Goal: Answer question/provide support: Share knowledge or assist other users

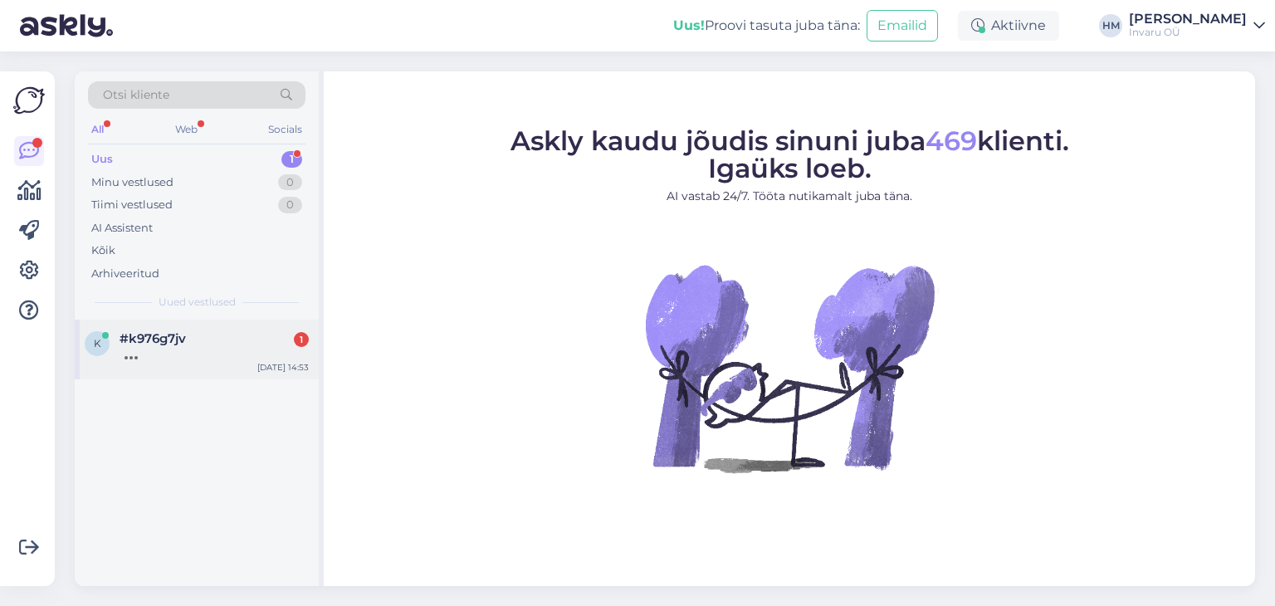
click at [127, 346] on div at bounding box center [214, 353] width 189 height 15
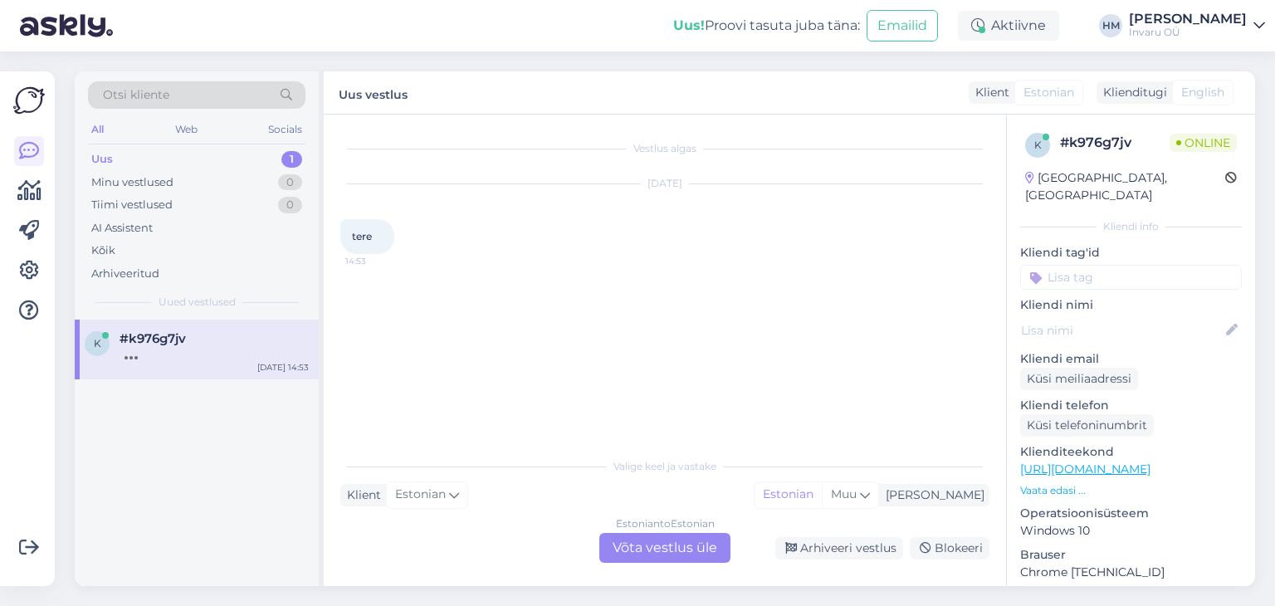
click at [658, 550] on div "Estonian to Estonian Võta vestlus üle" at bounding box center [664, 548] width 131 height 30
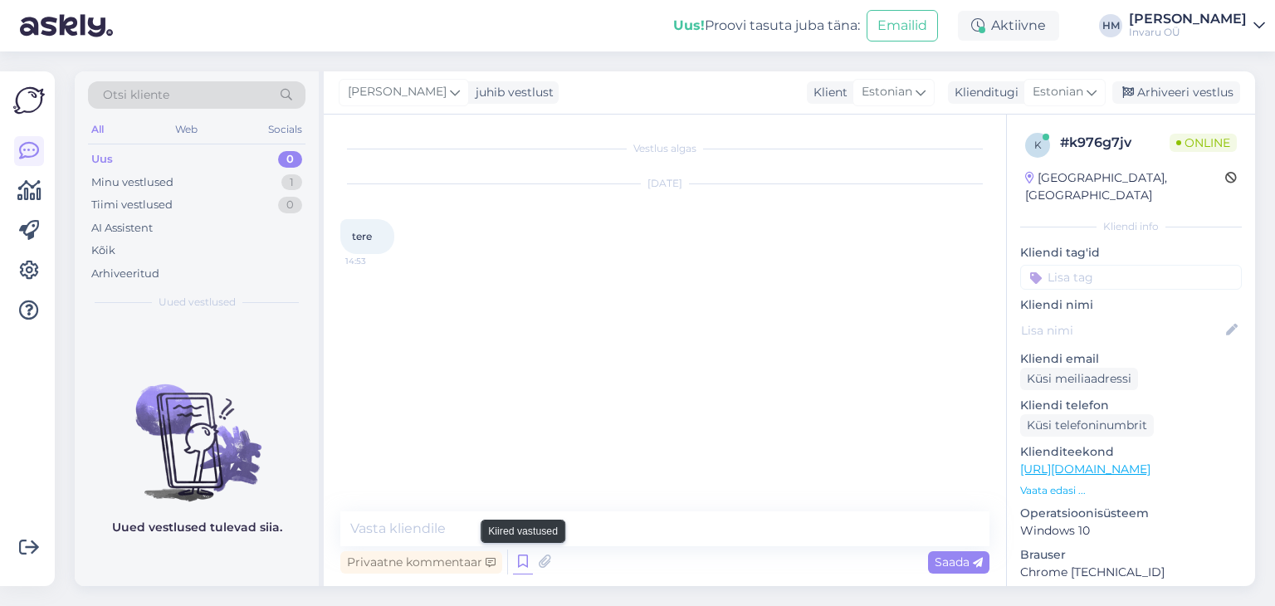
click at [526, 559] on icon at bounding box center [523, 562] width 20 height 25
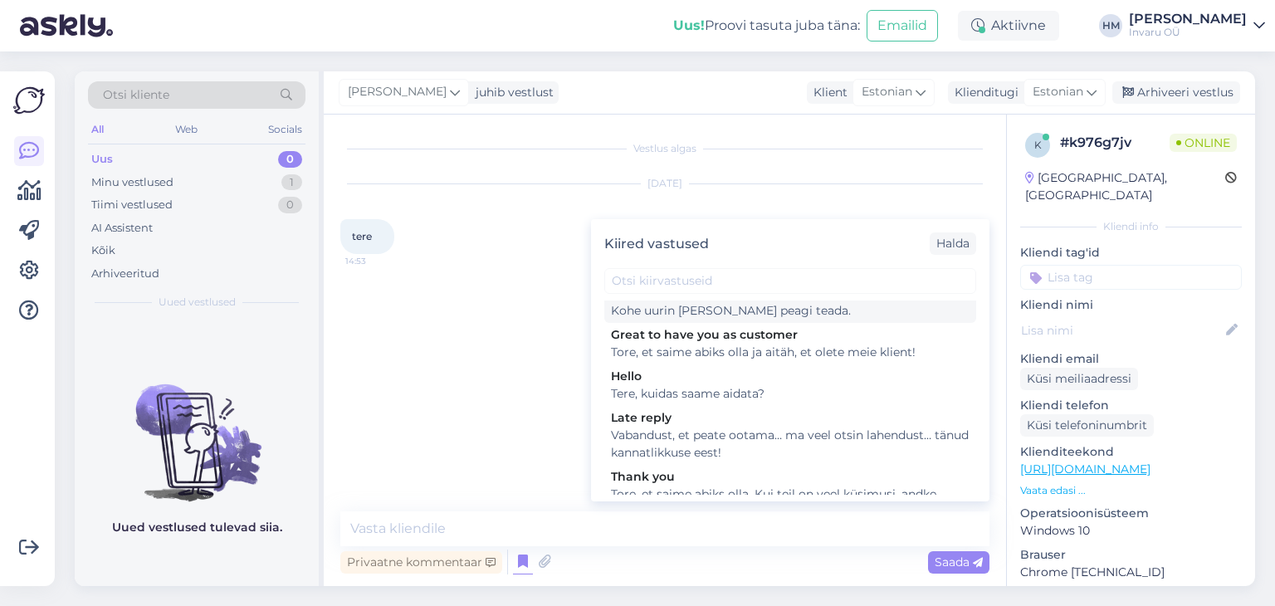
scroll to position [172, 0]
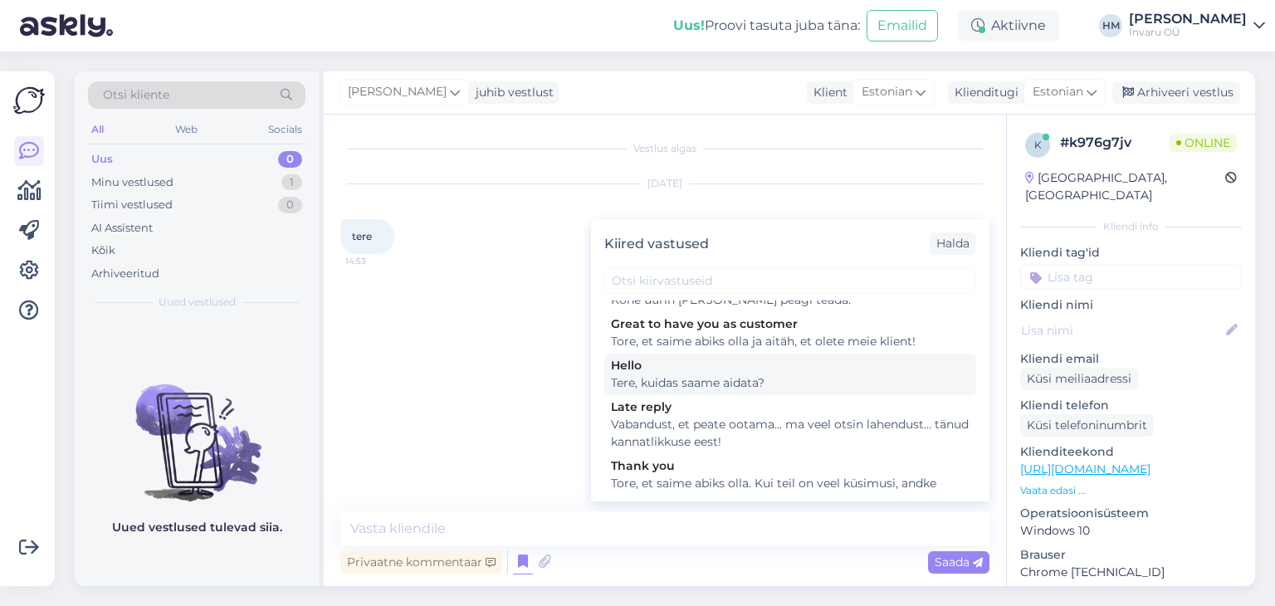
click at [669, 374] on div "Tere, kuidas saame aidata?" at bounding box center [790, 382] width 359 height 17
type textarea "Tere, kuidas saame aidata?"
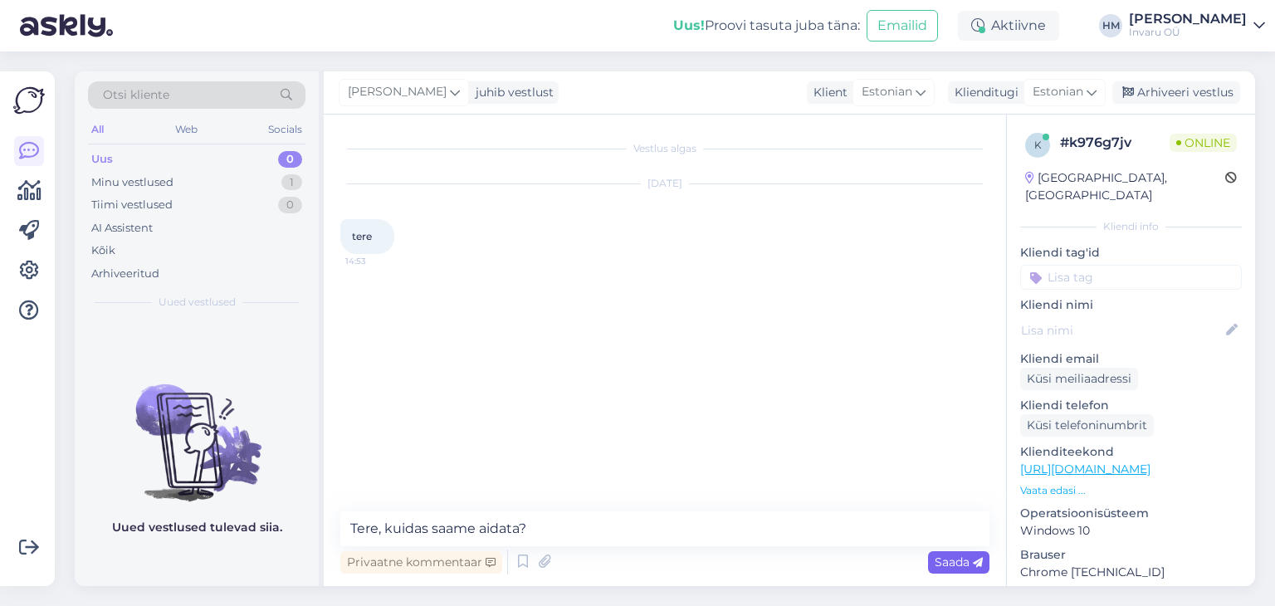
click at [931, 553] on div "Saada" at bounding box center [958, 562] width 61 height 22
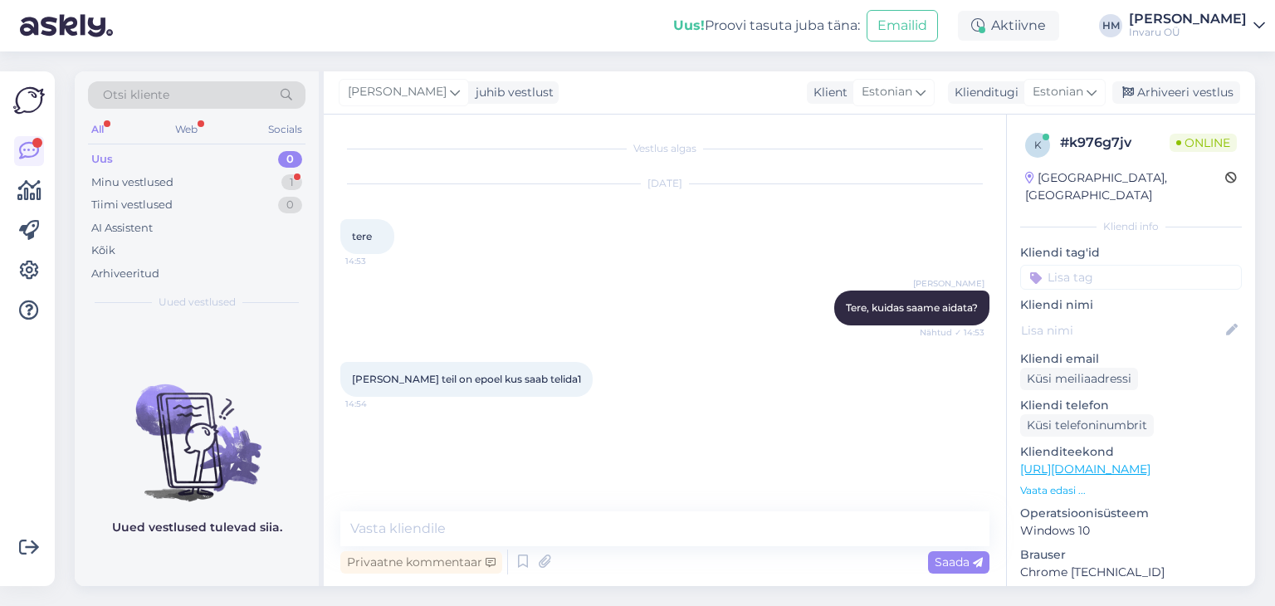
click at [1151, 462] on link "[URL][DOMAIN_NAME]" at bounding box center [1085, 469] width 130 height 15
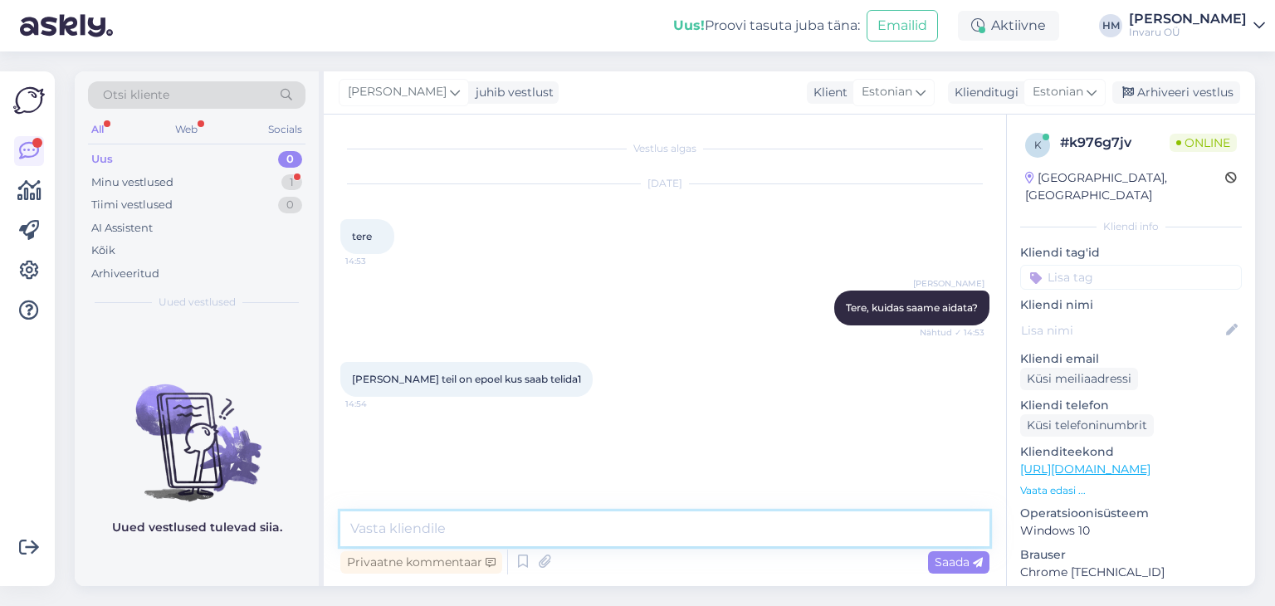
click at [501, 530] on textarea at bounding box center [664, 528] width 649 height 35
paste textarea "[URL][DOMAIN_NAME]"
type textarea "e-poodi saate sellelt lingilt [URL][DOMAIN_NAME]"
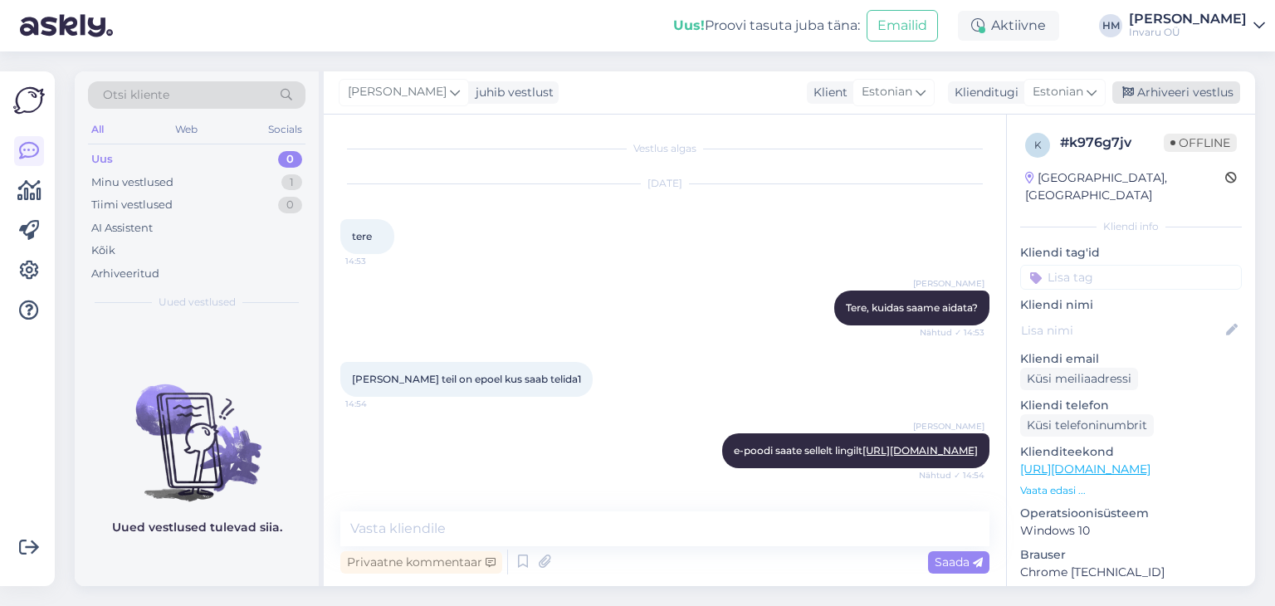
click at [1205, 90] on div "Arhiveeri vestlus" at bounding box center [1176, 92] width 128 height 22
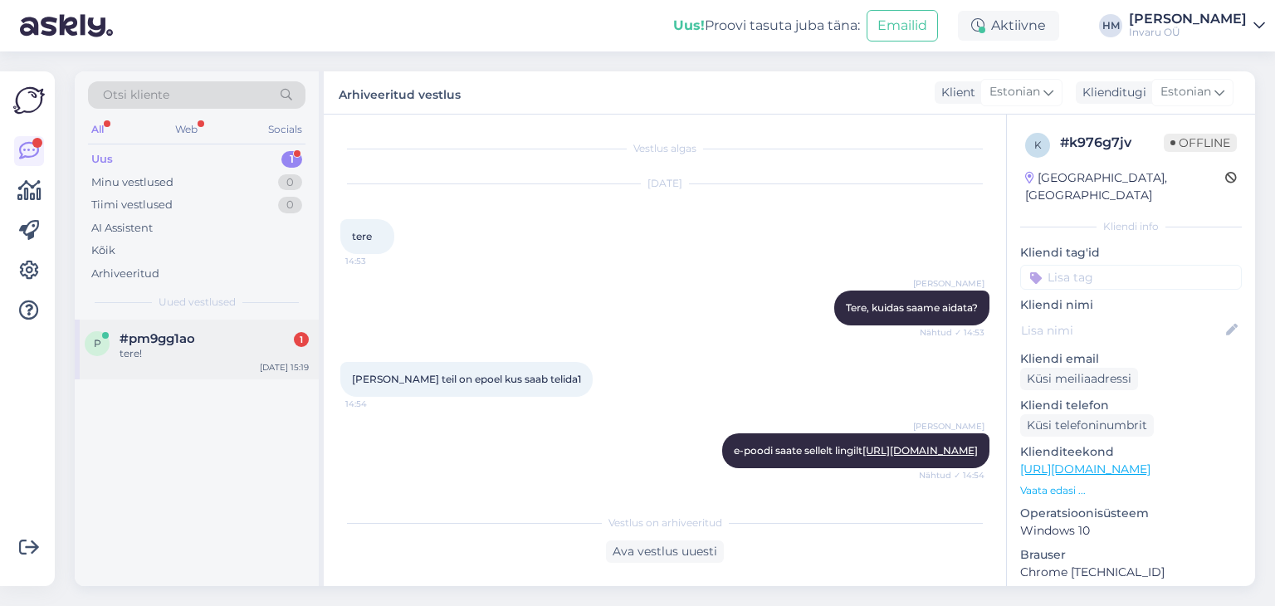
click at [144, 341] on span "#pm9gg1ao" at bounding box center [158, 338] width 76 height 15
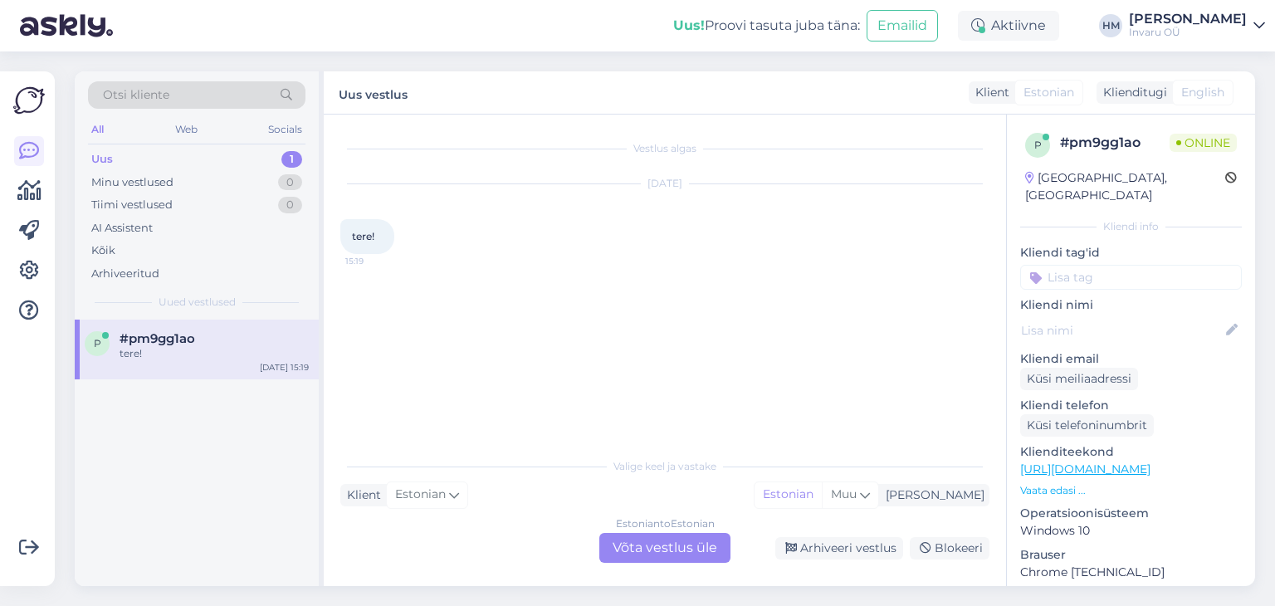
scroll to position [0, 0]
click at [646, 545] on div "Estonian to Estonian Võta vestlus üle" at bounding box center [664, 548] width 131 height 30
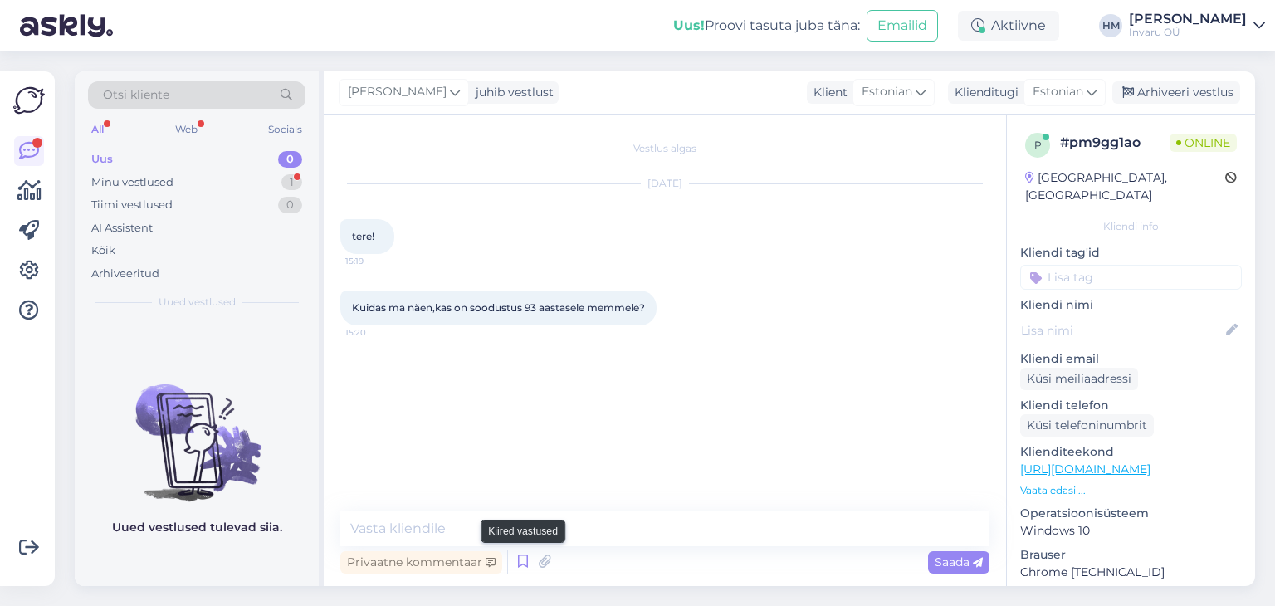
click at [528, 558] on icon at bounding box center [523, 562] width 20 height 25
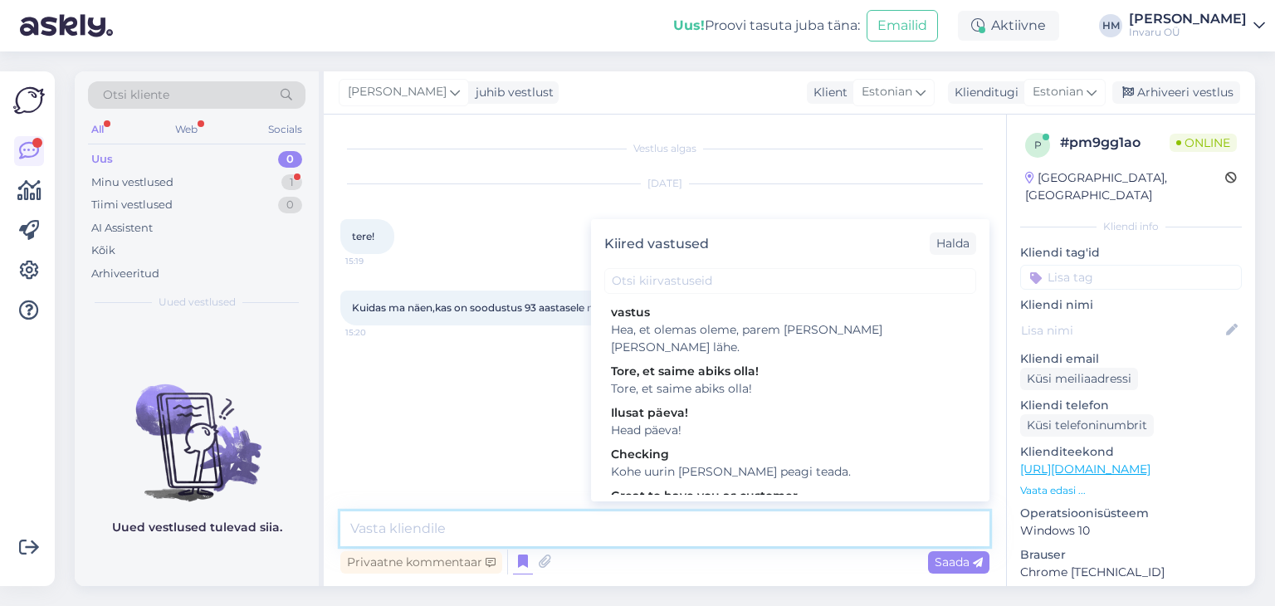
click at [395, 523] on textarea at bounding box center [664, 528] width 649 height 35
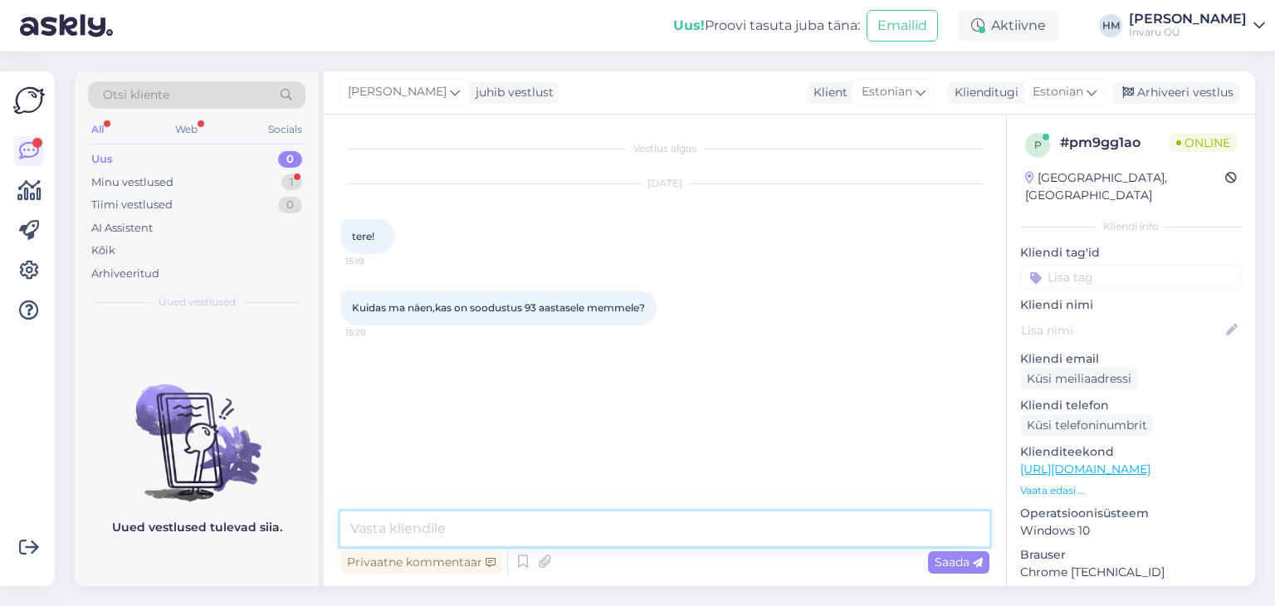
drag, startPoint x: 422, startPoint y: 523, endPoint x: 438, endPoint y: 524, distance: 15.8
click at [422, 522] on textarea at bounding box center [664, 528] width 649 height 35
type textarea "Tere, kas soovite mähkmeid osta läbi e-[PERSON_NAME]?"
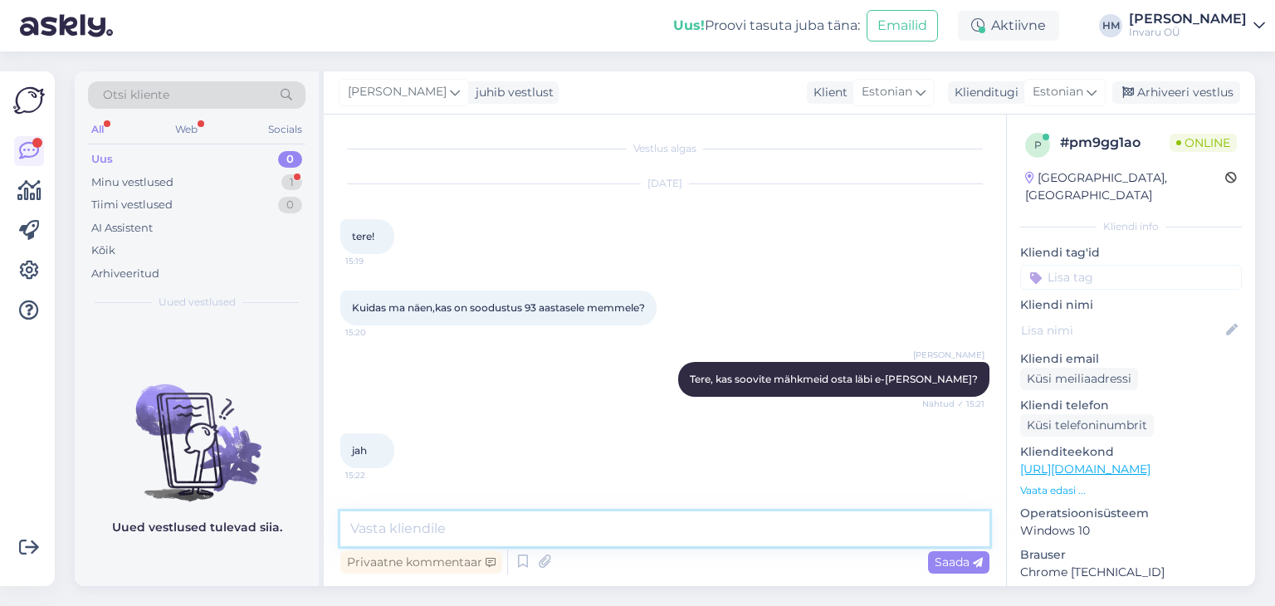
click at [424, 526] on textarea at bounding box center [664, 528] width 649 height 35
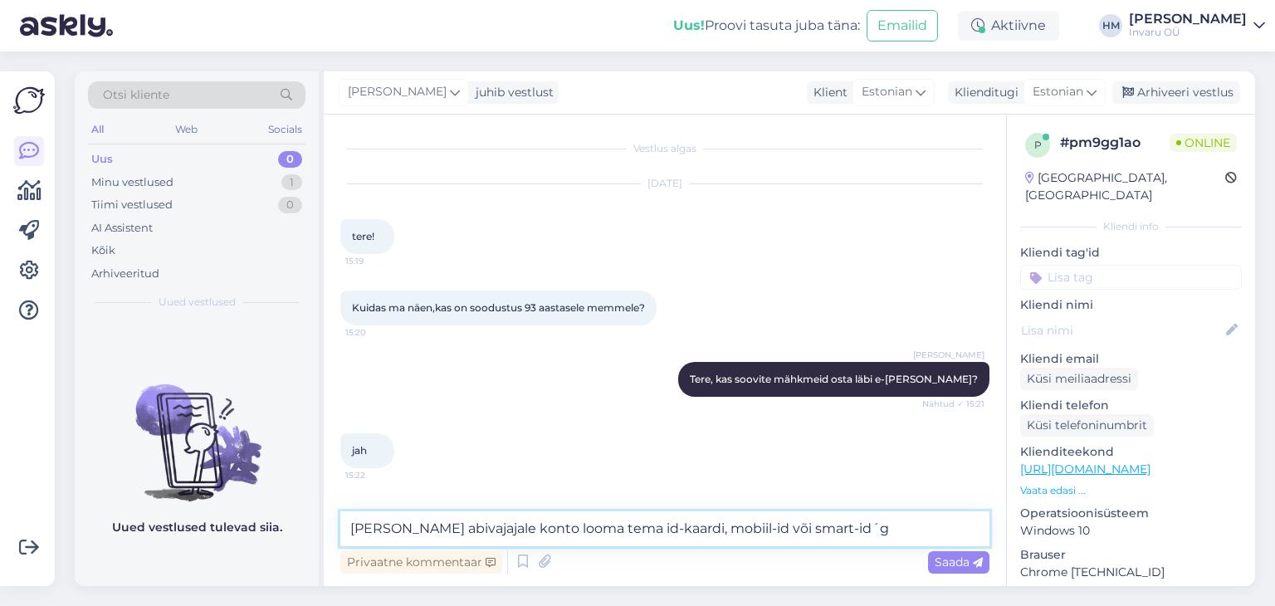
type textarea "[PERSON_NAME] abivajajale konto looma tema id-kaardi, mobiil-id või smart-id´ga"
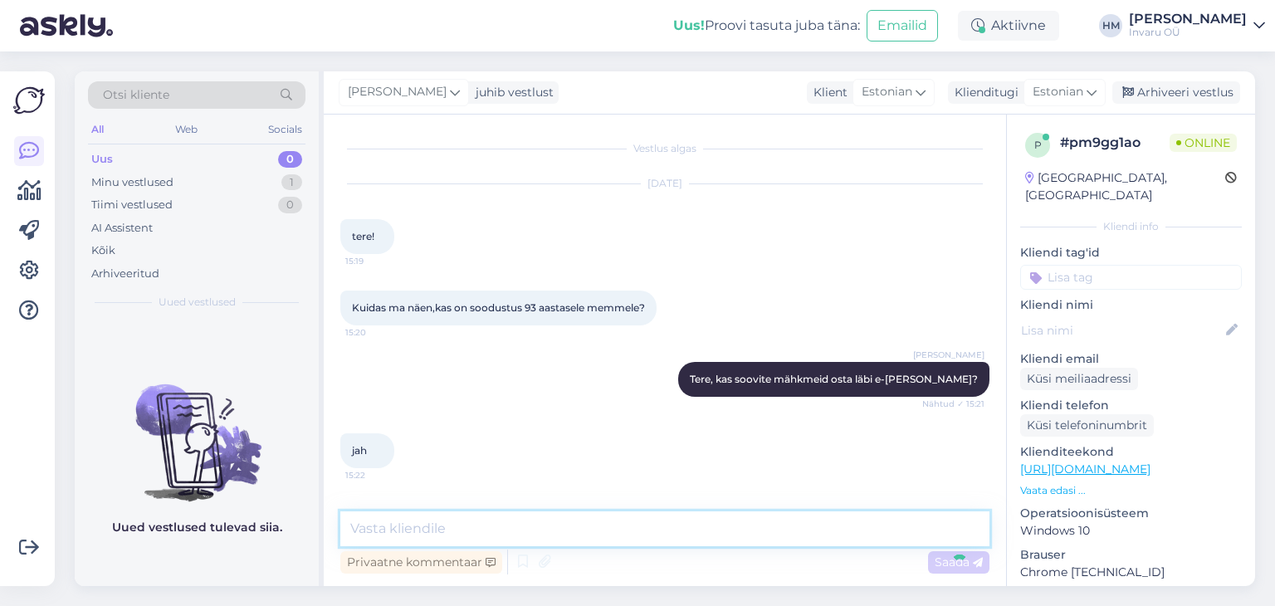
scroll to position [76, 0]
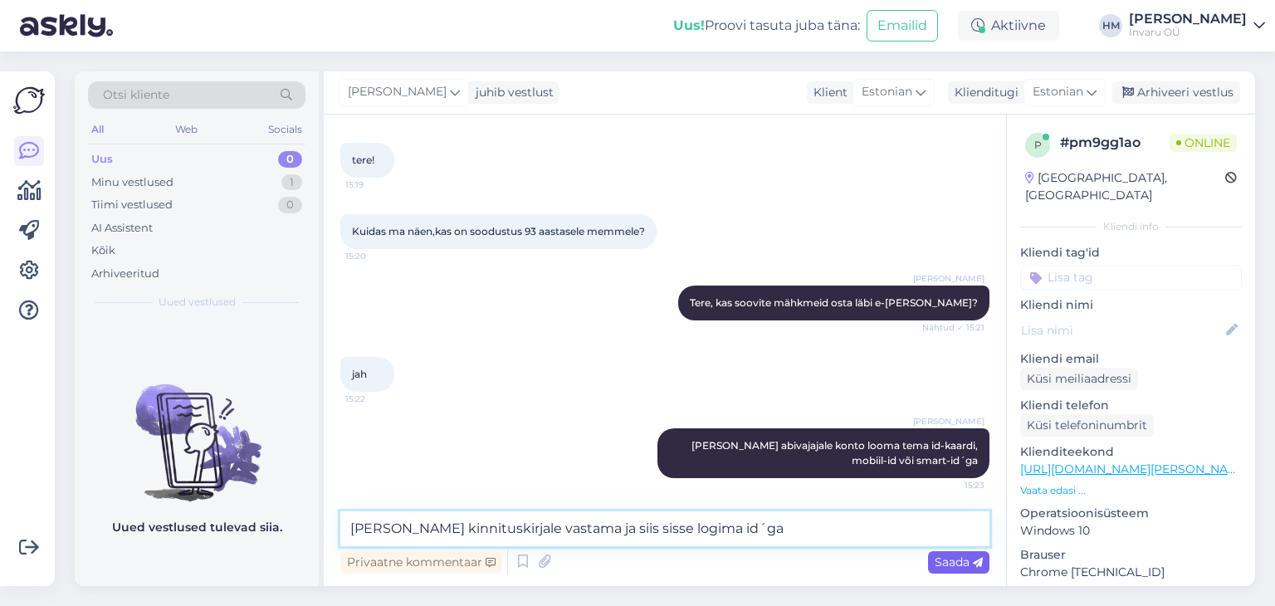
type textarea "[PERSON_NAME] kinnituskirjale vastama ja siis sisse logima id´ga"
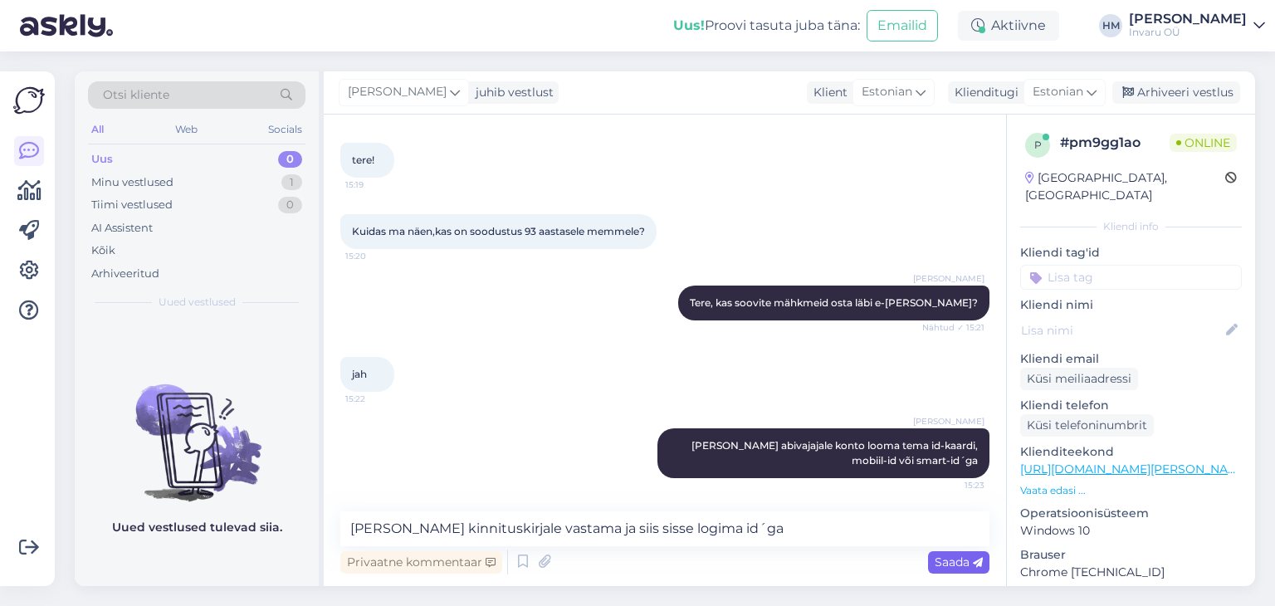
click at [943, 559] on span "Saada" at bounding box center [959, 562] width 48 height 15
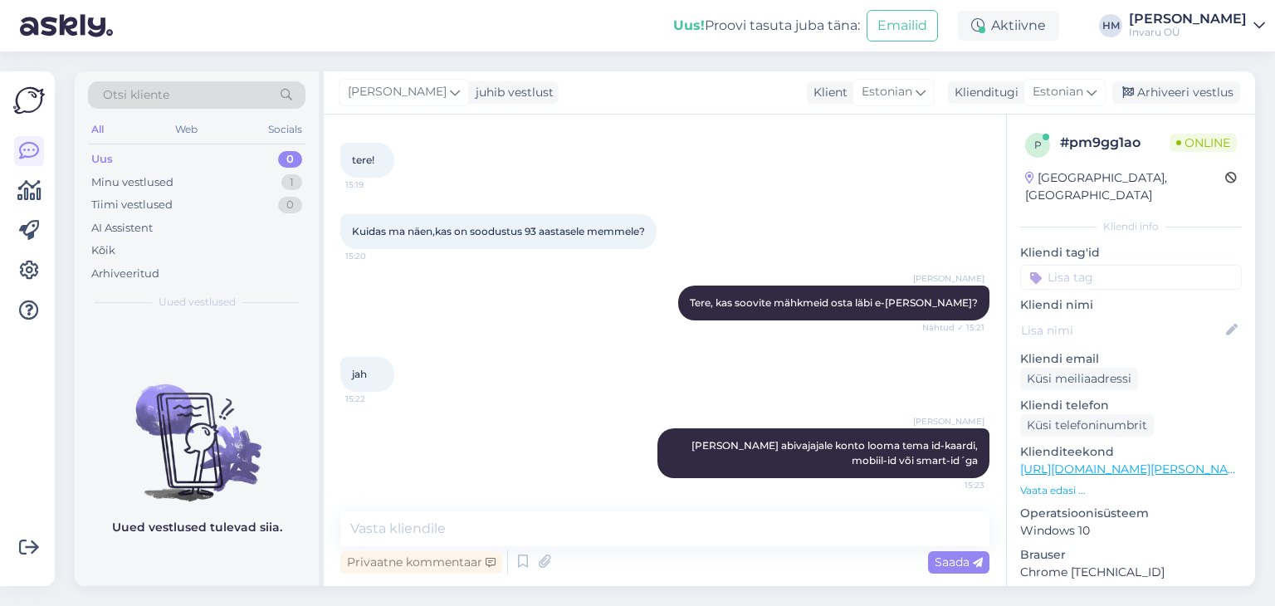
scroll to position [148, 0]
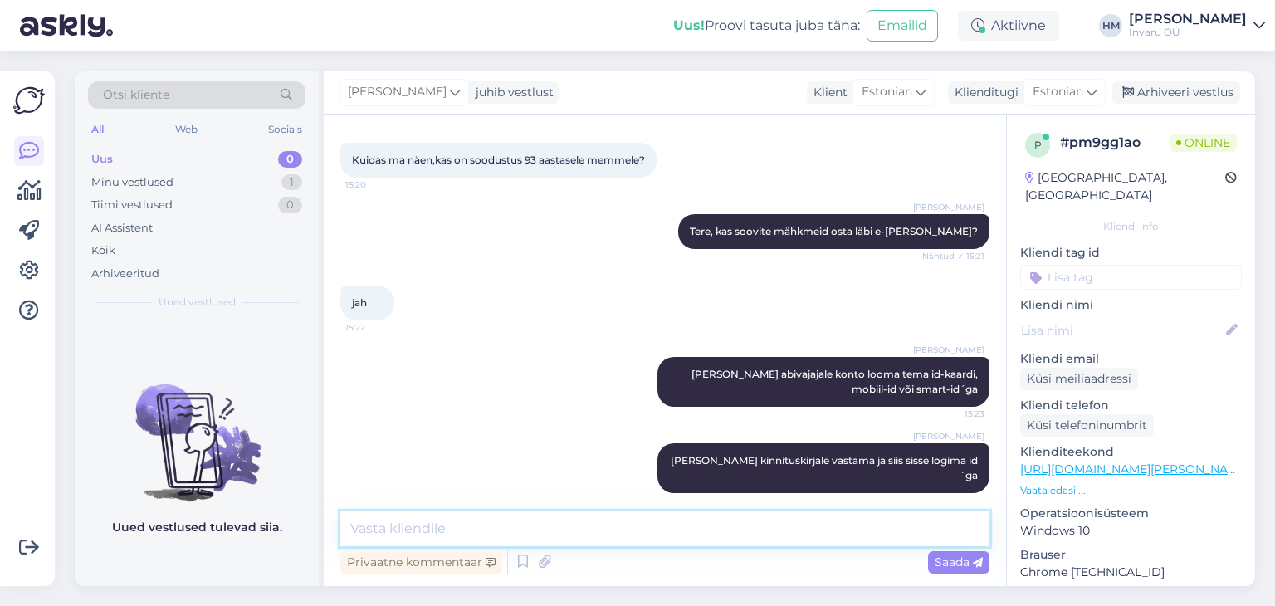
click at [364, 529] on textarea at bounding box center [664, 528] width 649 height 35
type textarea "SKAIS õigustatusele vastama "jah""
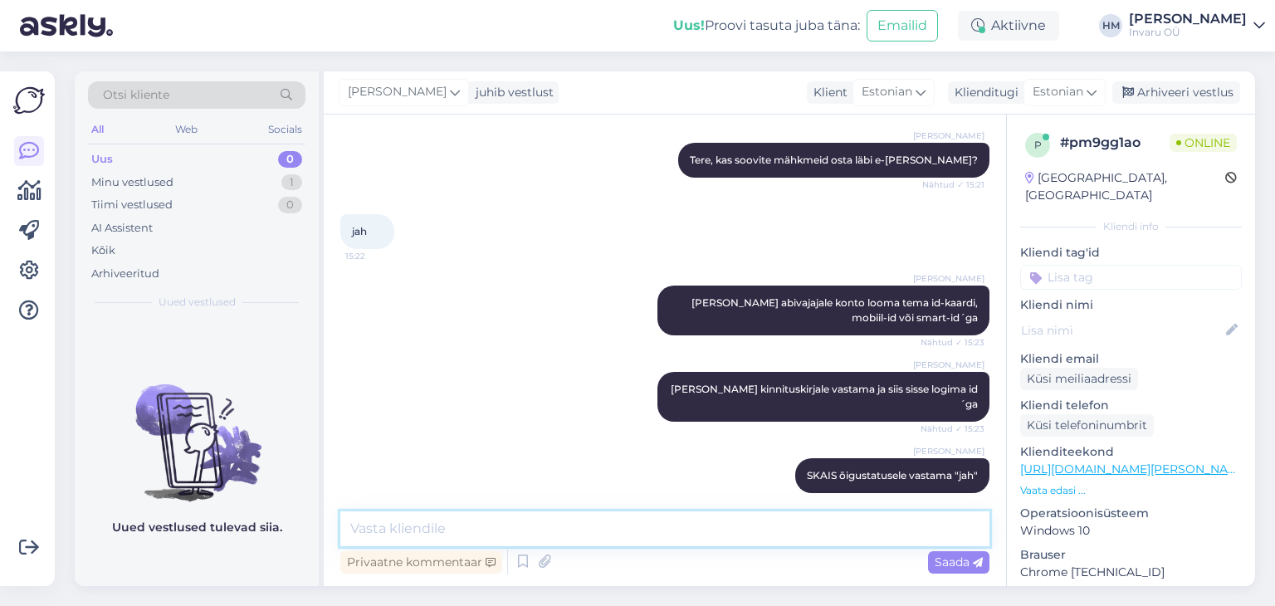
paste textarea "[URL][DOMAIN_NAME][PERSON_NAME]"
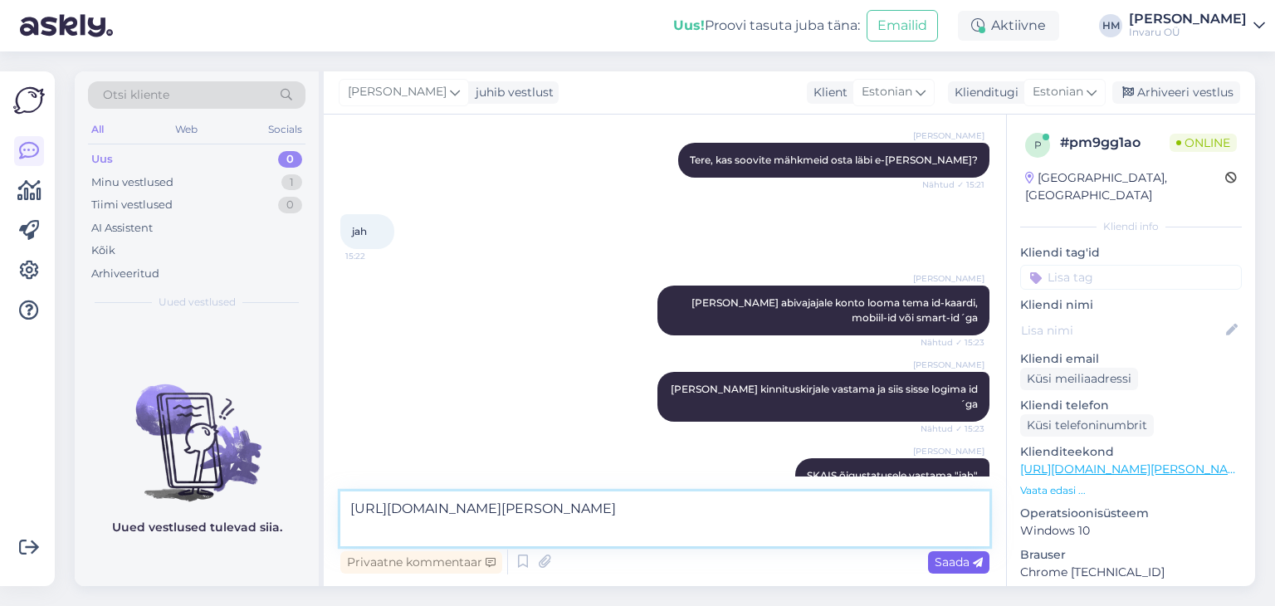
type textarea "[URL][DOMAIN_NAME][PERSON_NAME]"
click at [936, 559] on span "Saada" at bounding box center [959, 562] width 48 height 15
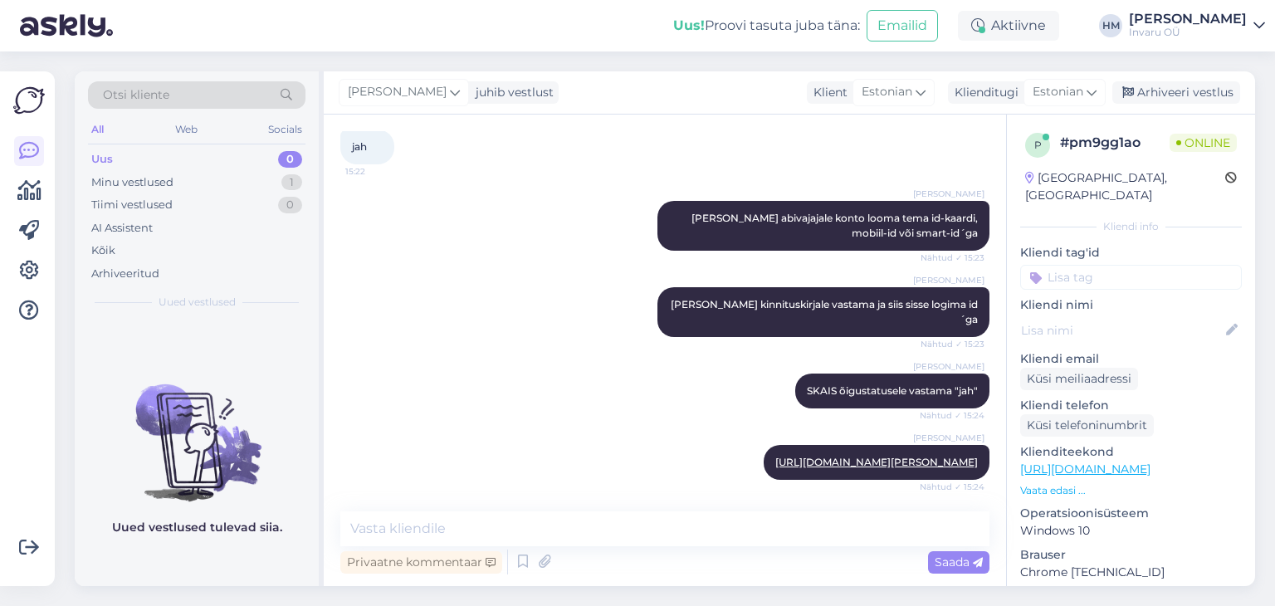
scroll to position [306, 0]
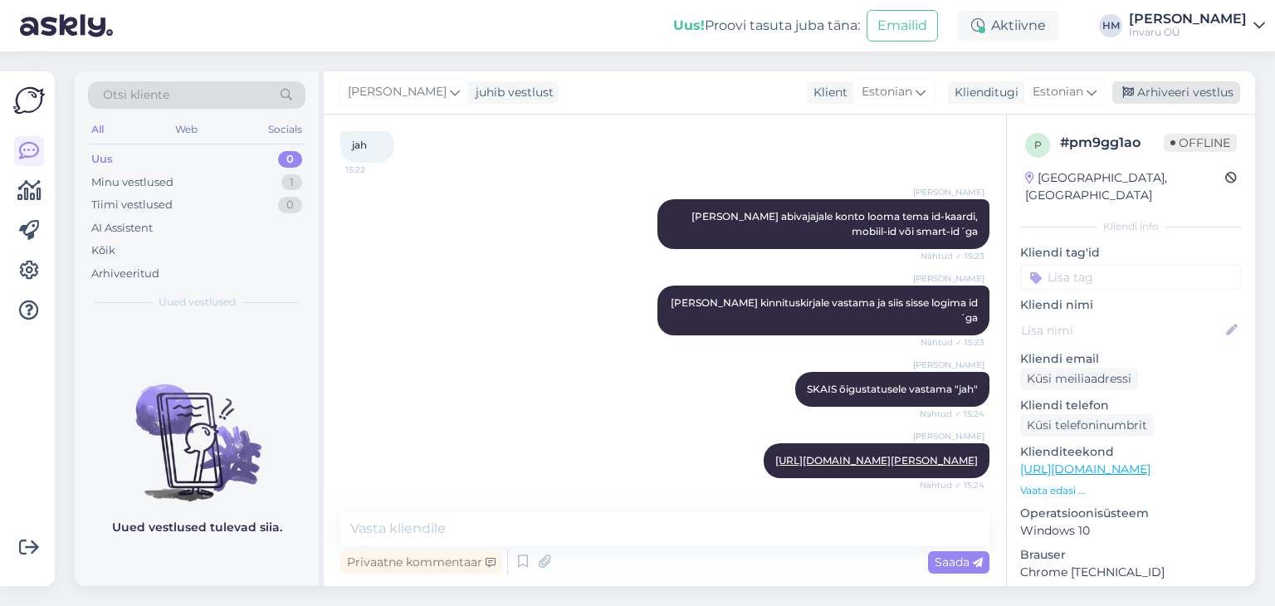
click at [1182, 94] on div "Arhiveeri vestlus" at bounding box center [1176, 92] width 128 height 22
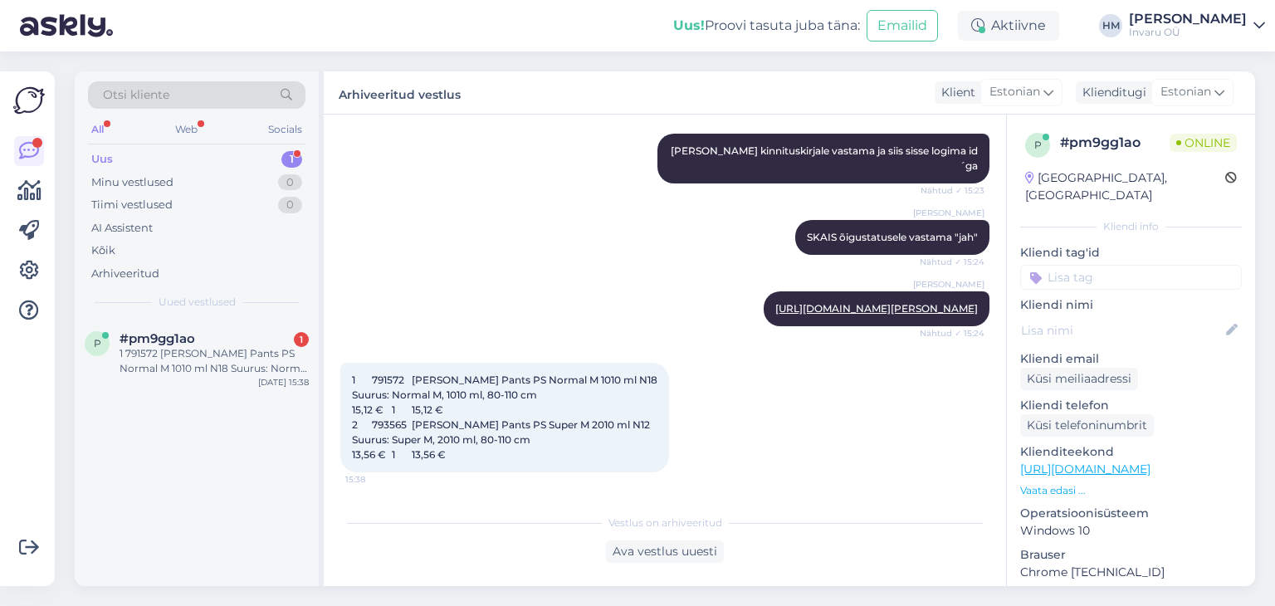
scroll to position [529, 0]
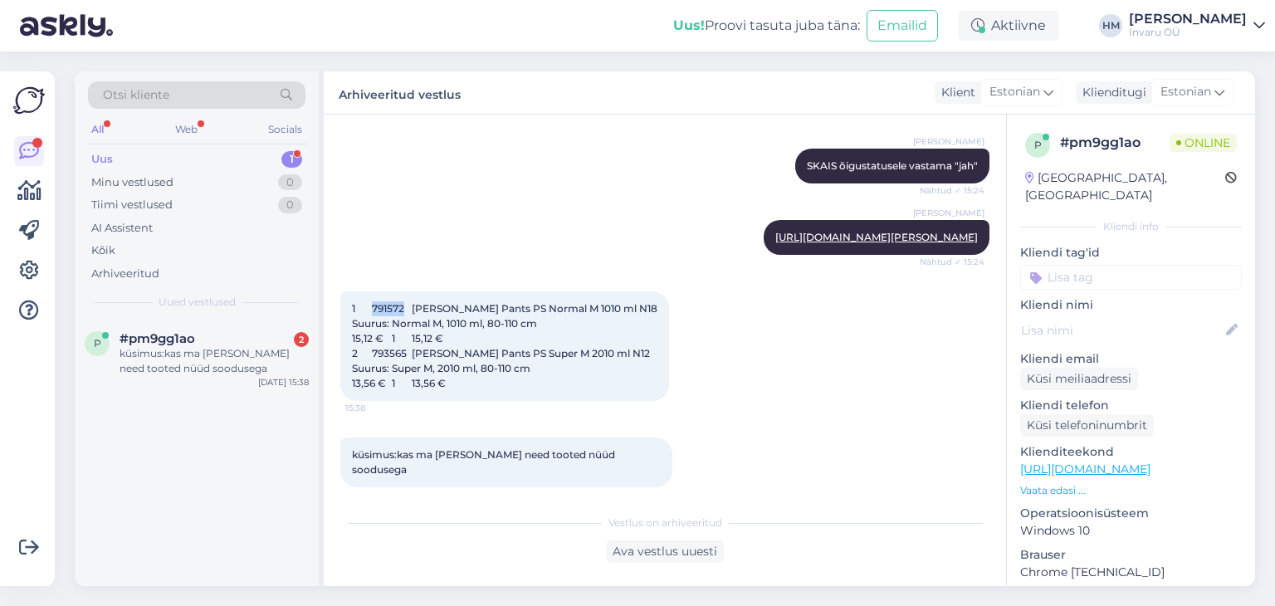
drag, startPoint x: 405, startPoint y: 310, endPoint x: 374, endPoint y: 306, distance: 30.9
click at [374, 306] on span "1 791572 [PERSON_NAME] Pants PS Normal M 1010 ml N18 Suurus: Normal M, 1010 ml,…" at bounding box center [505, 345] width 306 height 87
click at [677, 549] on div "Ava vestlus uuesti" at bounding box center [665, 551] width 118 height 22
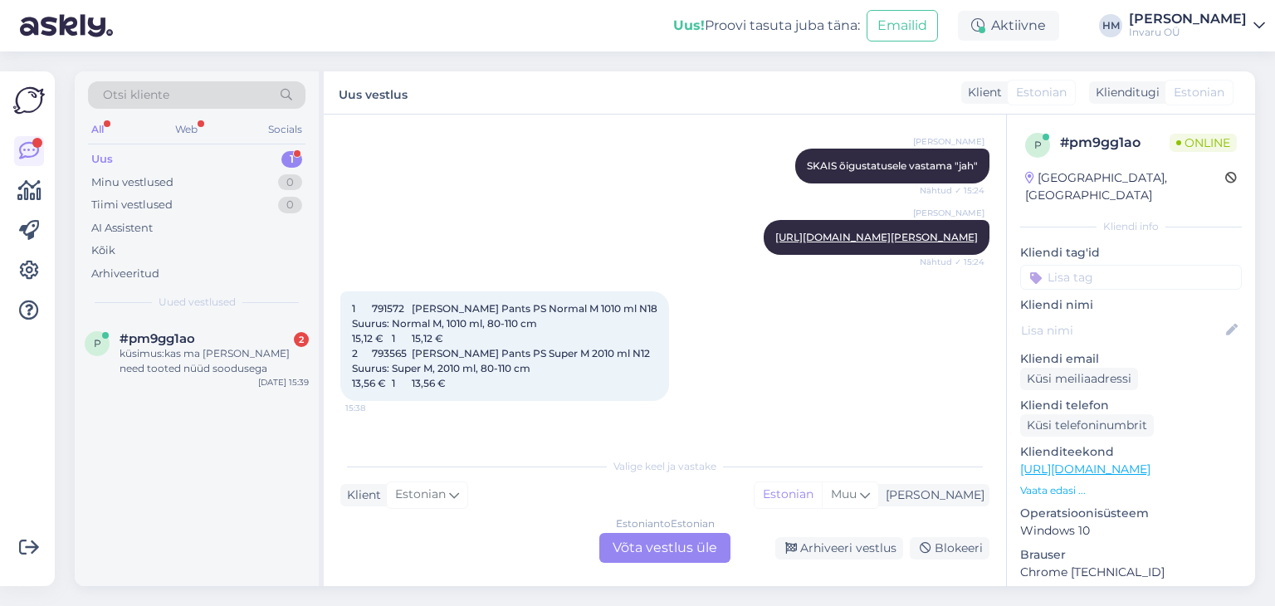
click at [681, 550] on div "Estonian to Estonian Võta vestlus üle" at bounding box center [664, 548] width 131 height 30
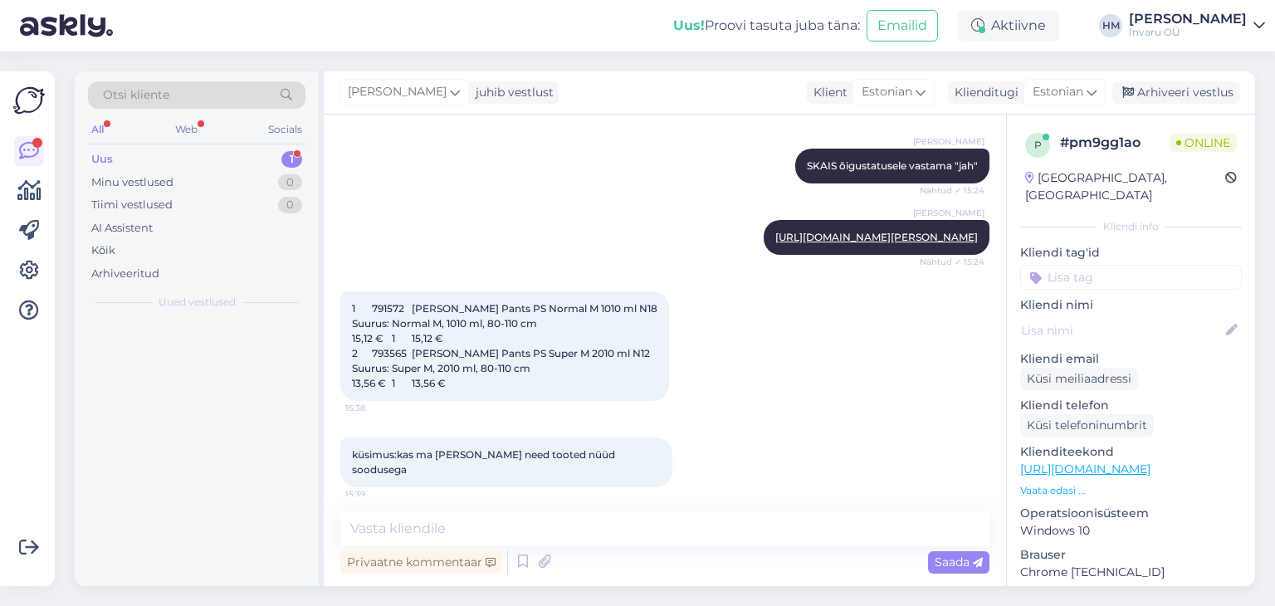
scroll to position [523, 0]
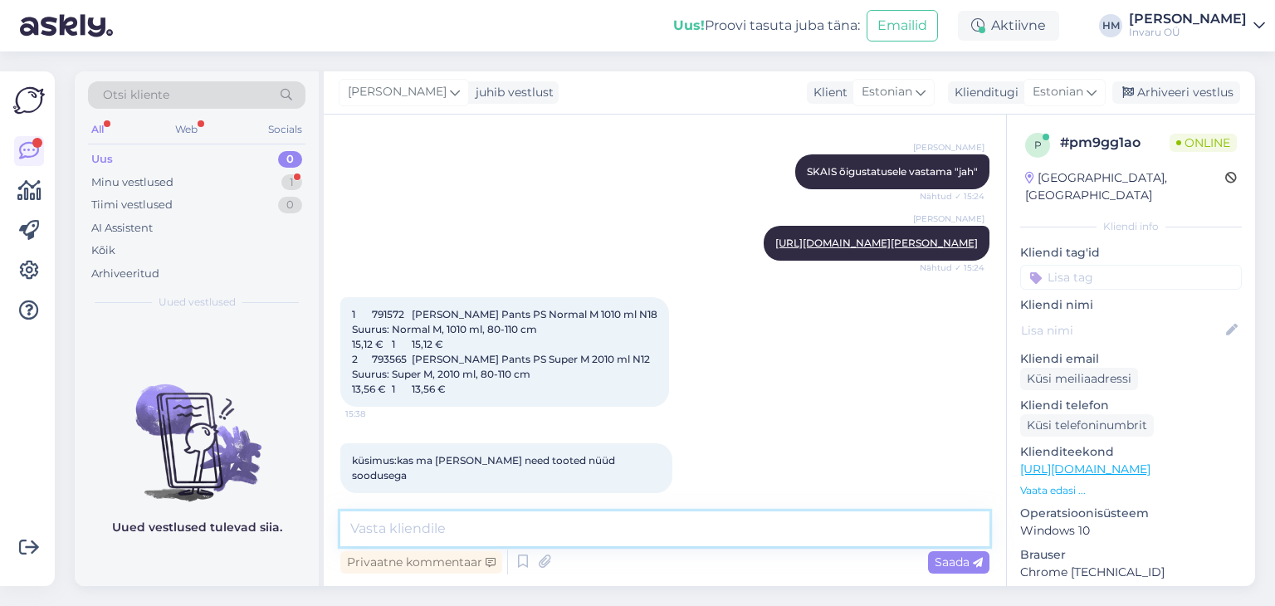
click at [428, 524] on textarea at bounding box center [664, 528] width 649 height 35
type textarea "k"
type textarea "soodustust te näete ostukorvis, iga toote juures on näha"
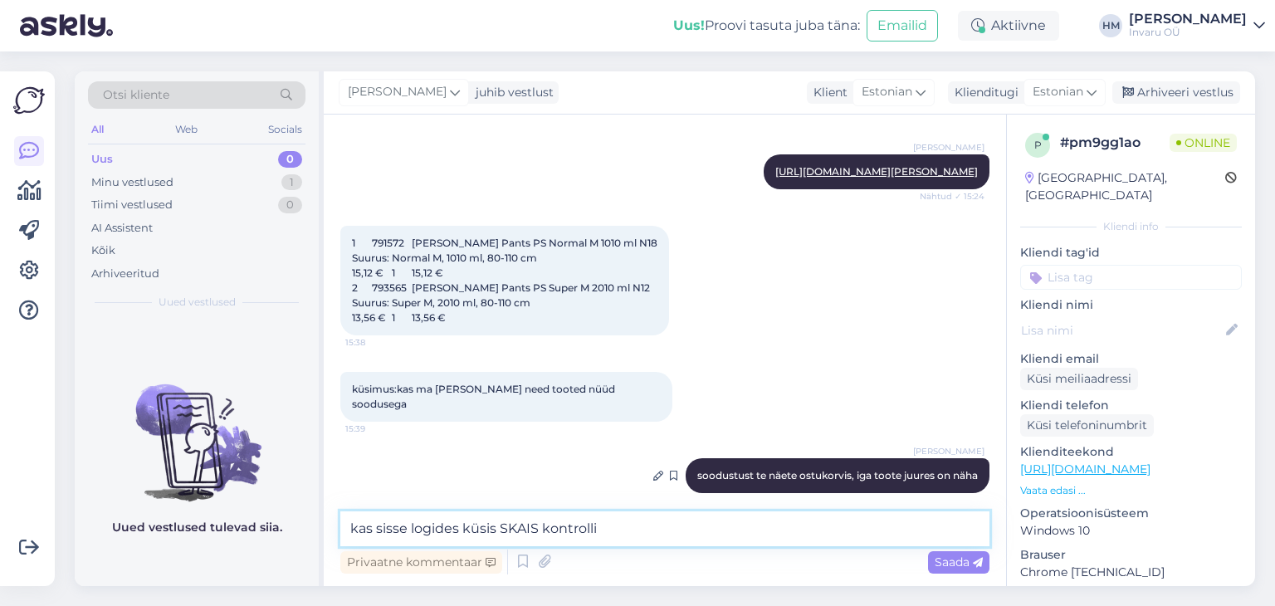
type textarea "kas sisse logides küsis SKAIS kontrolli?"
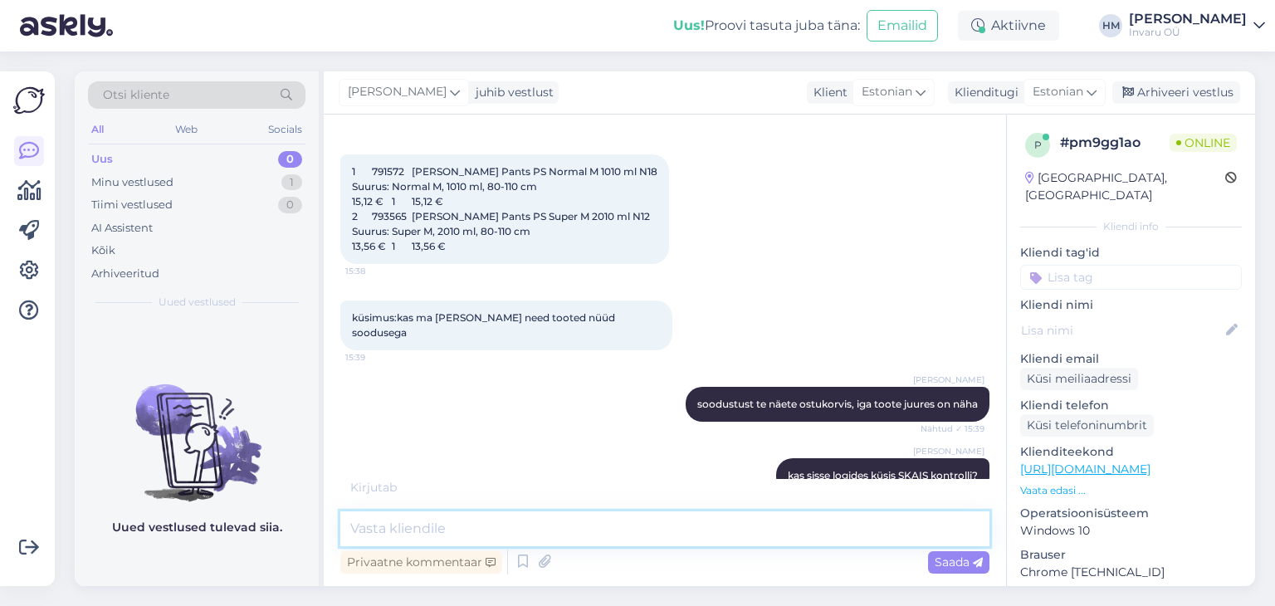
scroll to position [737, 0]
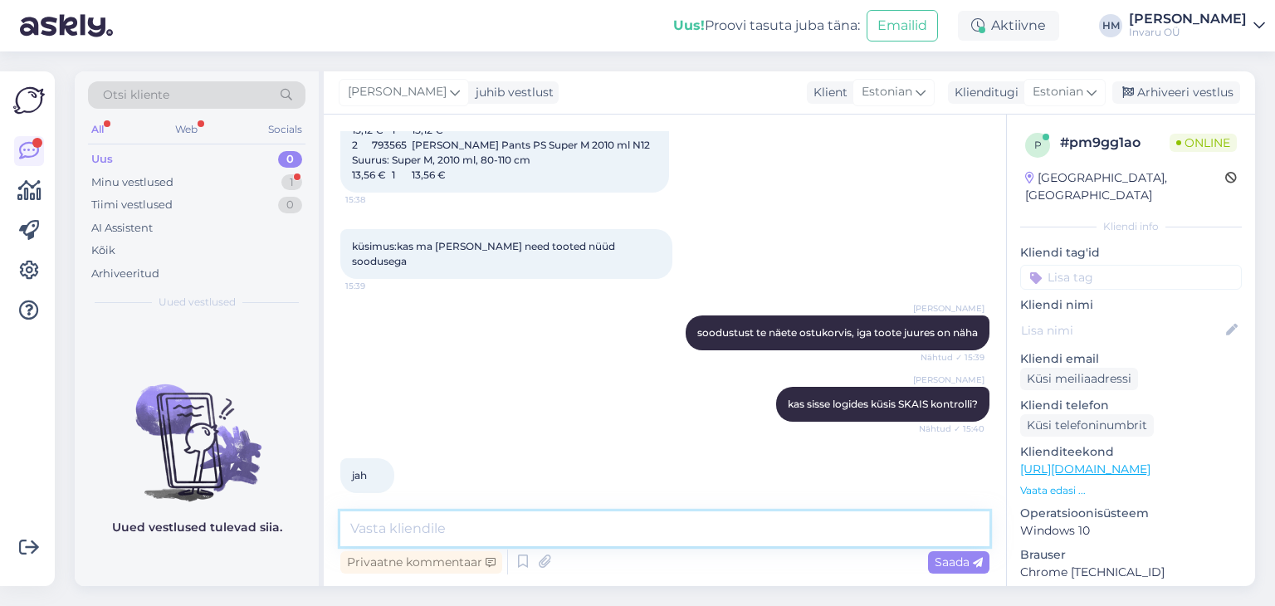
click at [555, 532] on textarea at bounding box center [664, 528] width 649 height 35
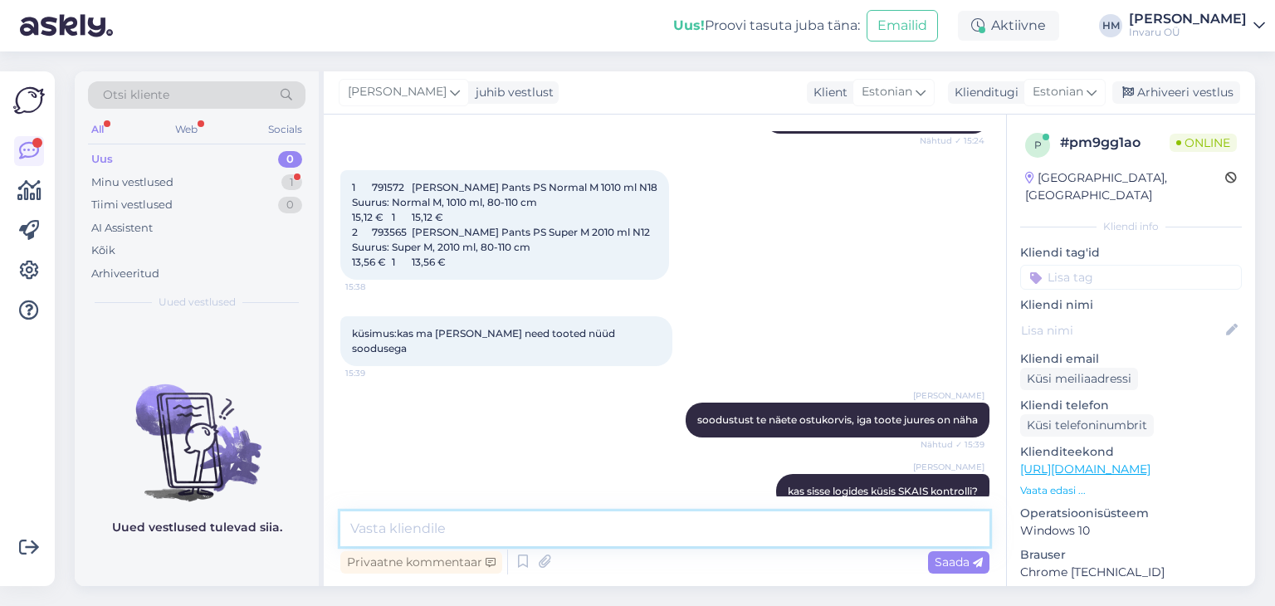
scroll to position [571, 0]
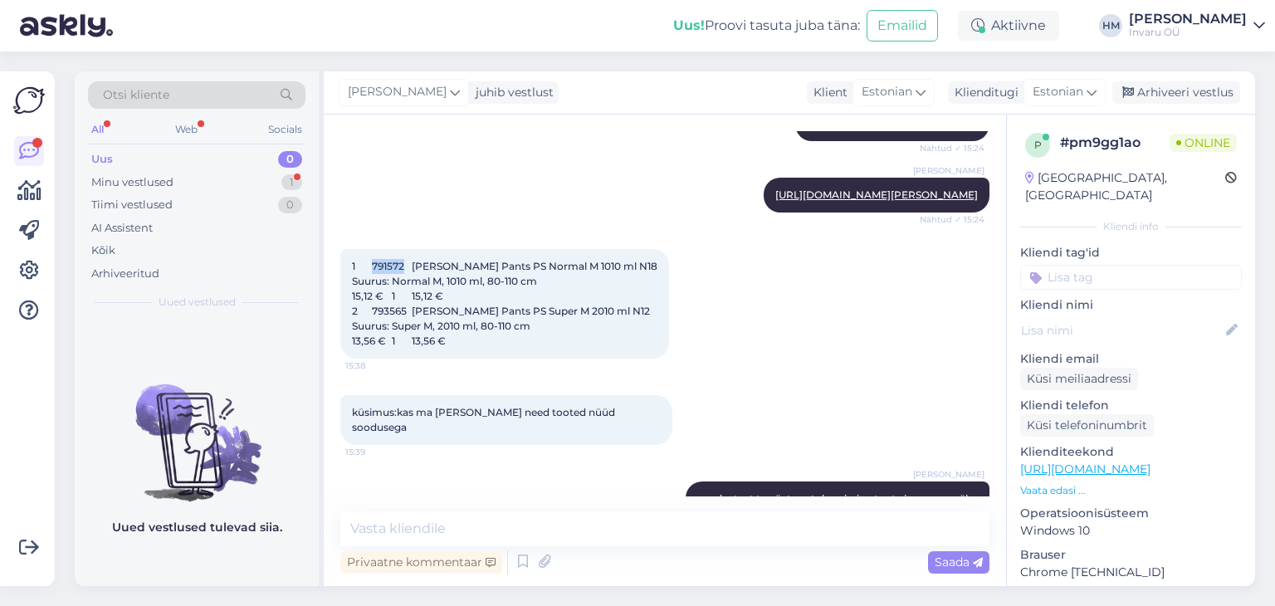
drag, startPoint x: 408, startPoint y: 263, endPoint x: 374, endPoint y: 261, distance: 35.0
click at [374, 261] on span "1 791572 [PERSON_NAME] Pants PS Normal M 1010 ml N18 Suurus: Normal M, 1010 ml,…" at bounding box center [505, 303] width 306 height 87
copy span "791572"
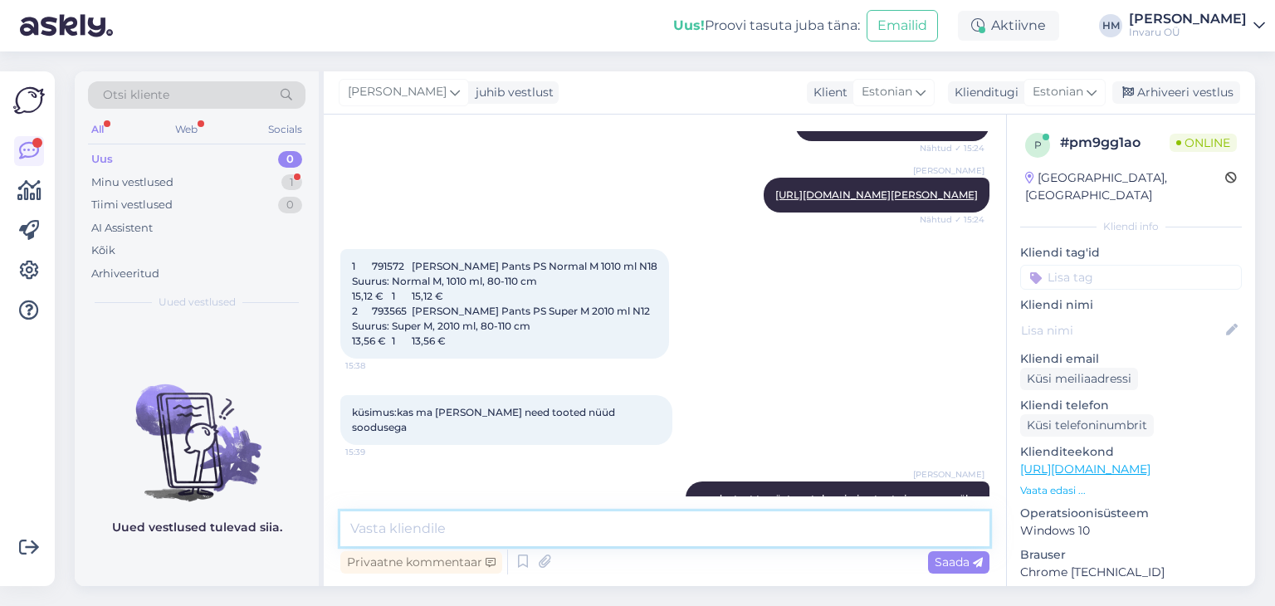
click at [455, 537] on textarea at bounding box center [664, 528] width 649 height 35
type textarea "kas ostukorvis avaneb selline pilt"
paste textarea
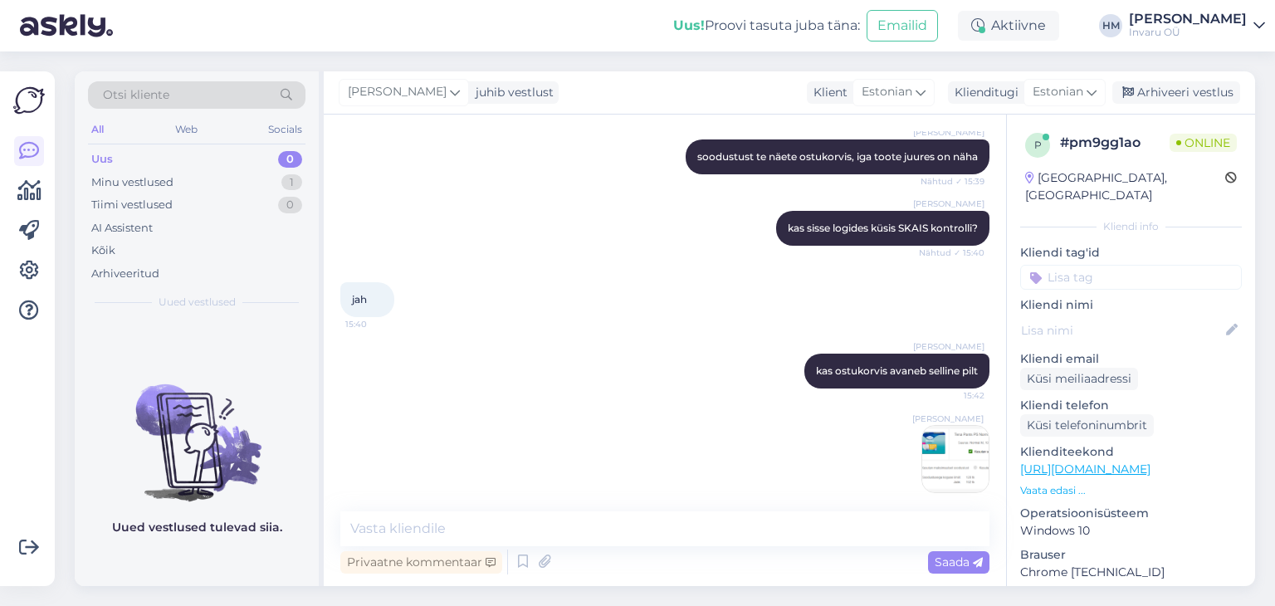
click at [933, 442] on img at bounding box center [955, 459] width 66 height 66
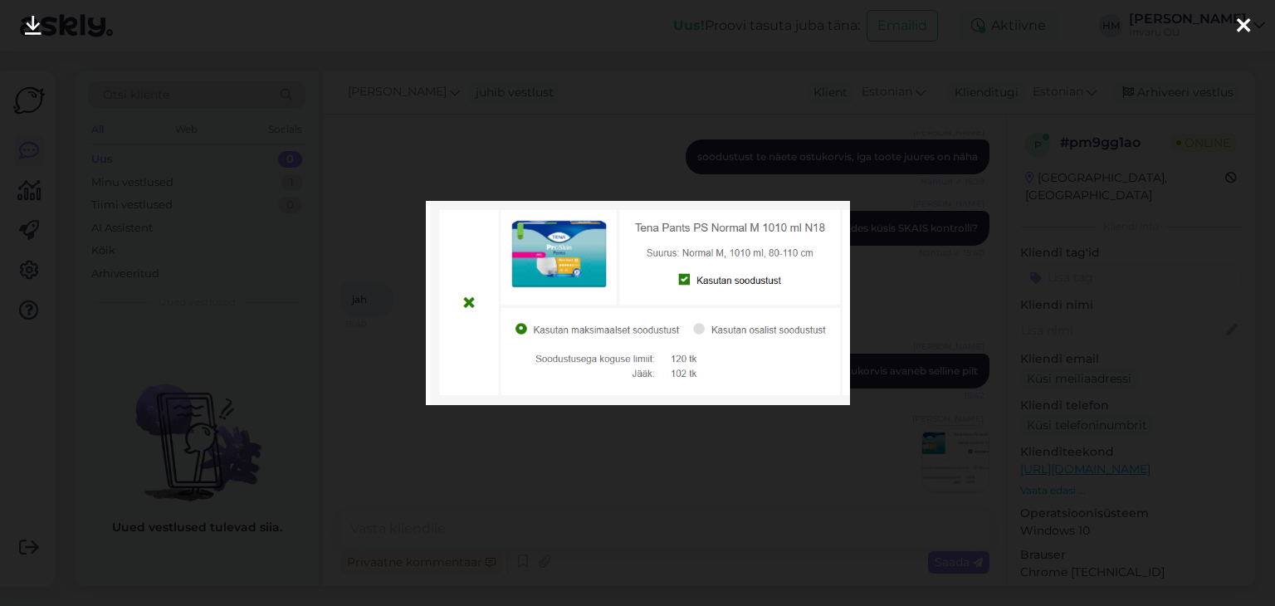
drag, startPoint x: 1238, startPoint y: 24, endPoint x: 1240, endPoint y: 34, distance: 10.3
click at [1239, 24] on icon at bounding box center [1243, 27] width 13 height 22
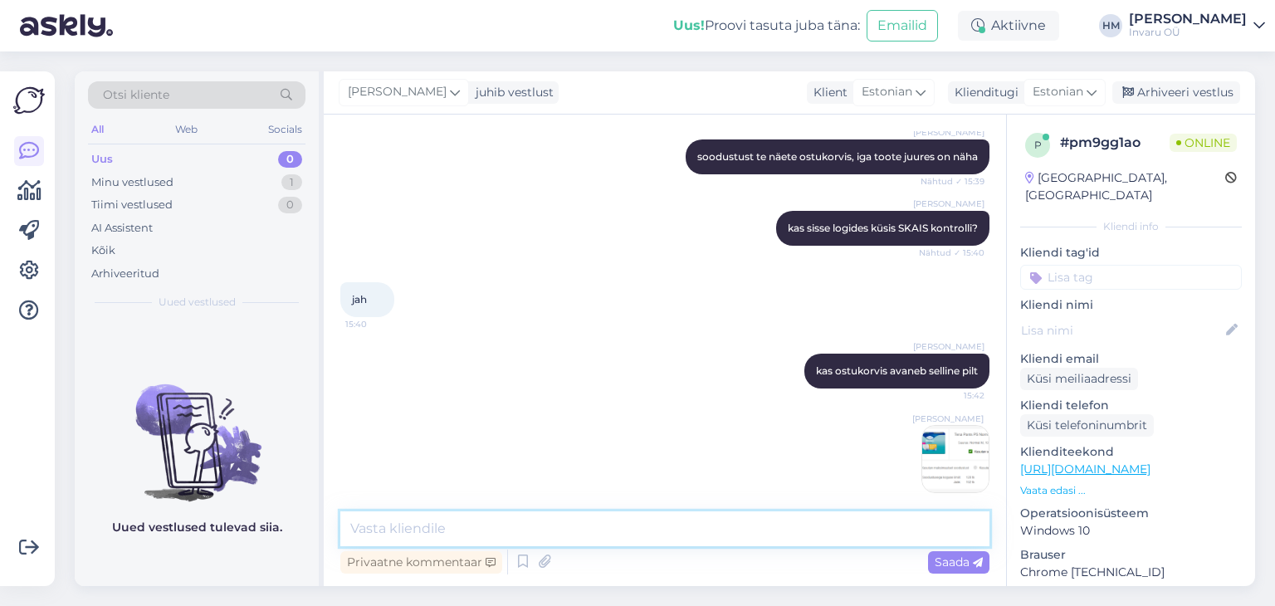
click at [384, 532] on textarea at bounding box center [664, 528] width 649 height 35
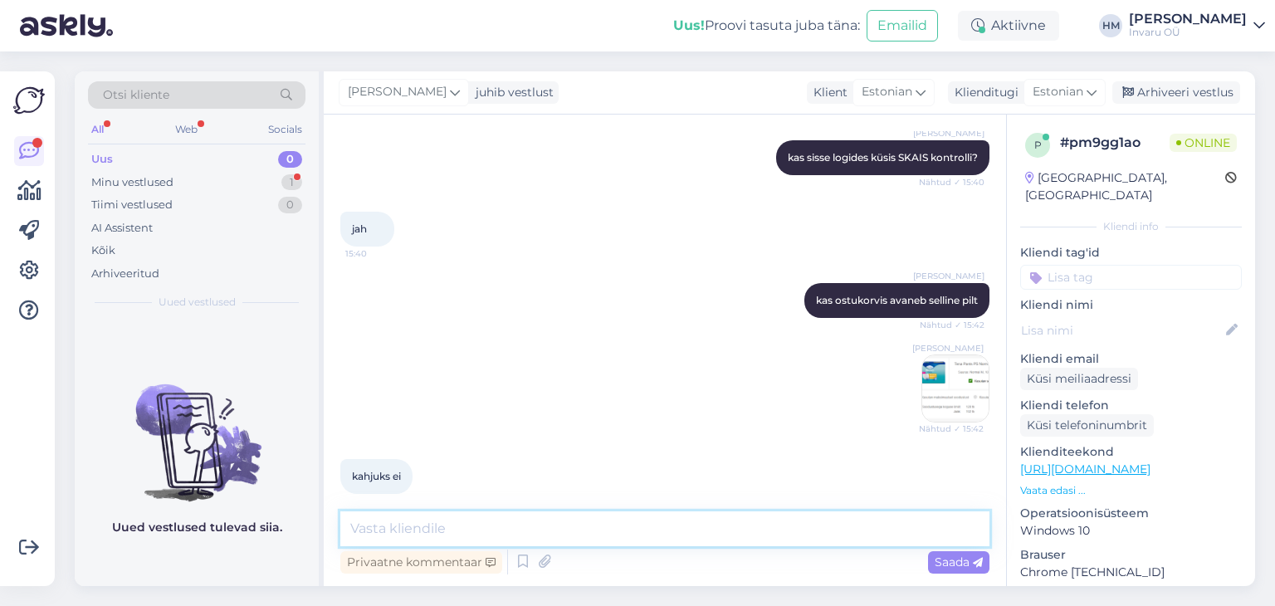
click at [398, 529] on textarea at bounding box center [664, 528] width 649 height 35
type textarea "kas te logisite sisse abivaja ehk siis 93 aastase memme id´ga?"
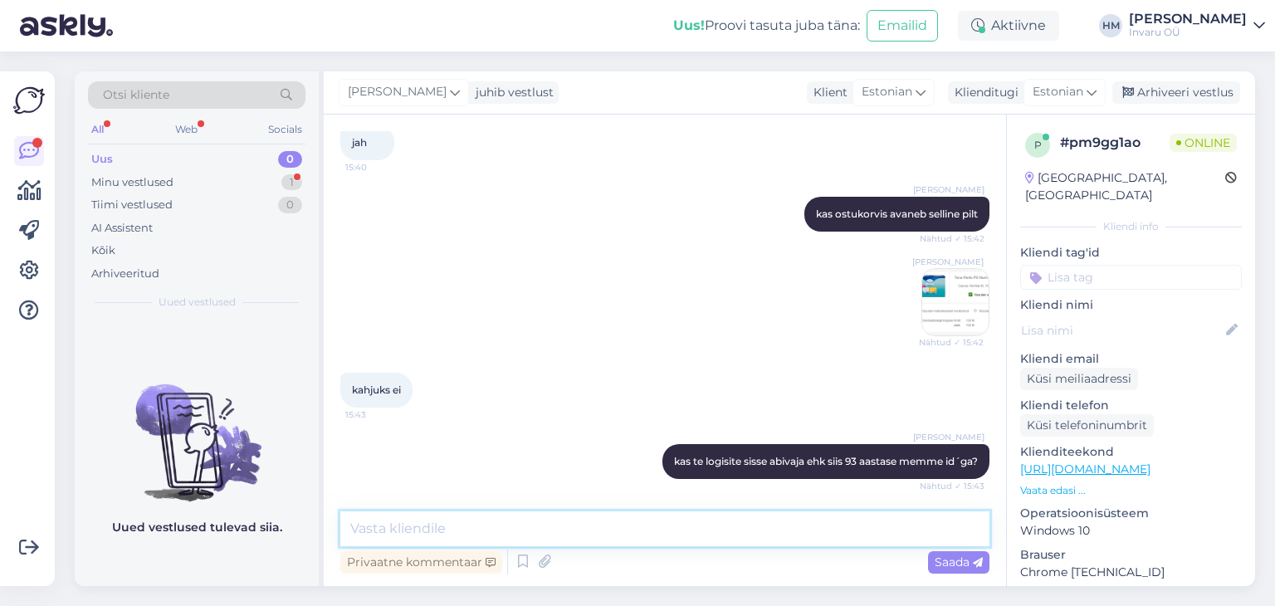
scroll to position [1142, 0]
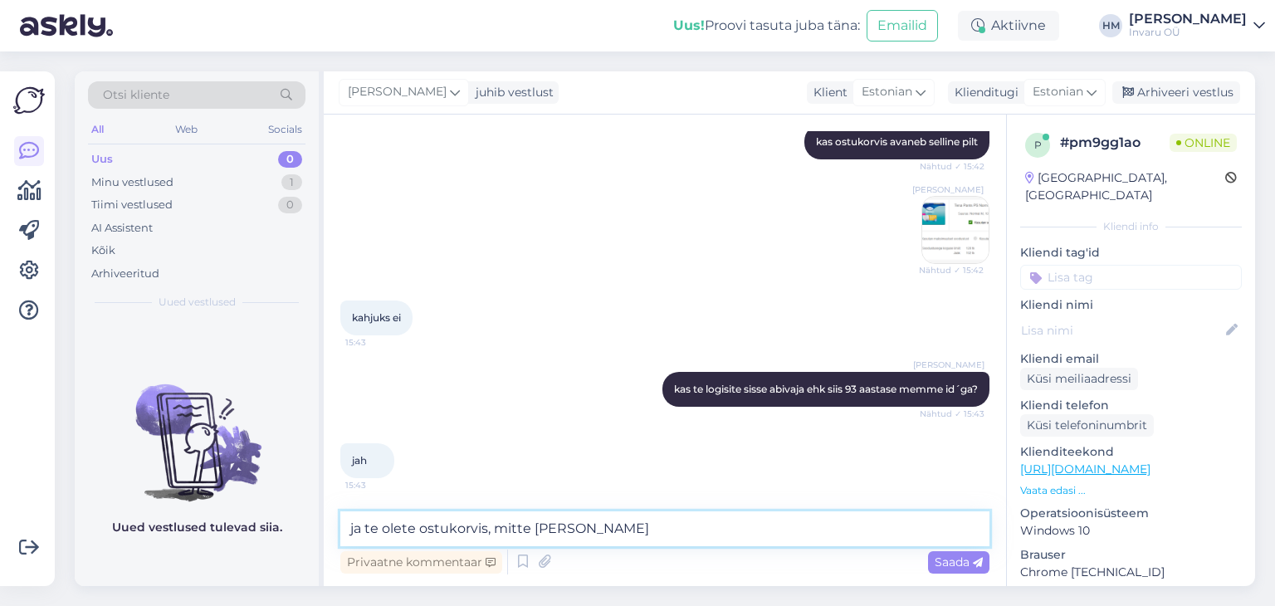
type textarea "ja te olete ostukorvis, mitte kauba lehel"
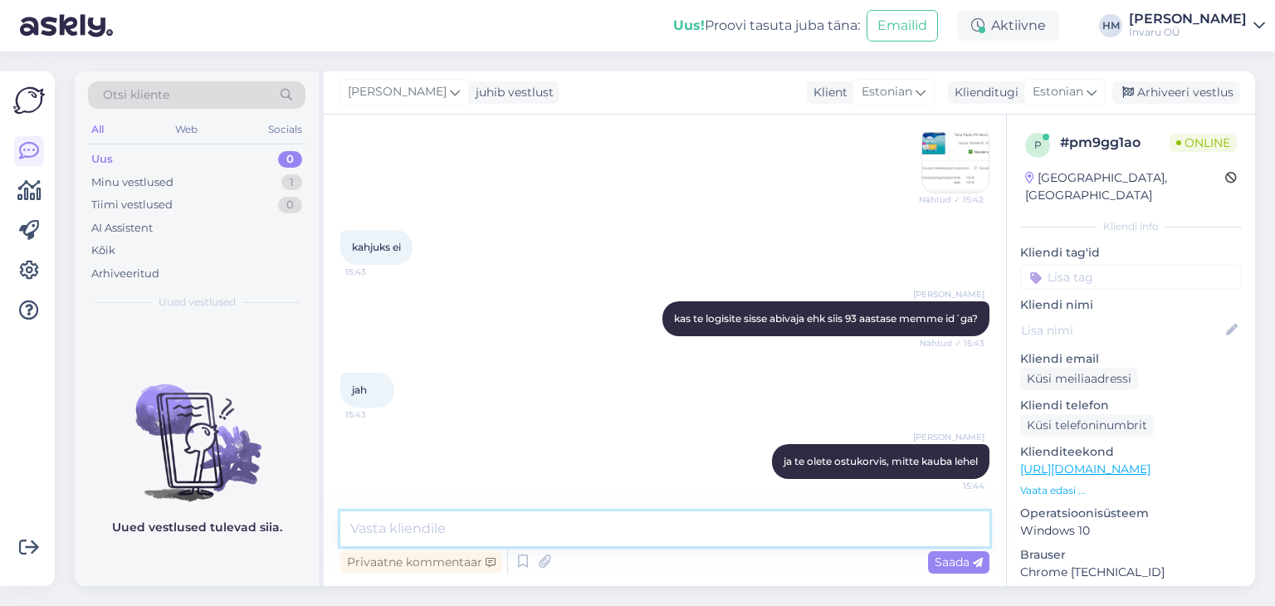
type textarea "?"
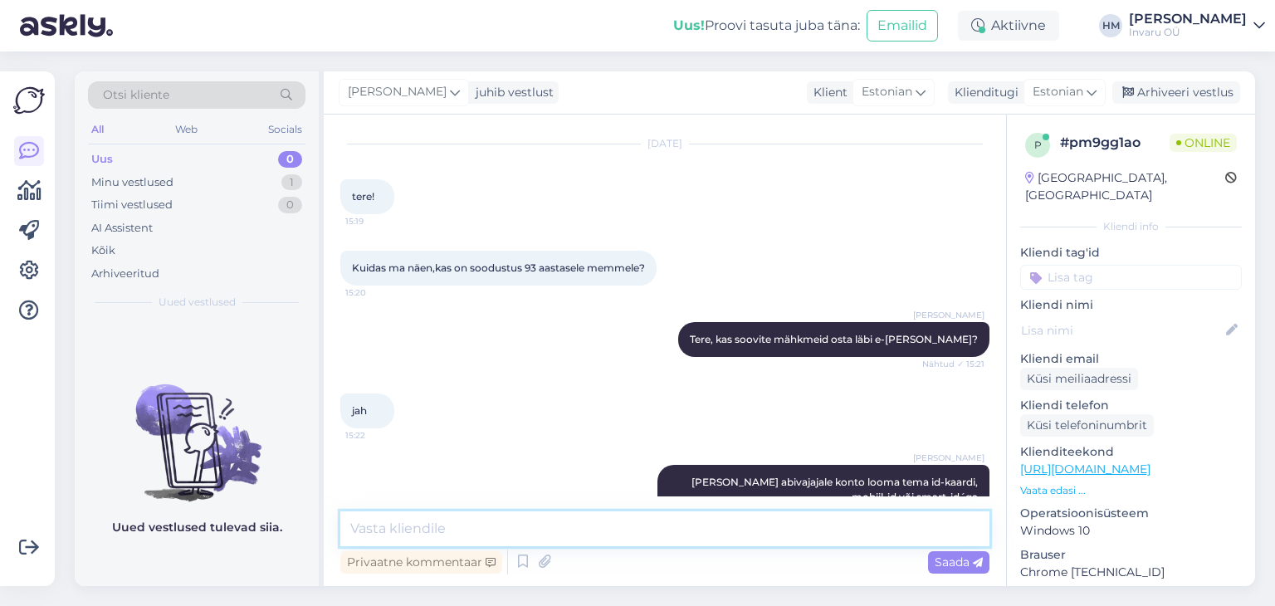
scroll to position [372, 0]
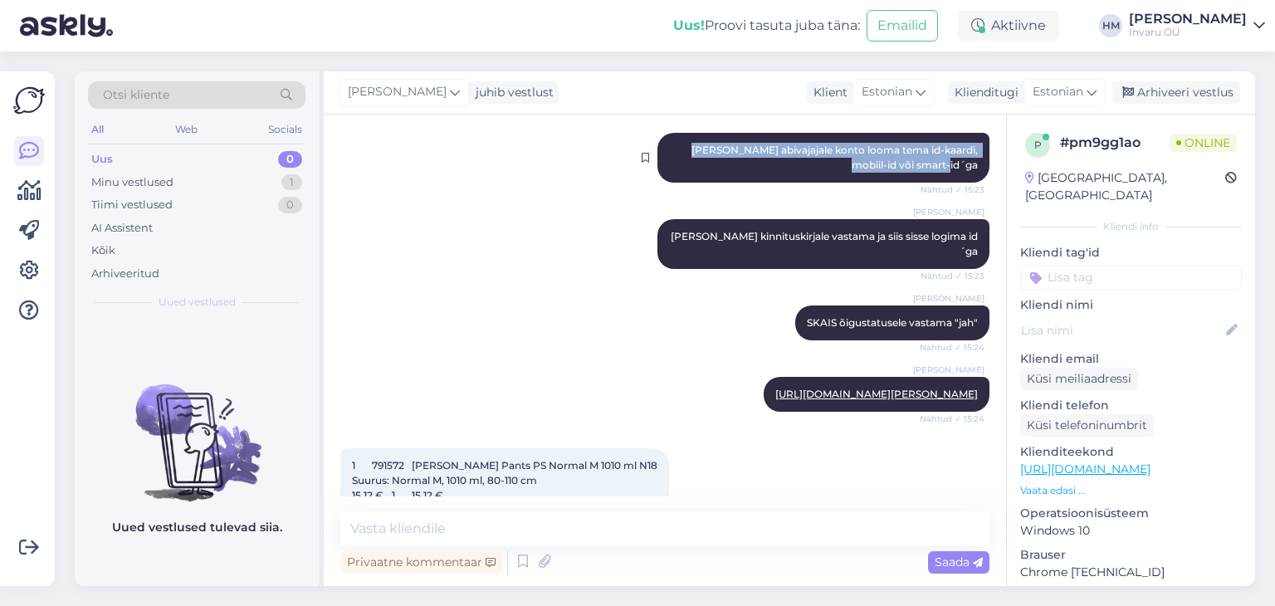
drag, startPoint x: 654, startPoint y: 149, endPoint x: 974, endPoint y: 159, distance: 319.8
click at [974, 159] on div "[PERSON_NAME] [PERSON_NAME] abivajajale konto looma tema id-kaardi, mobiil-id v…" at bounding box center [824, 158] width 332 height 50
copy span "[PERSON_NAME] abivajajale konto looma tema id-kaardi, mobiil-id või smart-id´ga"
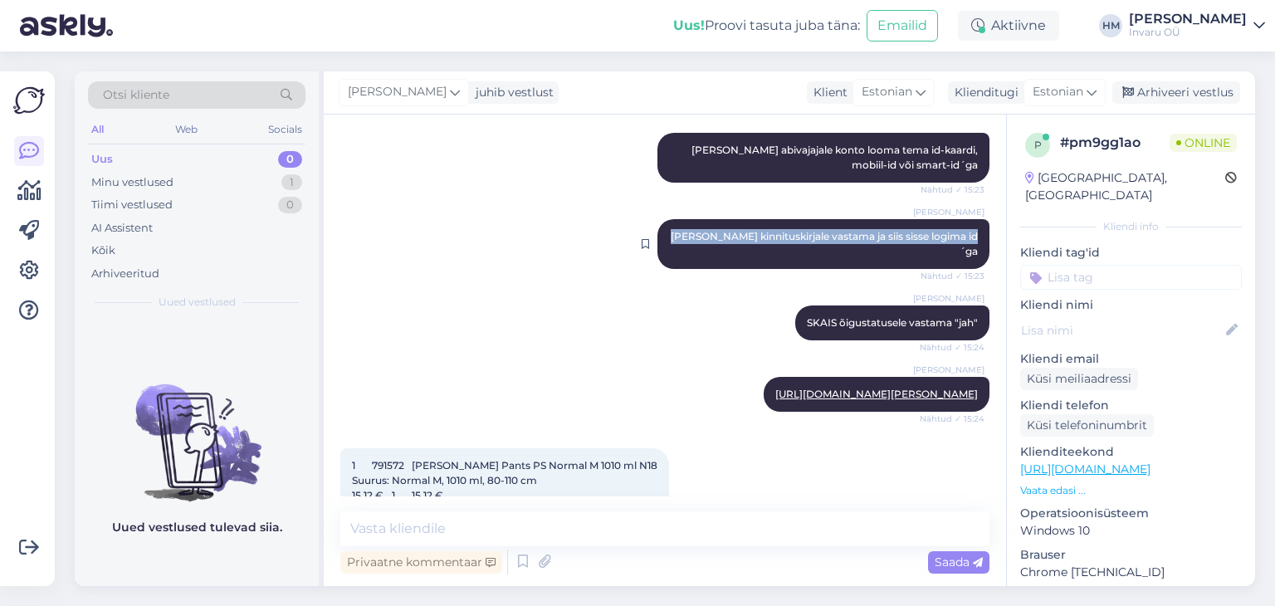
drag, startPoint x: 672, startPoint y: 233, endPoint x: 965, endPoint y: 240, distance: 292.3
click at [965, 240] on span "[PERSON_NAME] kinnituskirjale vastama ja siis sisse logima id´ga" at bounding box center [824, 243] width 307 height 27
copy span "[PERSON_NAME] kinnituskirjale vastama ja siis sisse logima id´ga"
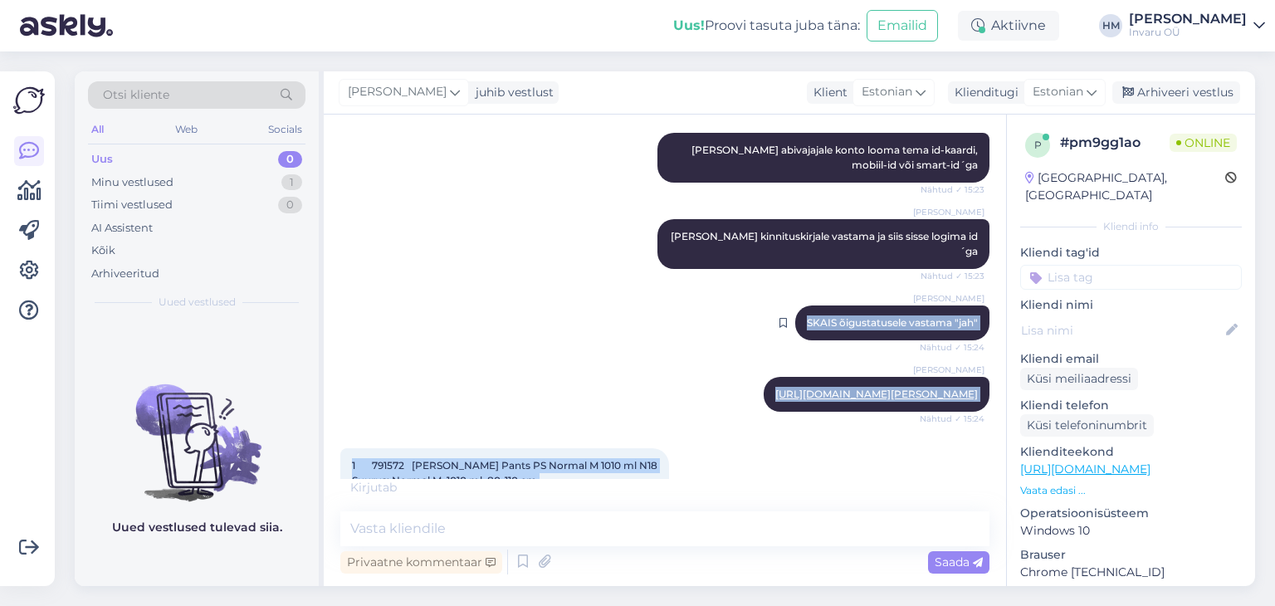
scroll to position [1356, 0]
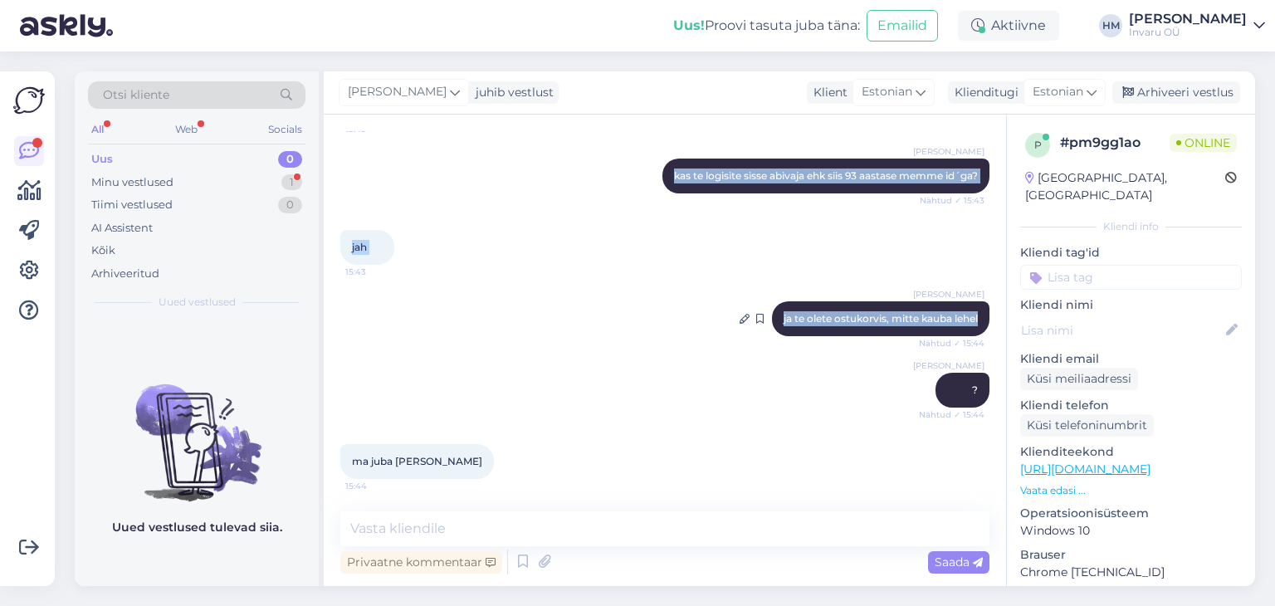
drag, startPoint x: 790, startPoint y: 309, endPoint x: 966, endPoint y: 322, distance: 175.7
click at [966, 322] on div "Vestlus algas [DATE] tere! 15:19 Kuidas ma näen,kas on soodustus 93 aastasele m…" at bounding box center [672, 313] width 664 height 365
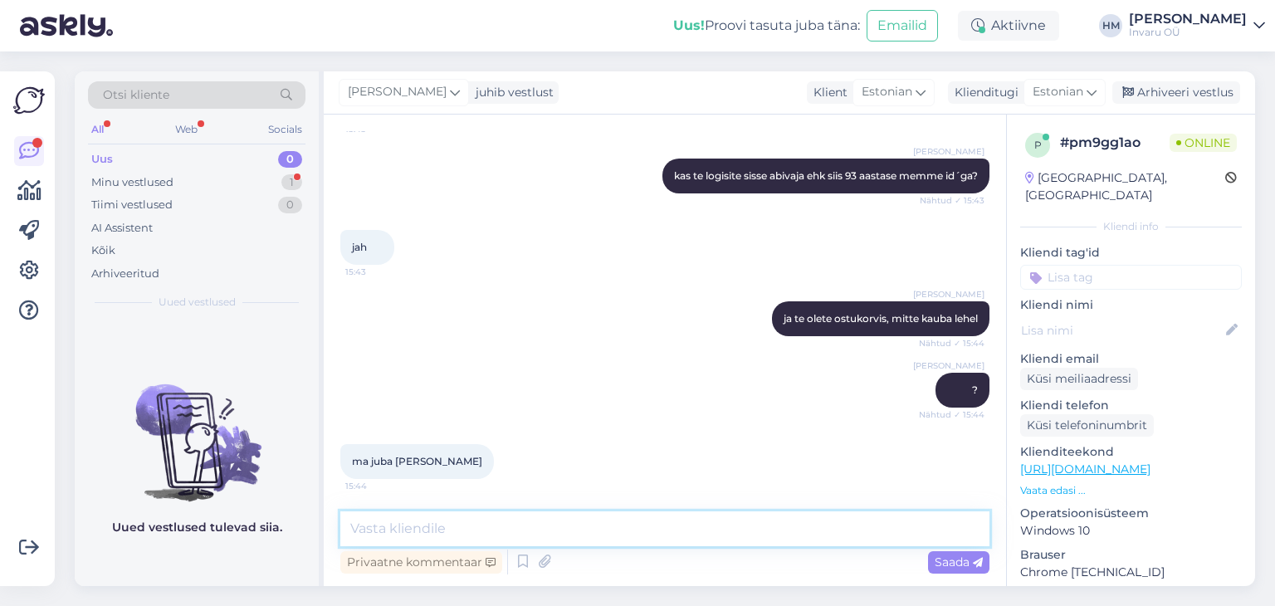
click at [551, 514] on textarea at bounding box center [664, 528] width 649 height 35
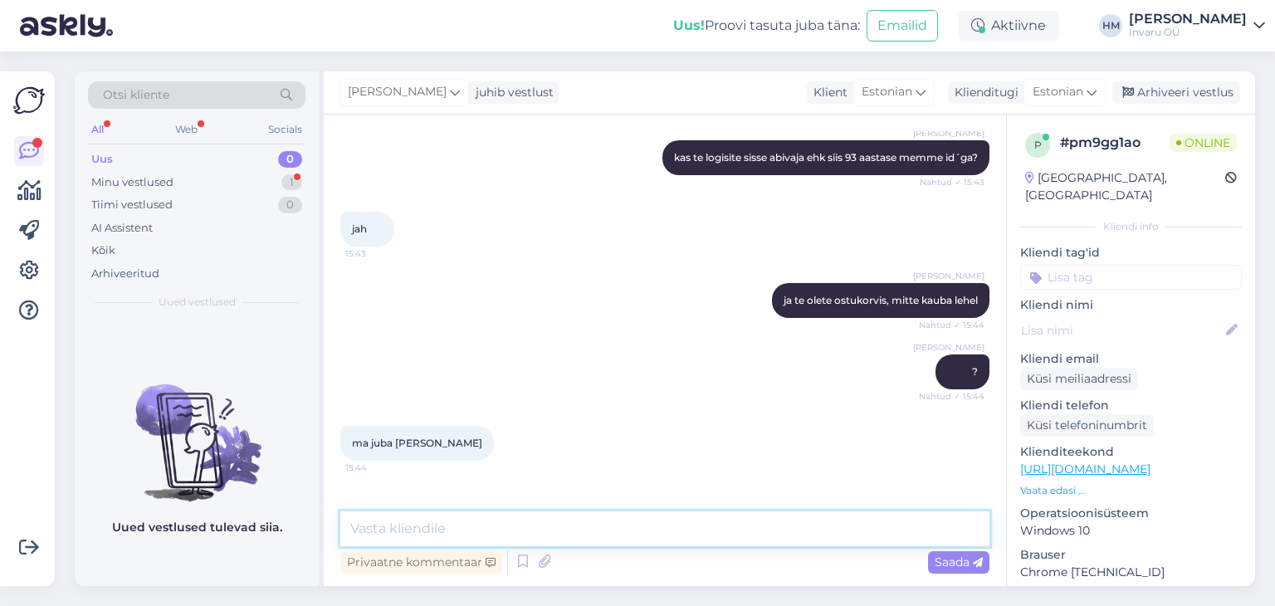
scroll to position [1428, 0]
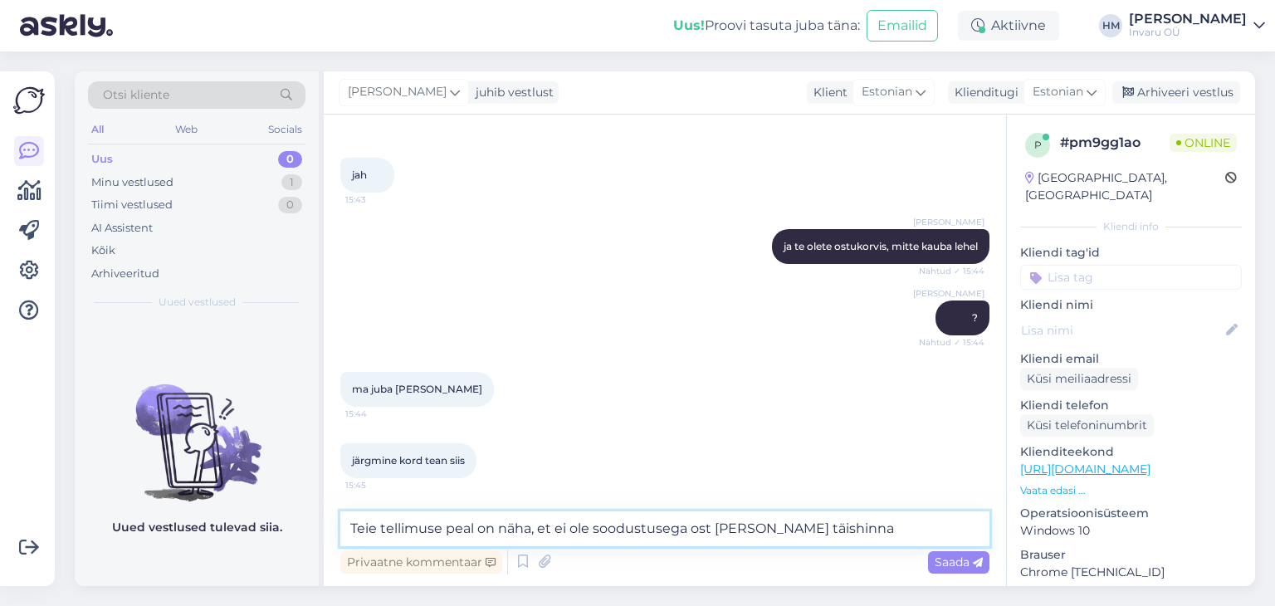
type textarea "Teie tellimuse peal on näha, et ei ole soodustusega ost [PERSON_NAME] täishinnas"
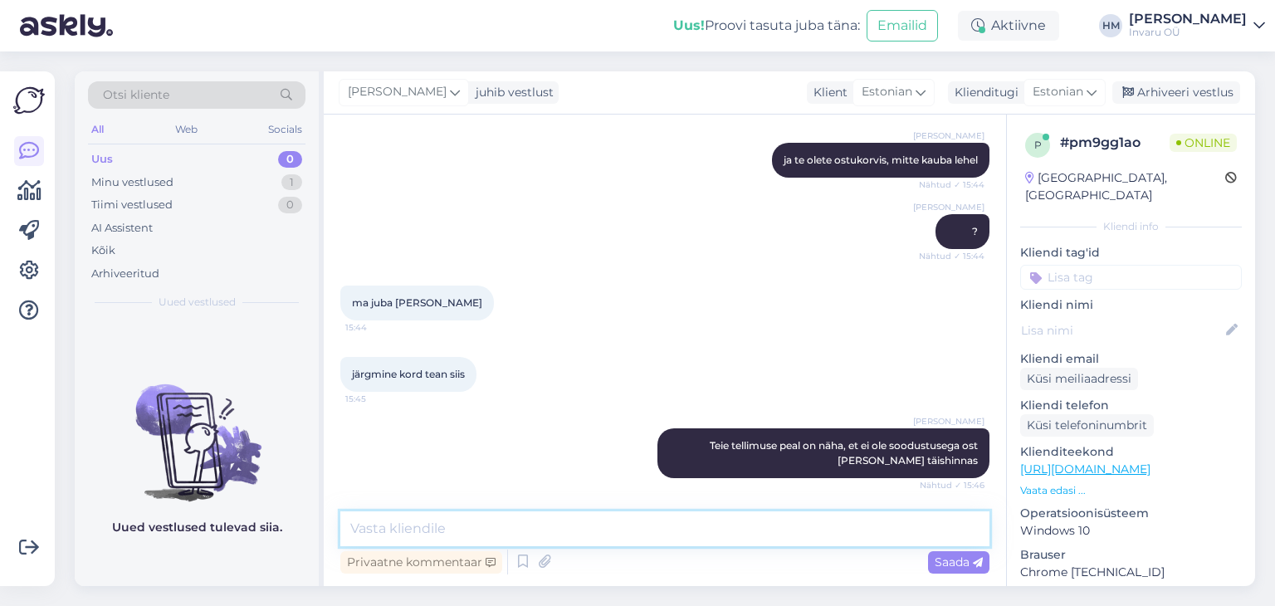
scroll to position [1601, 0]
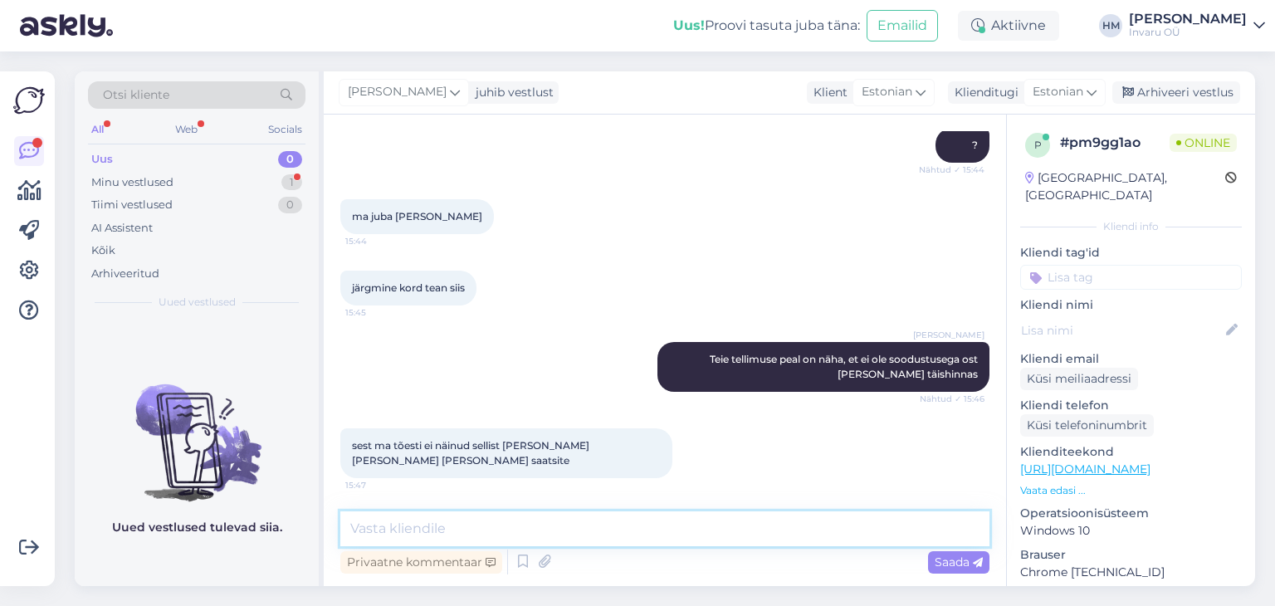
click at [604, 529] on textarea at bounding box center [664, 528] width 649 height 35
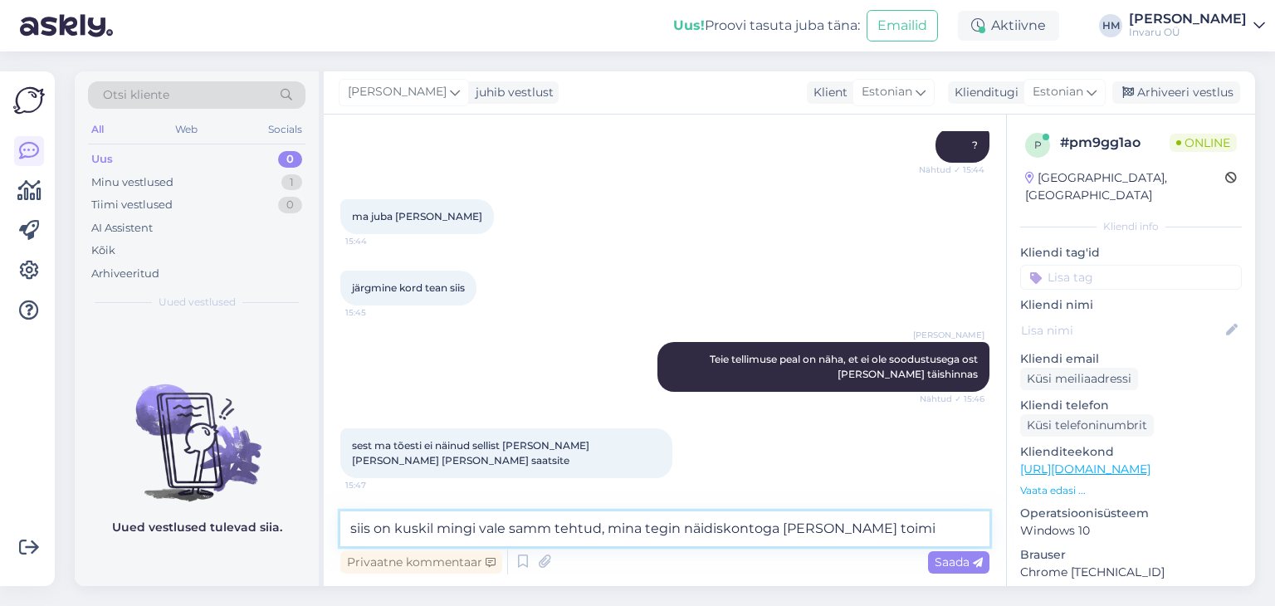
type textarea "siis on kuskil mingi vale samm tehtud, mina tegin näidiskontoga [PERSON_NAME] t…"
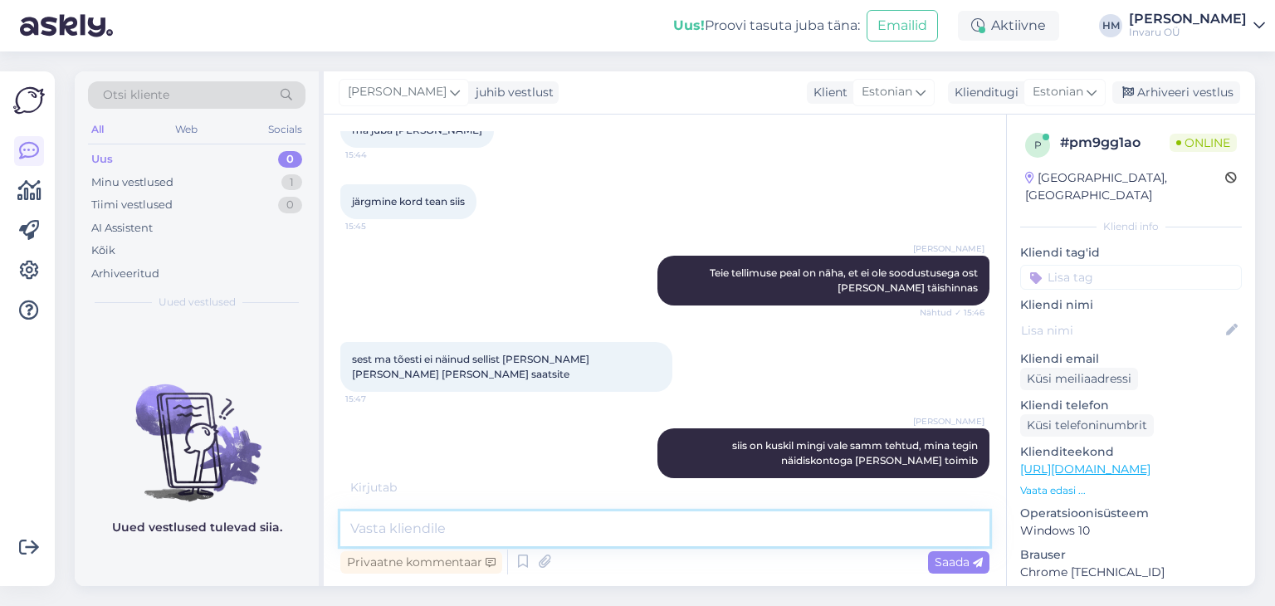
scroll to position [1758, 0]
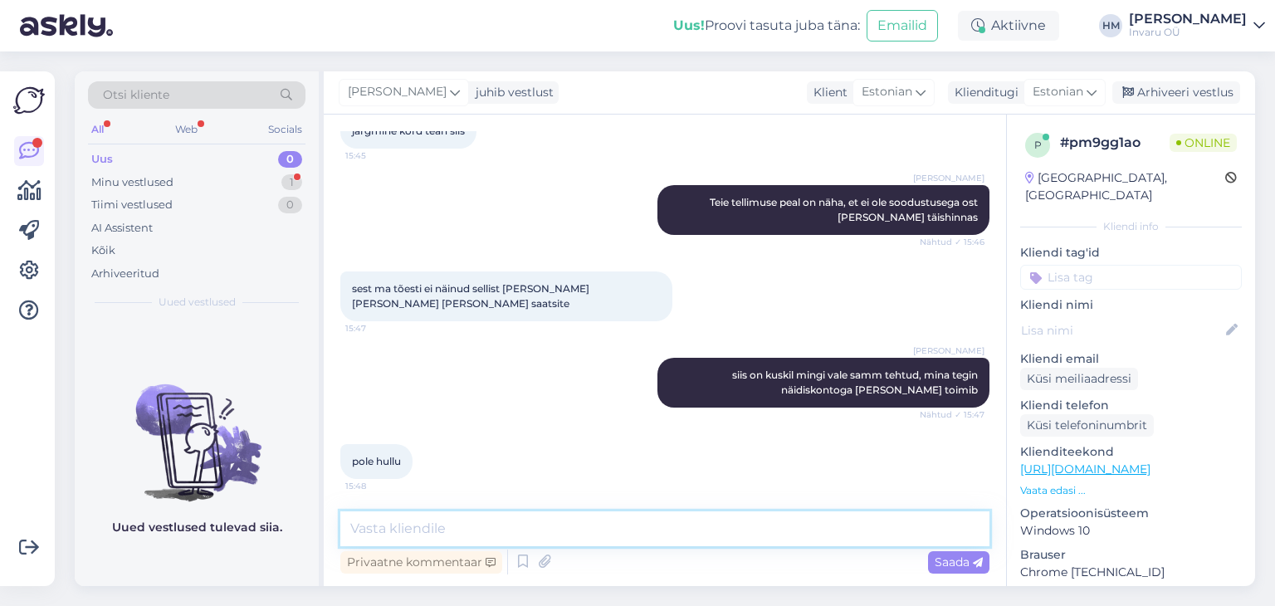
click at [396, 530] on textarea at bounding box center [664, 528] width 649 height 35
click at [558, 530] on textarea at bounding box center [664, 528] width 649 height 35
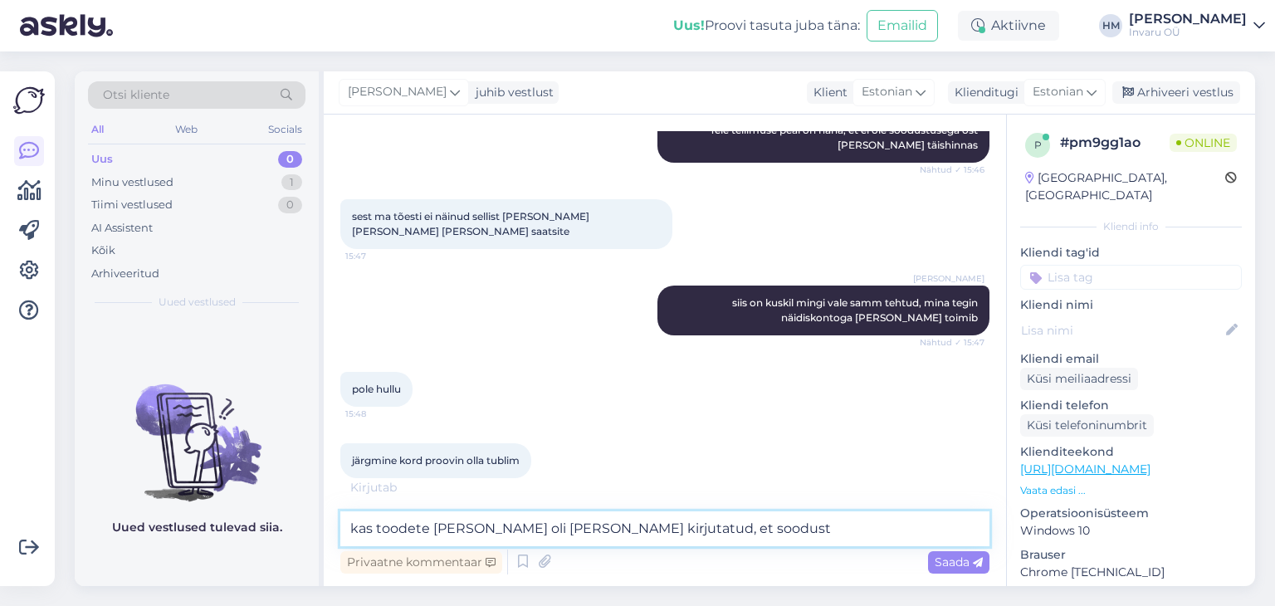
scroll to position [1900, 0]
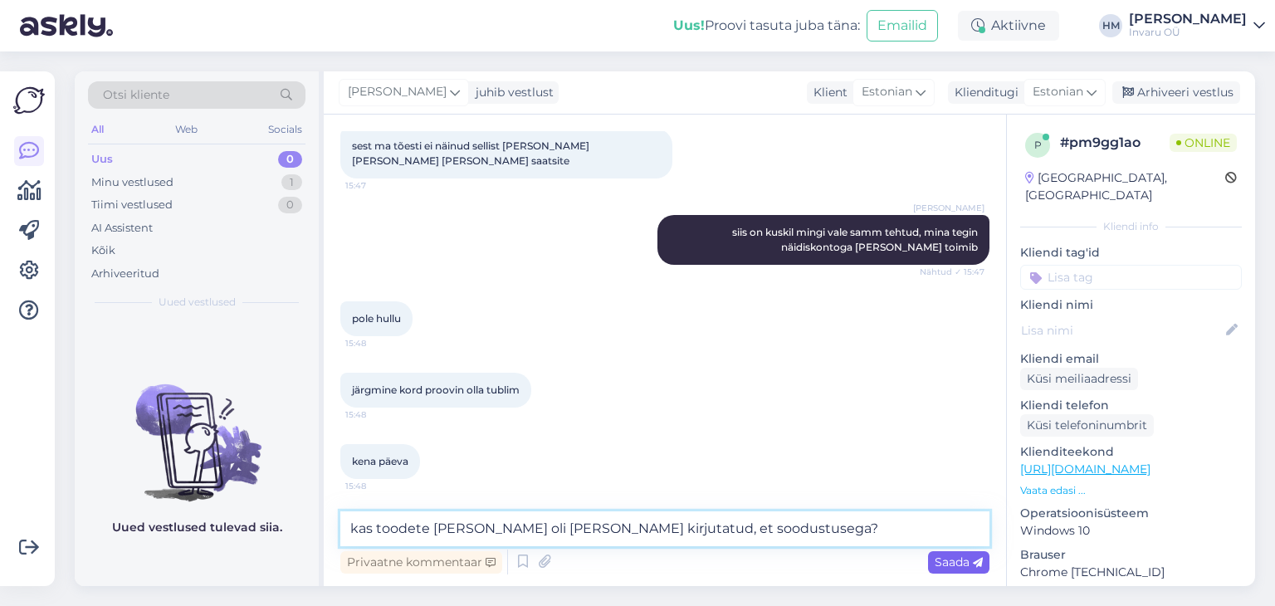
type textarea "kas toodete [PERSON_NAME] oli [PERSON_NAME] kirjutatud, et soodustusega?"
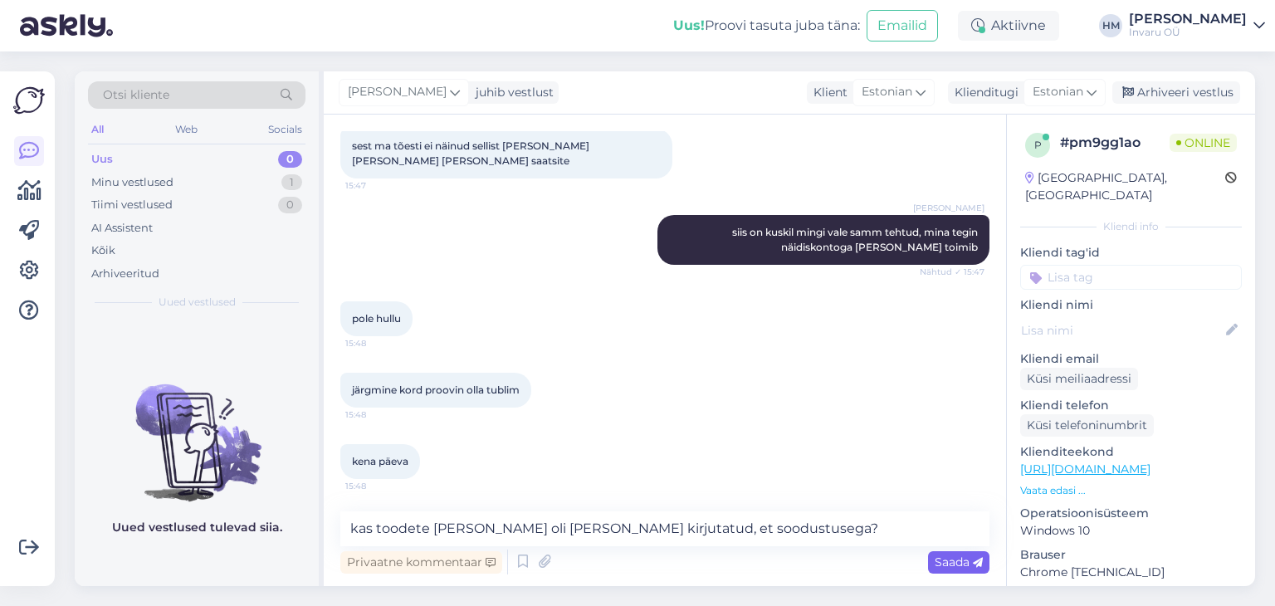
click at [972, 553] on div "Saada" at bounding box center [958, 562] width 61 height 22
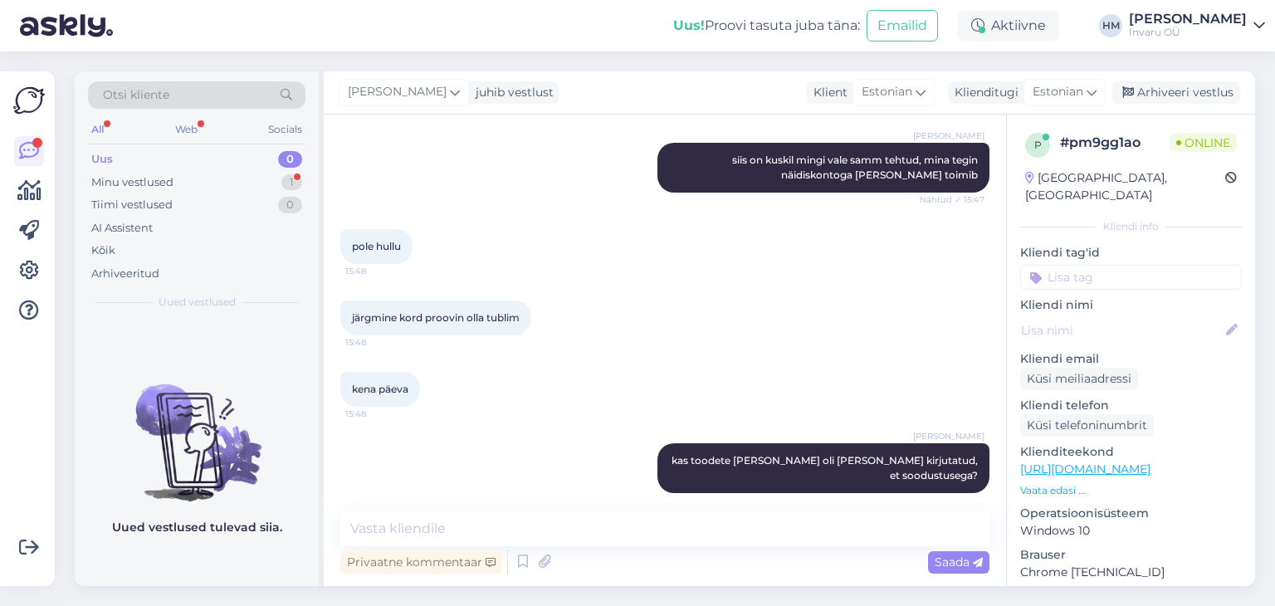
scroll to position [2043, 0]
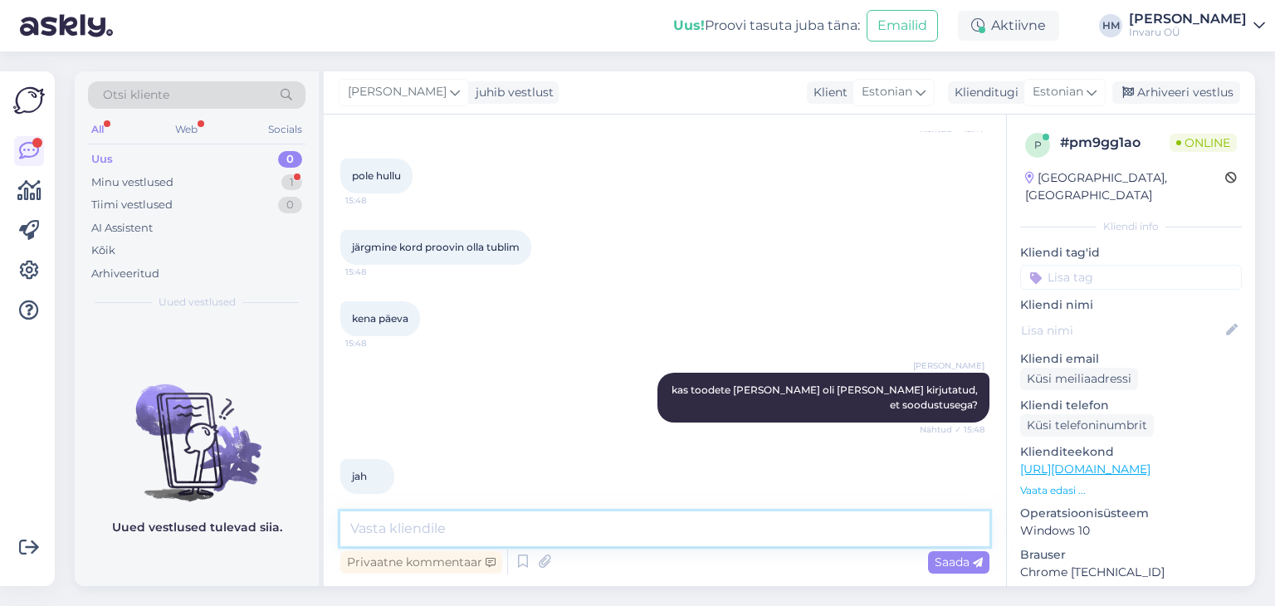
click at [438, 530] on textarea at bounding box center [664, 528] width 649 height 35
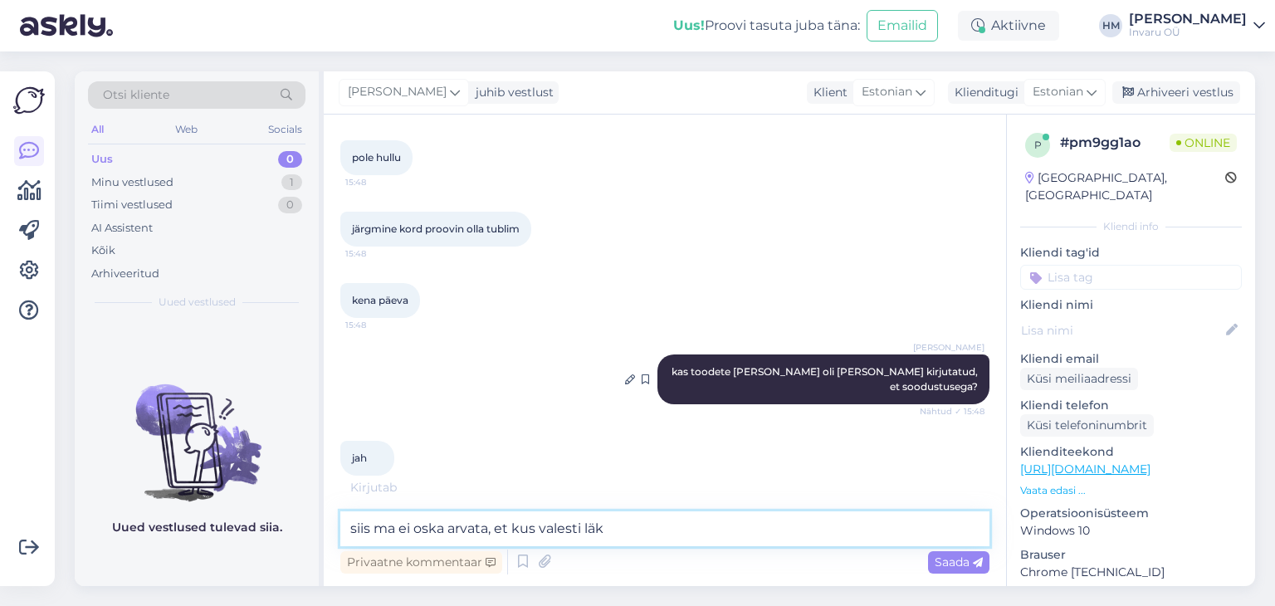
type textarea "siis ma ei oska arvata, et kus valesti läks"
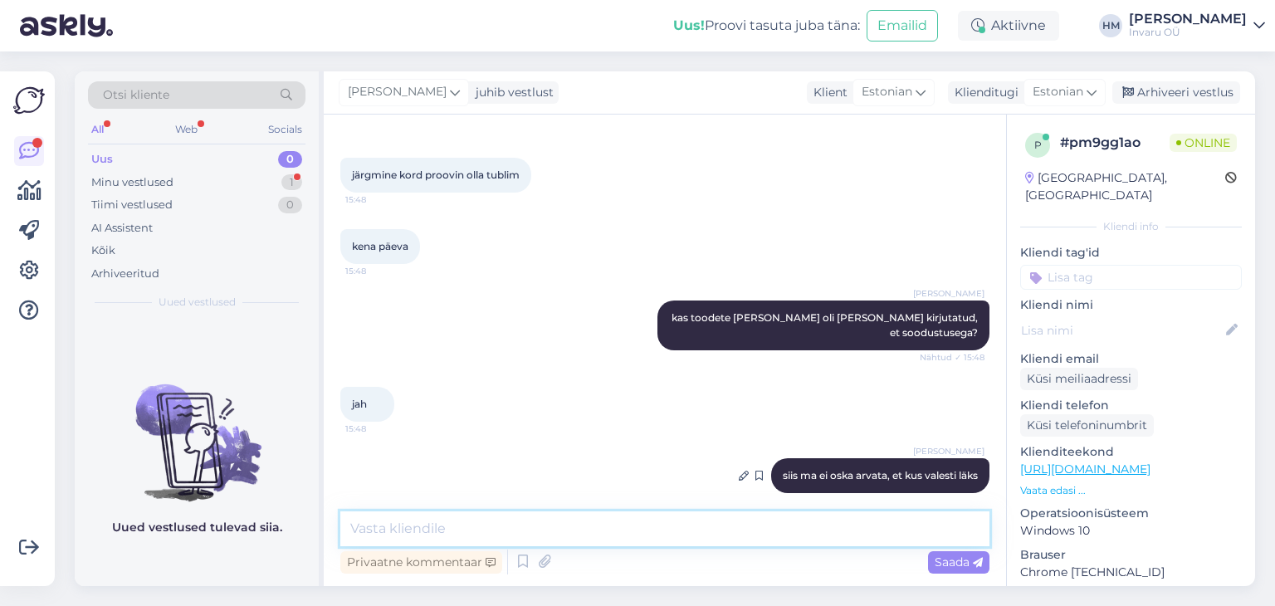
scroll to position [2186, 0]
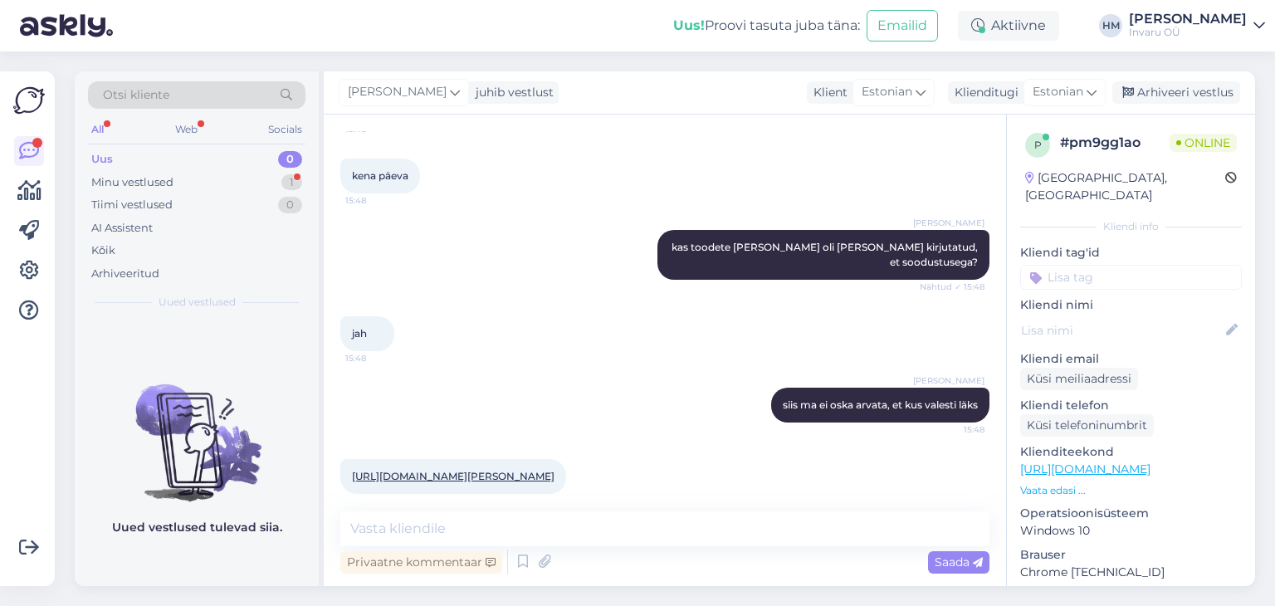
click at [555, 470] on link "[URL][DOMAIN_NAME][PERSON_NAME]" at bounding box center [453, 476] width 203 height 12
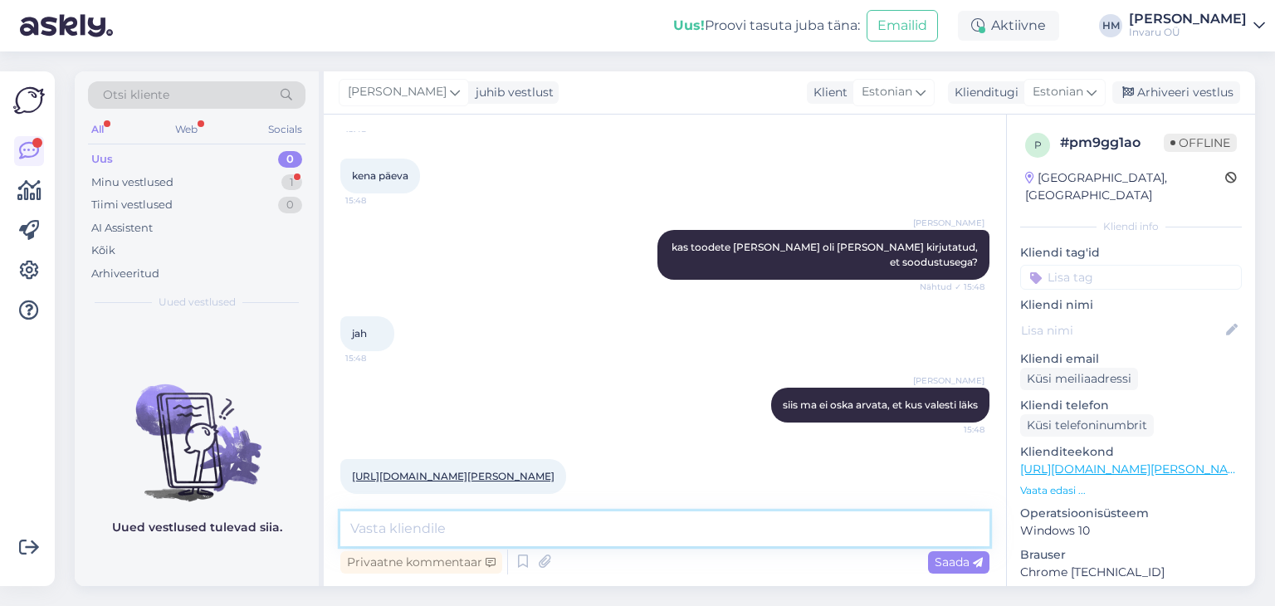
click at [453, 525] on textarea at bounding box center [664, 528] width 649 height 35
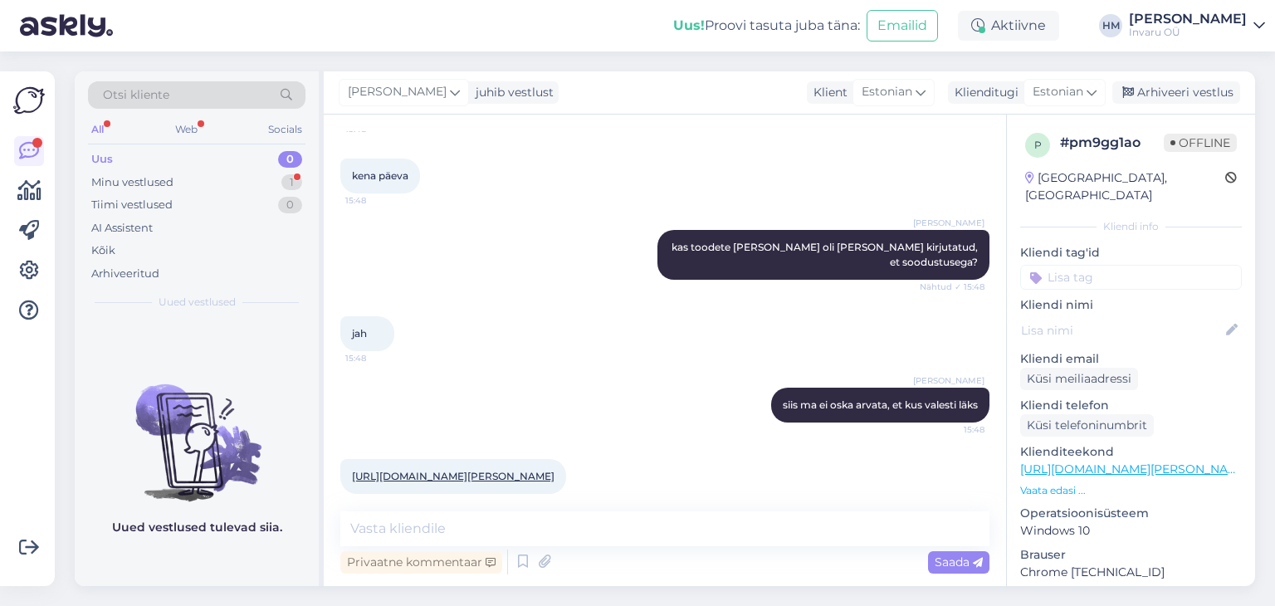
click at [544, 470] on link "[URL][DOMAIN_NAME][PERSON_NAME]" at bounding box center [453, 476] width 203 height 12
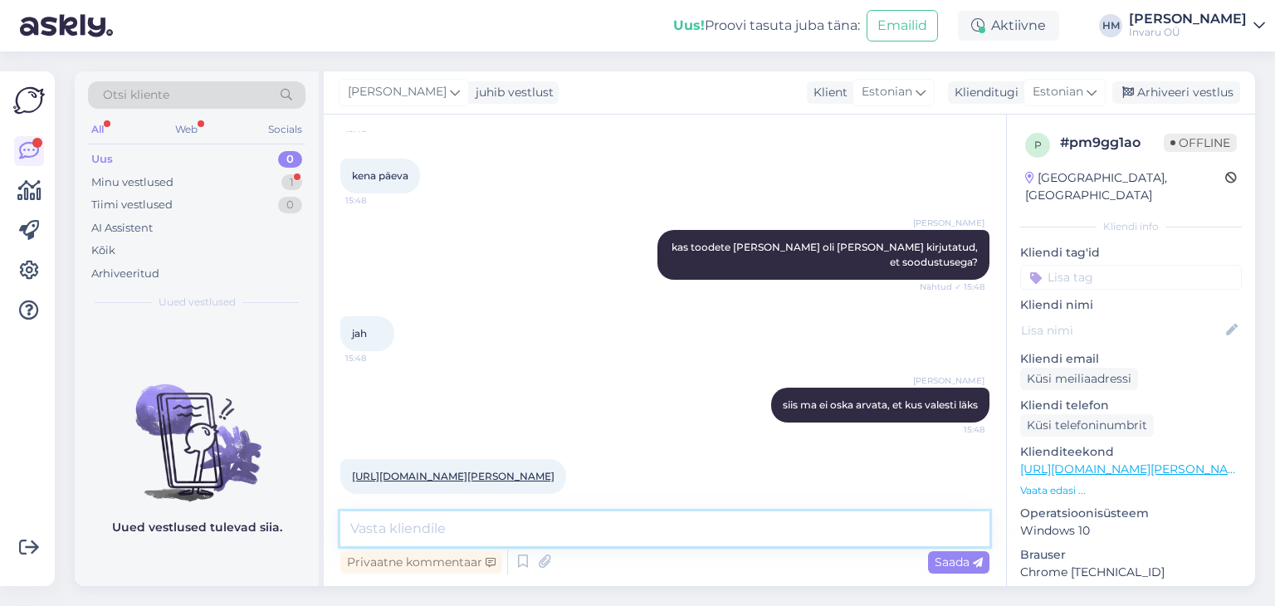
click at [462, 533] on textarea at bounding box center [664, 528] width 649 height 35
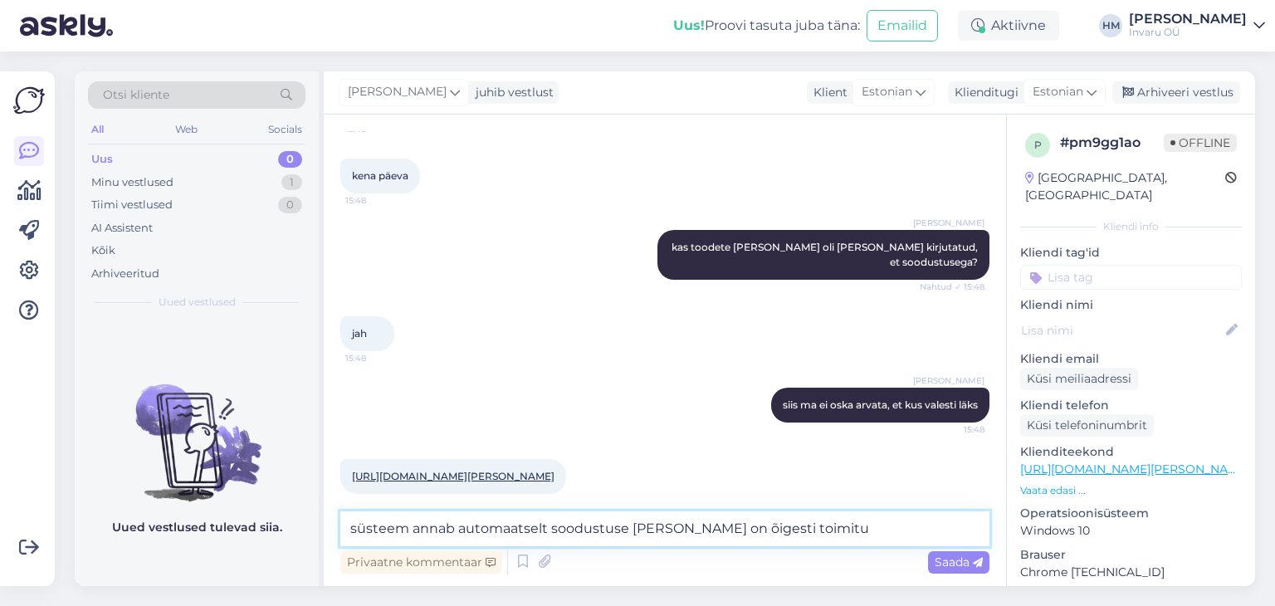
type textarea "süsteem annab automaatselt soodustuse [PERSON_NAME] on õigesti toimitud"
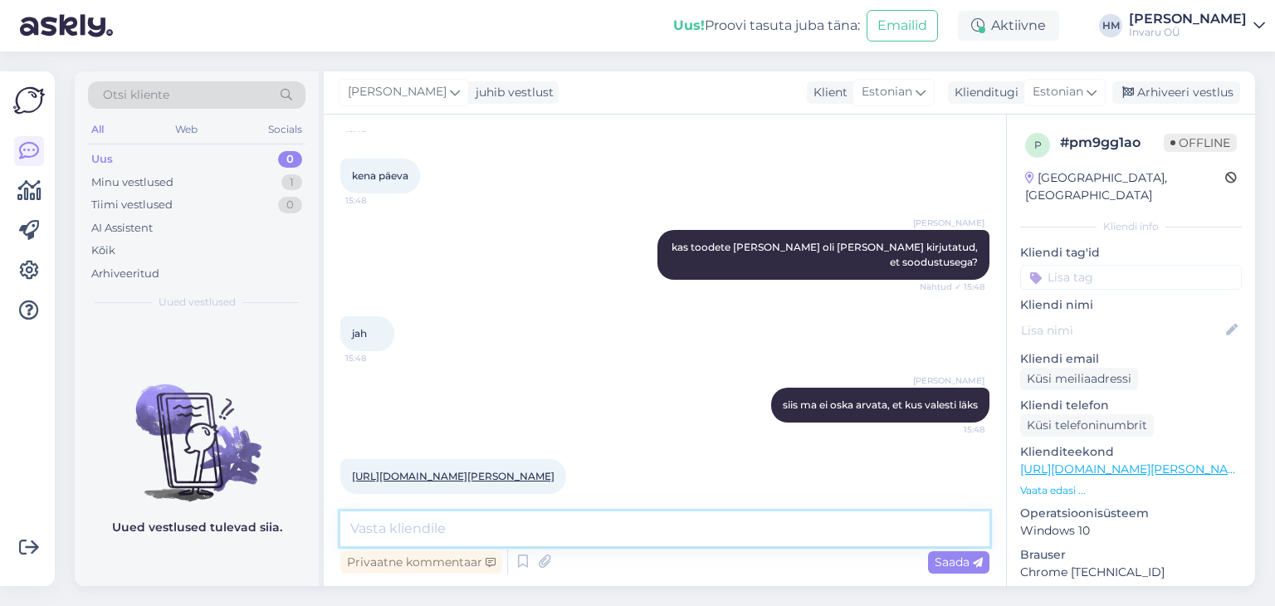
scroll to position [2272, 0]
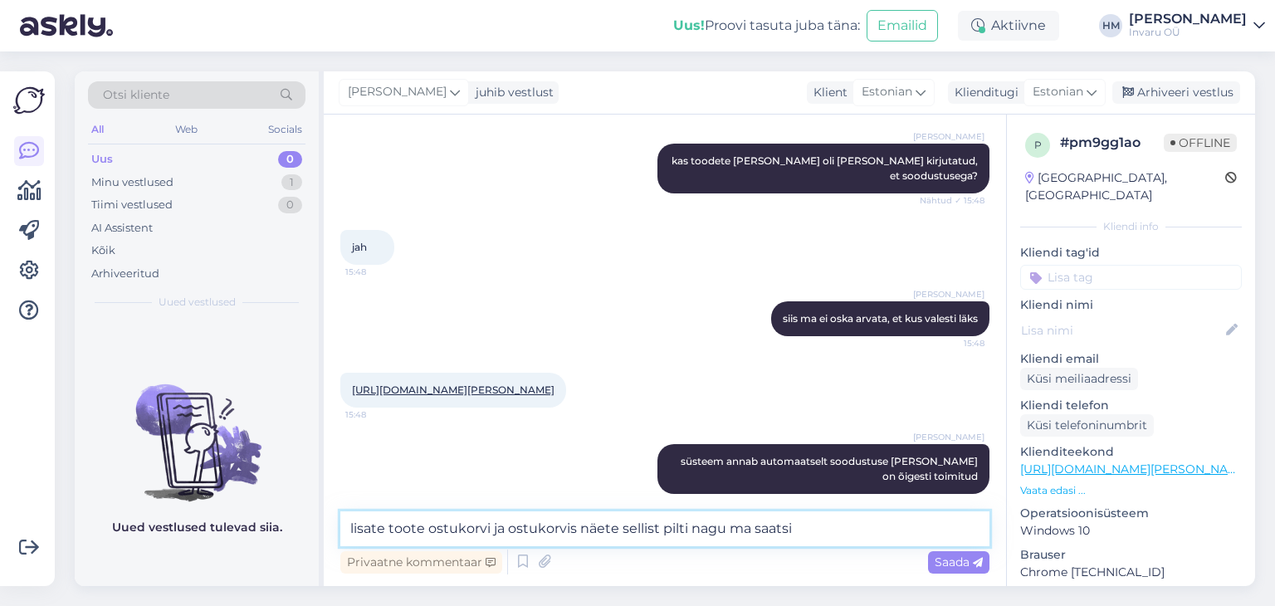
type textarea "lisate toote ostukorvi ja ostukorvis näete sellist pilti nagu ma saatsin"
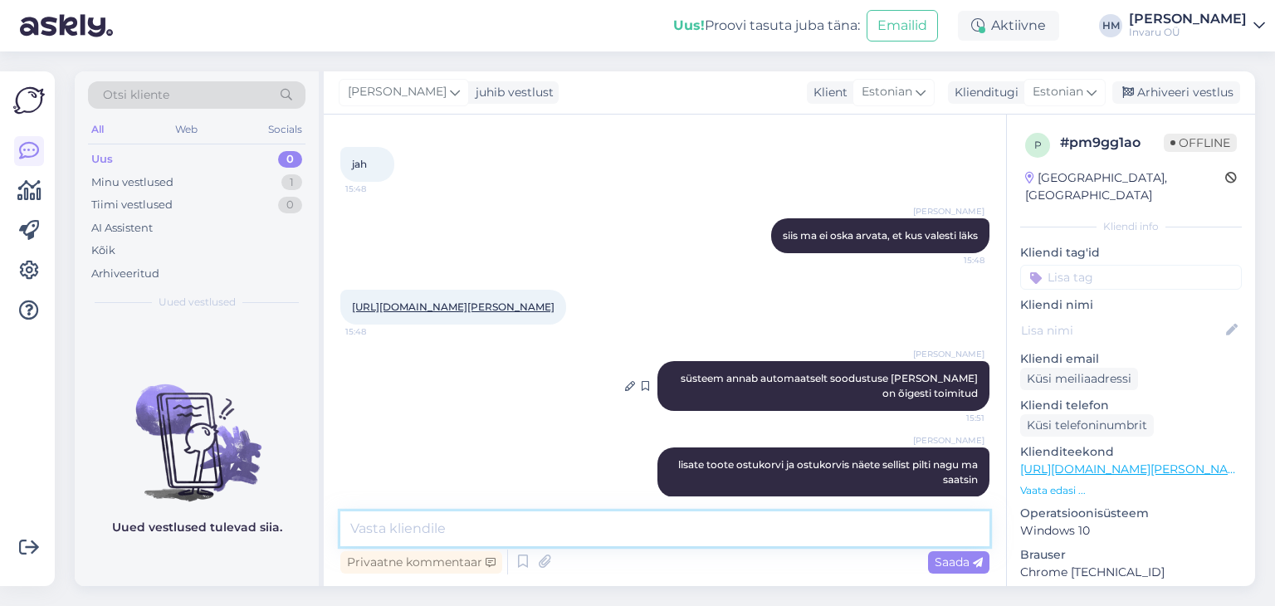
scroll to position [2359, 0]
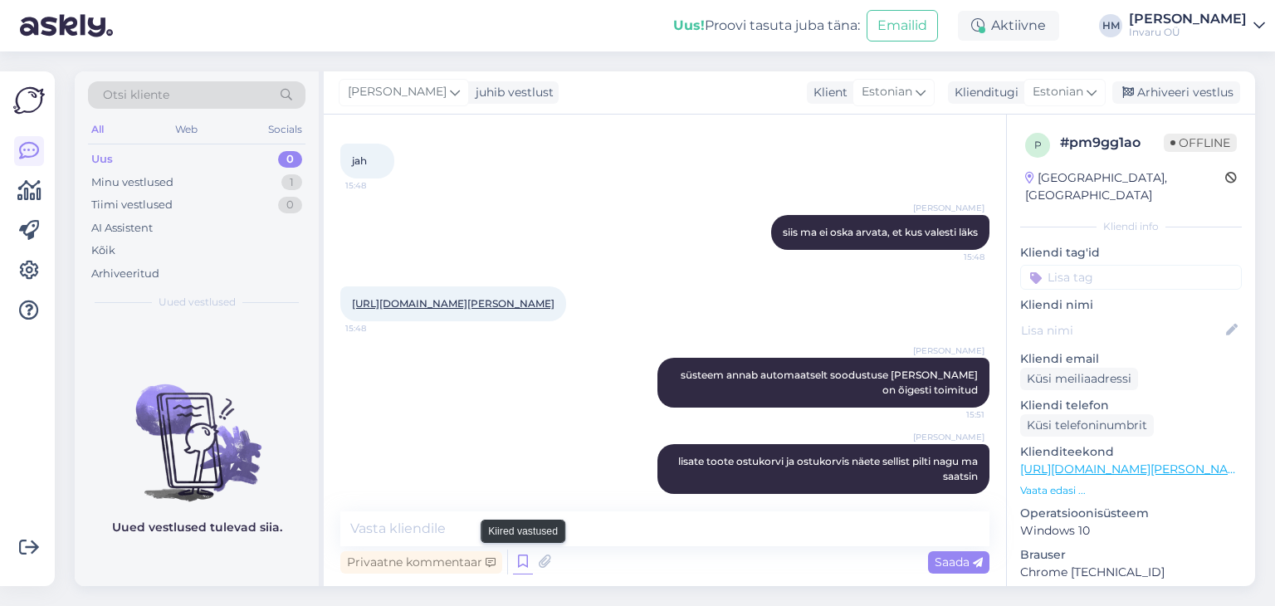
click at [522, 561] on icon at bounding box center [523, 562] width 20 height 25
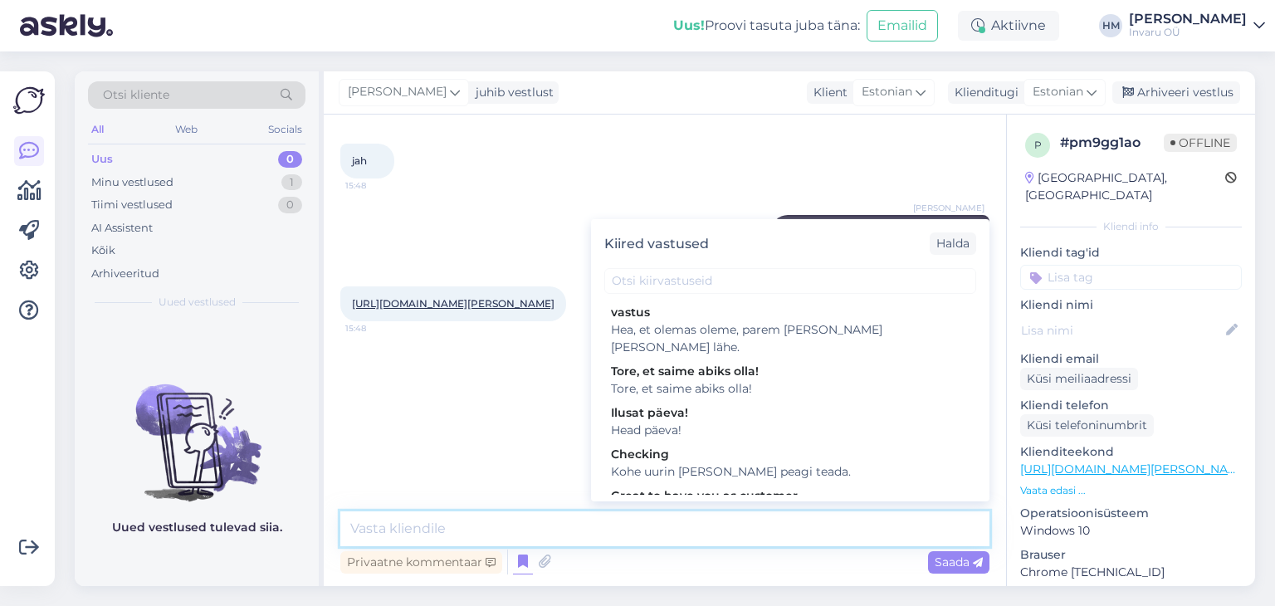
click at [432, 521] on textarea at bounding box center [664, 528] width 649 height 35
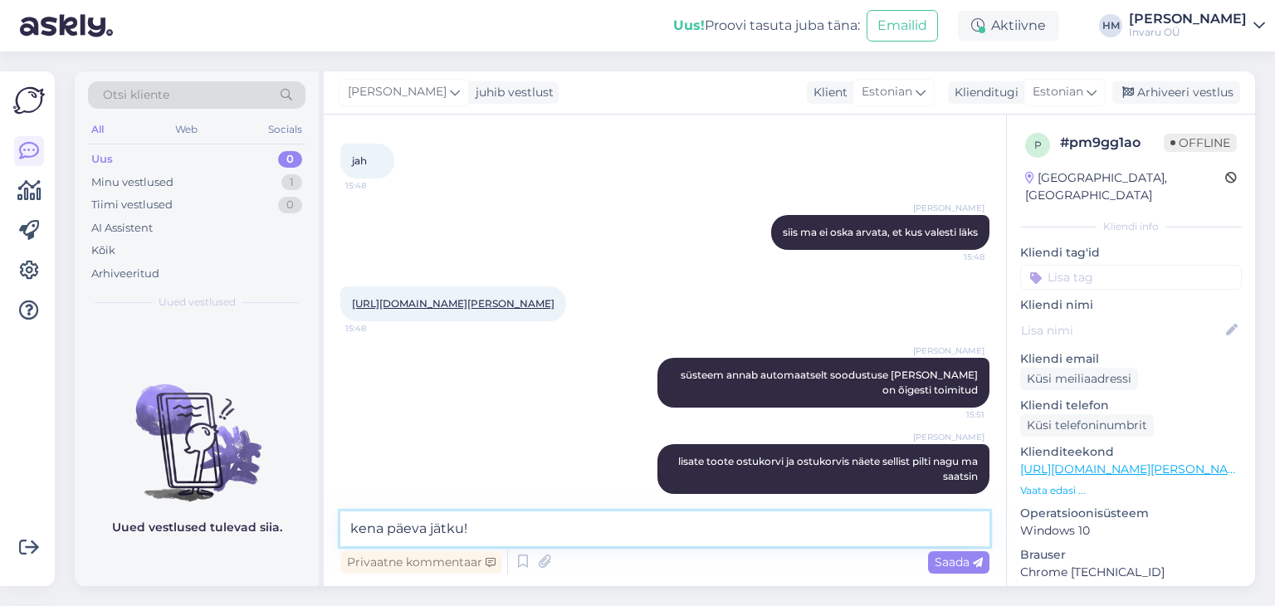
click at [356, 530] on textarea "kena päeva jätku!" at bounding box center [664, 528] width 649 height 35
type textarea "Kena päeva jätku!"
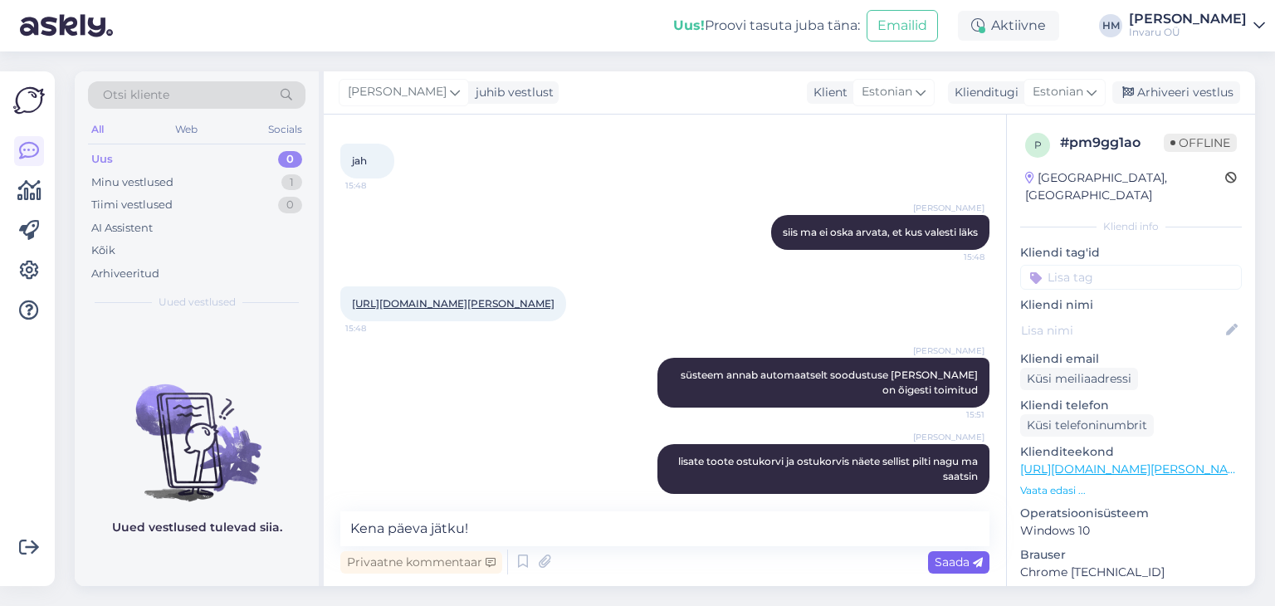
click at [936, 566] on span "Saada" at bounding box center [959, 562] width 48 height 15
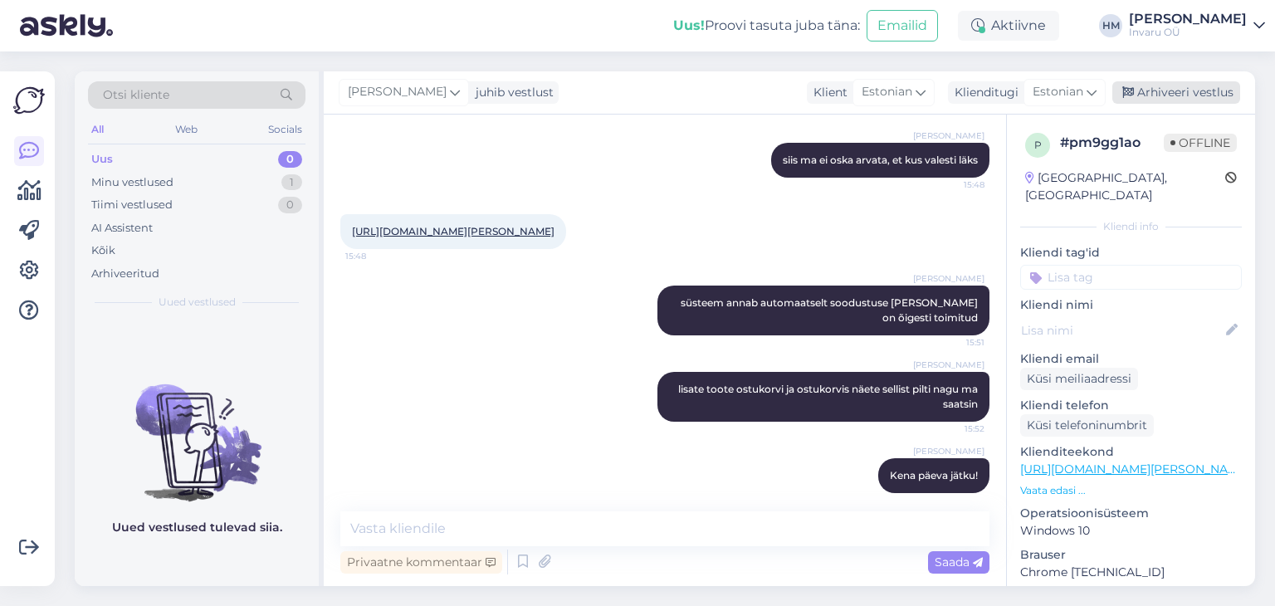
click at [1181, 98] on div "Arhiveeri vestlus" at bounding box center [1176, 92] width 128 height 22
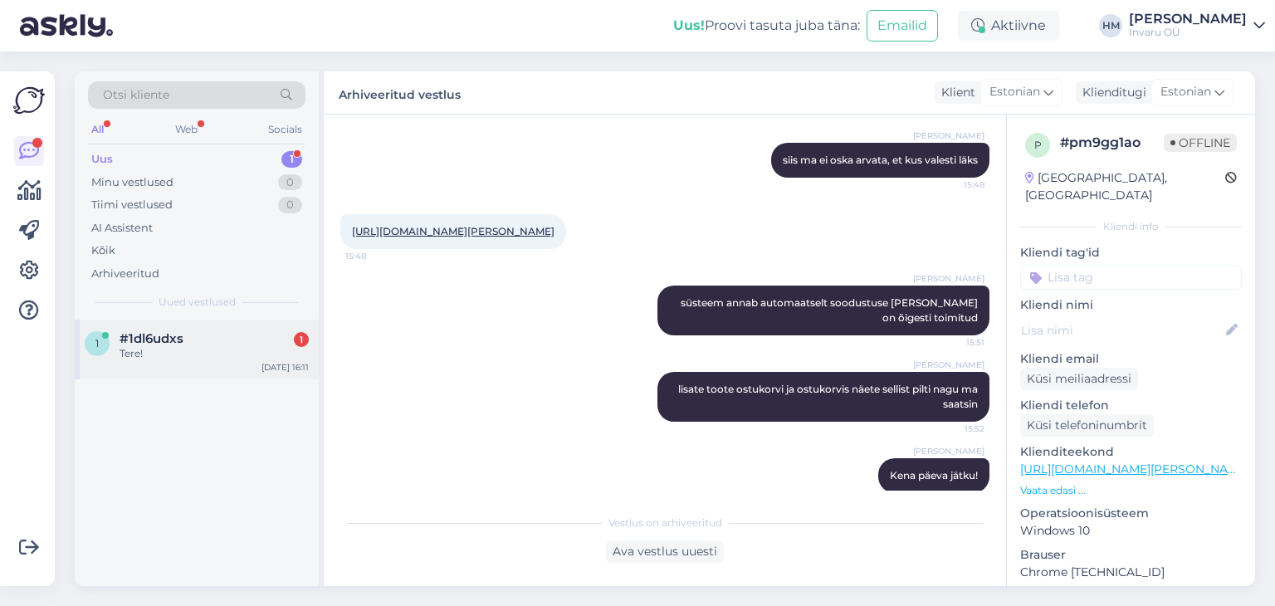
click at [123, 341] on span "#1dl6udxs" at bounding box center [152, 338] width 64 height 15
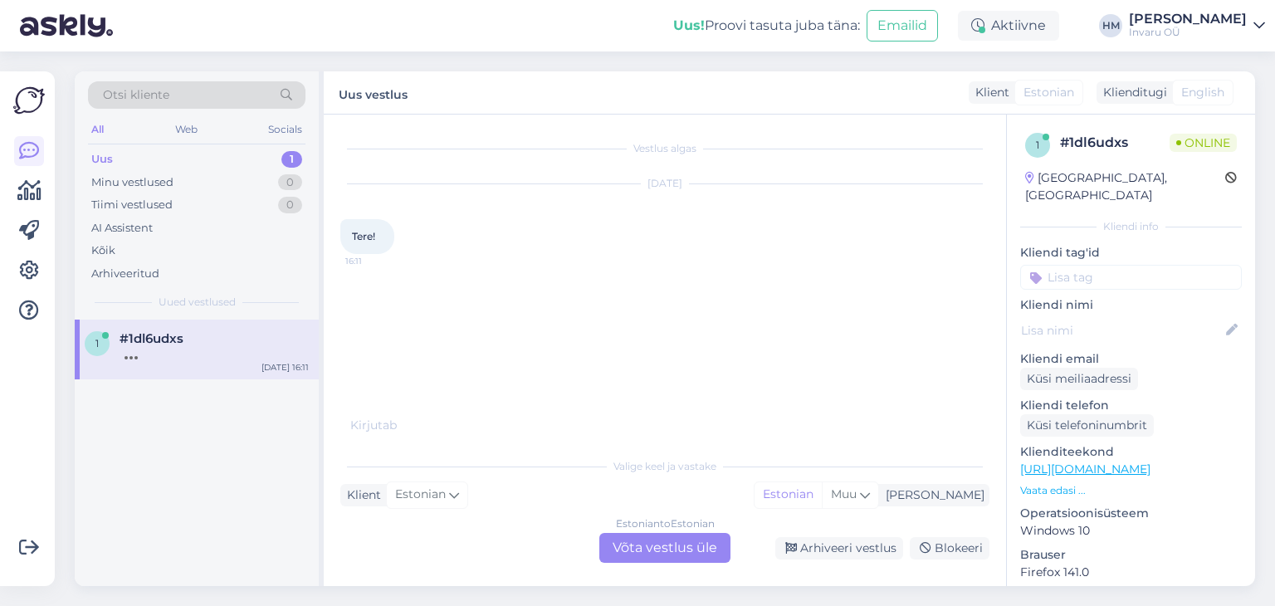
click at [645, 549] on div "Estonian to Estonian Võta vestlus üle" at bounding box center [664, 548] width 131 height 30
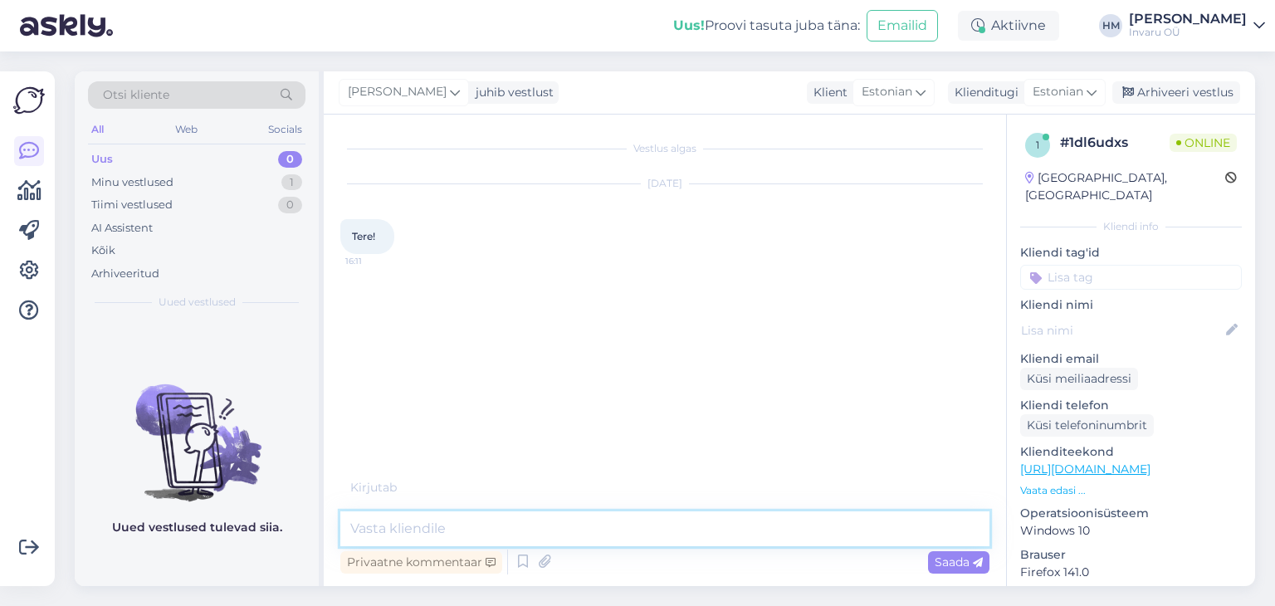
click at [402, 524] on textarea at bounding box center [664, 528] width 649 height 35
type textarea "Tere"
type textarea "Kuidas saame aidata?"
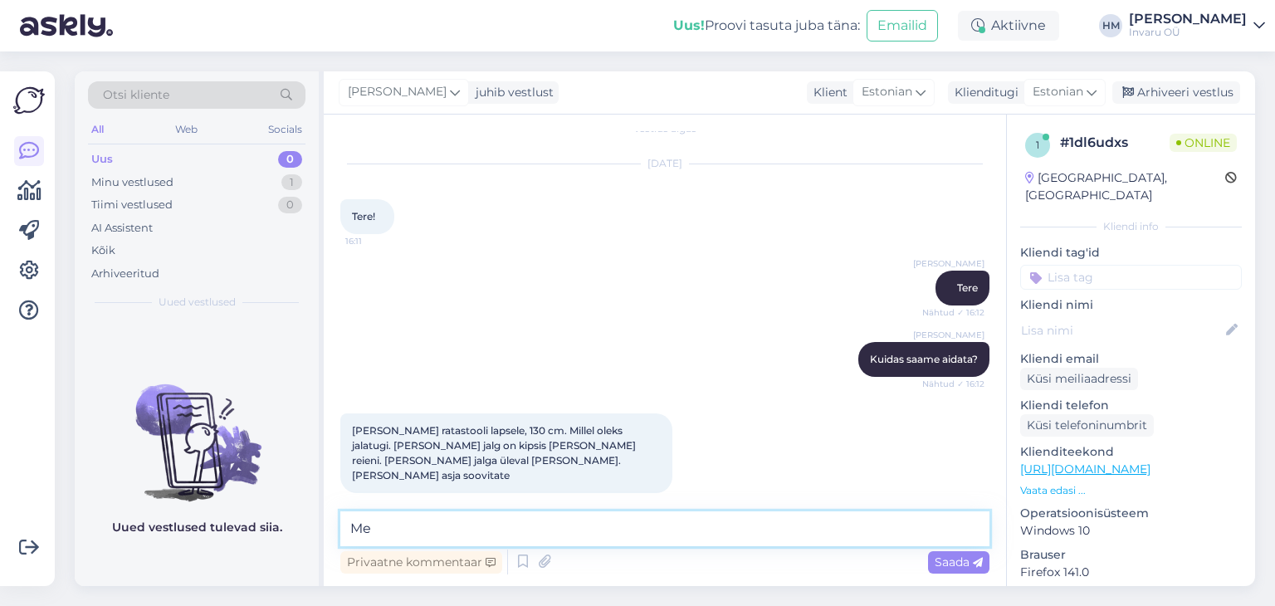
type textarea "M"
type textarea "on pakkuda standardne ratastool ülestõstetava jalatoega"
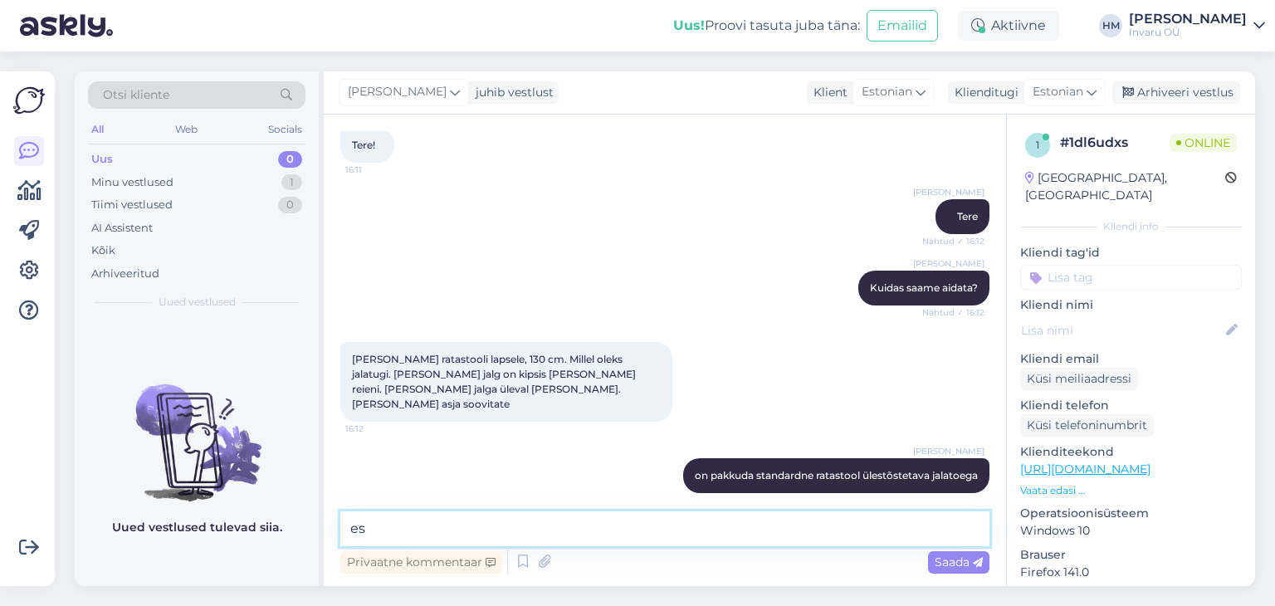
type textarea "e"
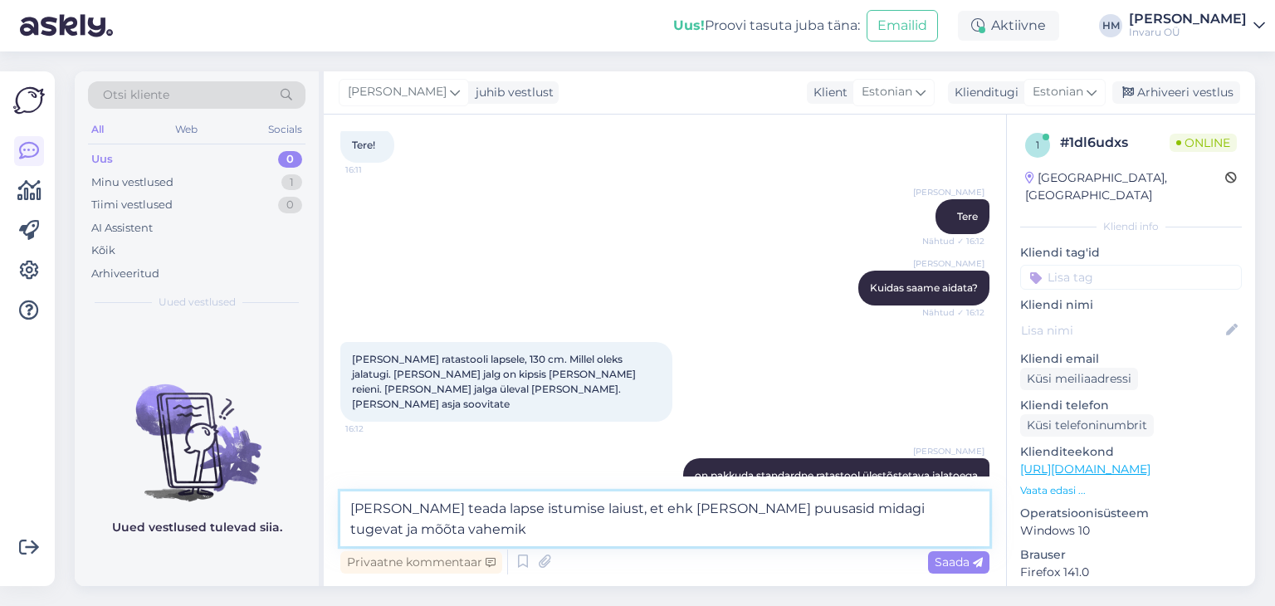
click at [946, 511] on textarea "[PERSON_NAME] teada lapse istumise laiust, et ehk [PERSON_NAME] puusasid midagi…" at bounding box center [664, 518] width 649 height 55
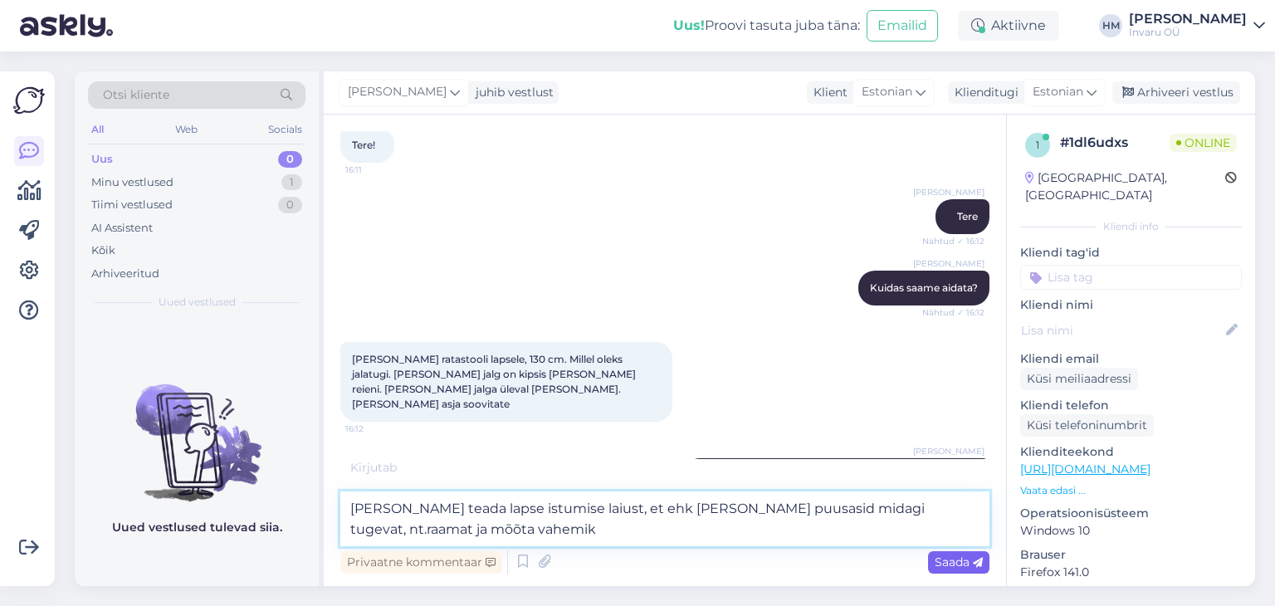
type textarea "[PERSON_NAME] teada lapse istumise laiust, et ehk [PERSON_NAME] puusasid midagi…"
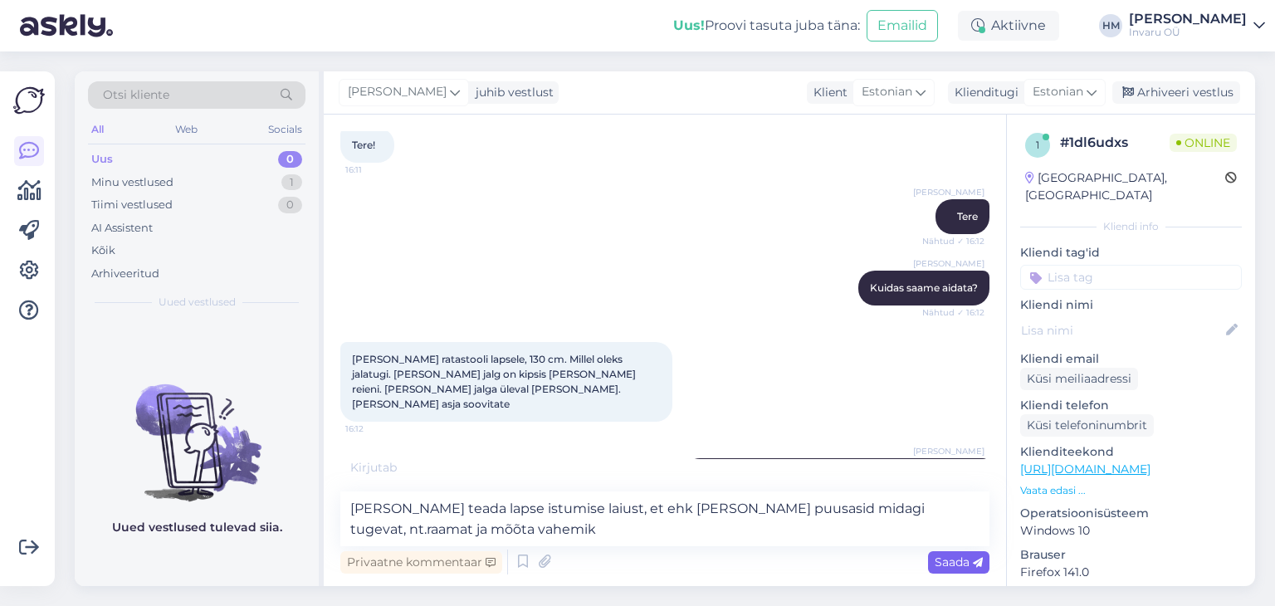
click at [954, 562] on span "Saada" at bounding box center [959, 562] width 48 height 15
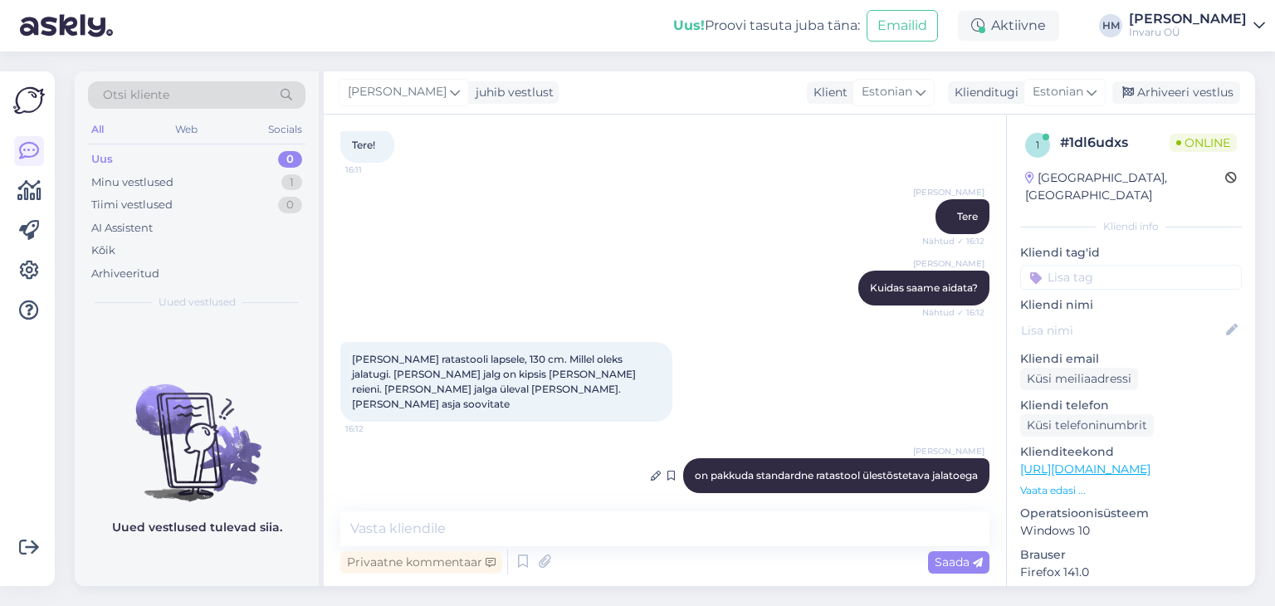
scroll to position [178, 0]
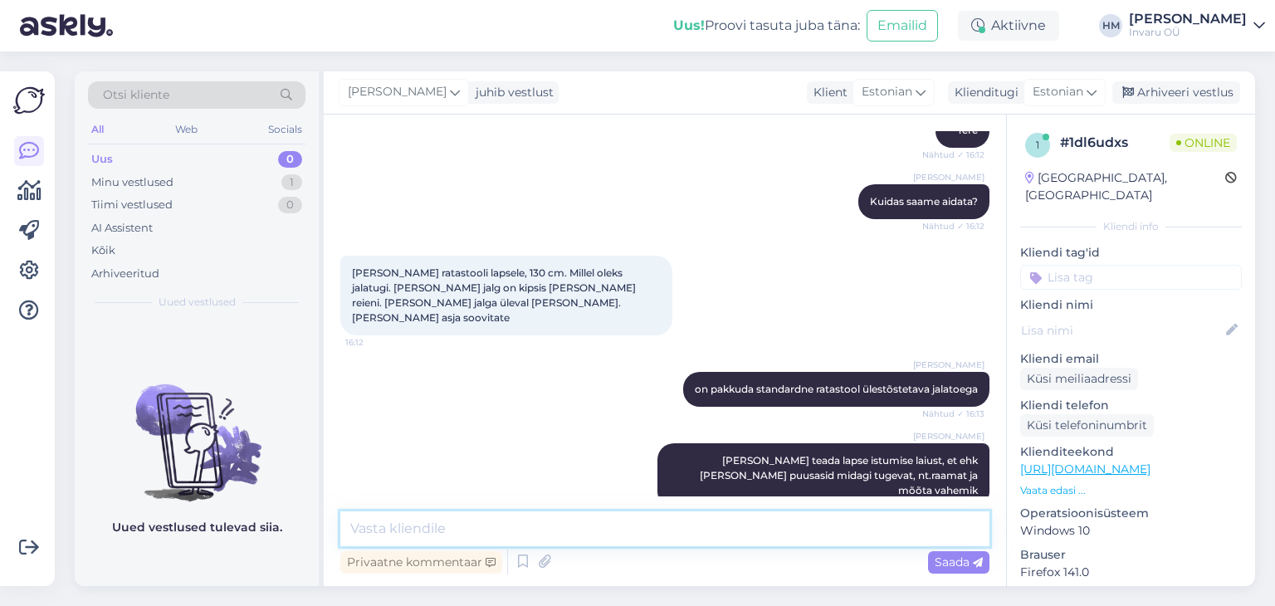
click at [462, 519] on textarea at bounding box center [664, 528] width 649 height 35
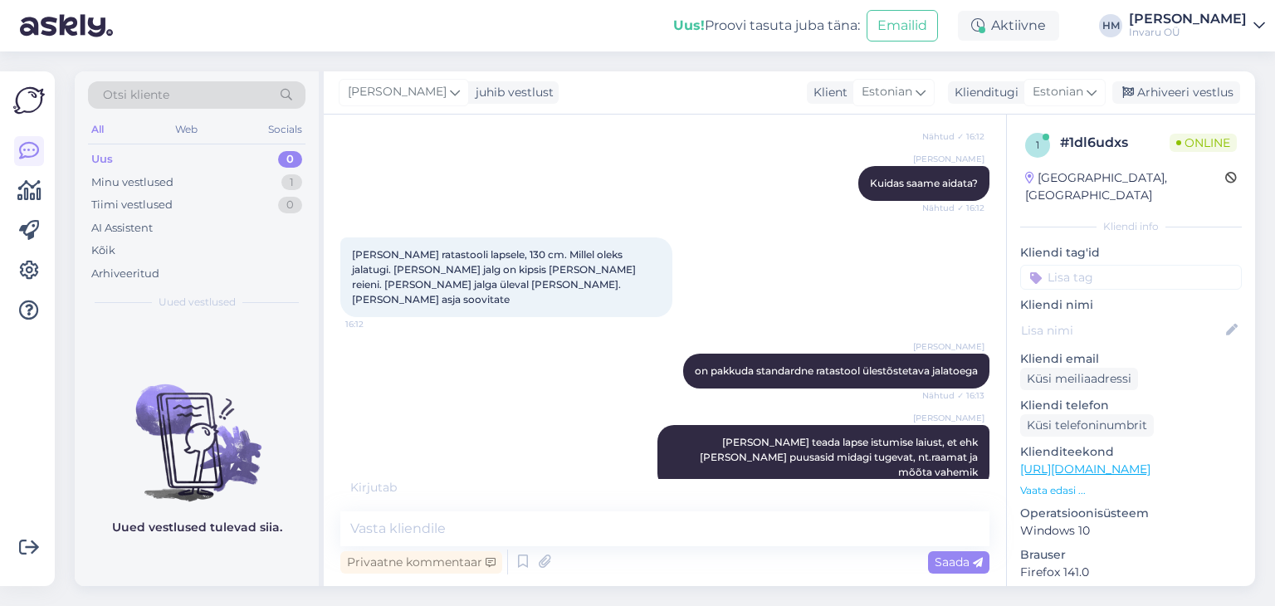
click at [1089, 462] on link "[URL][DOMAIN_NAME]" at bounding box center [1085, 469] width 130 height 15
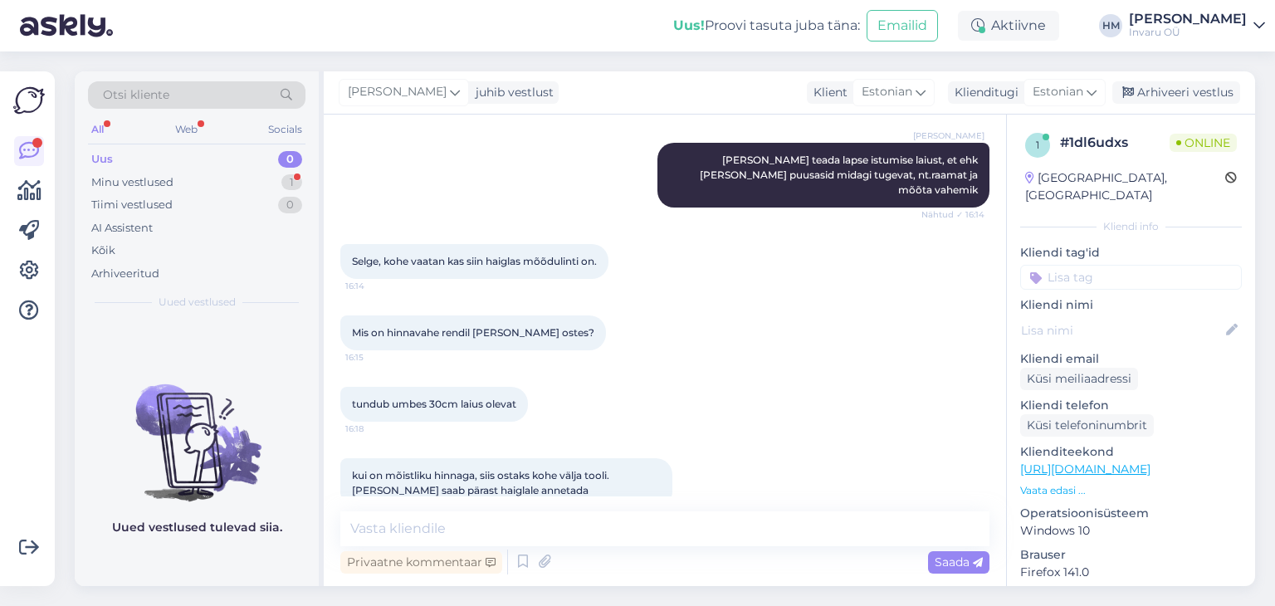
scroll to position [496, 0]
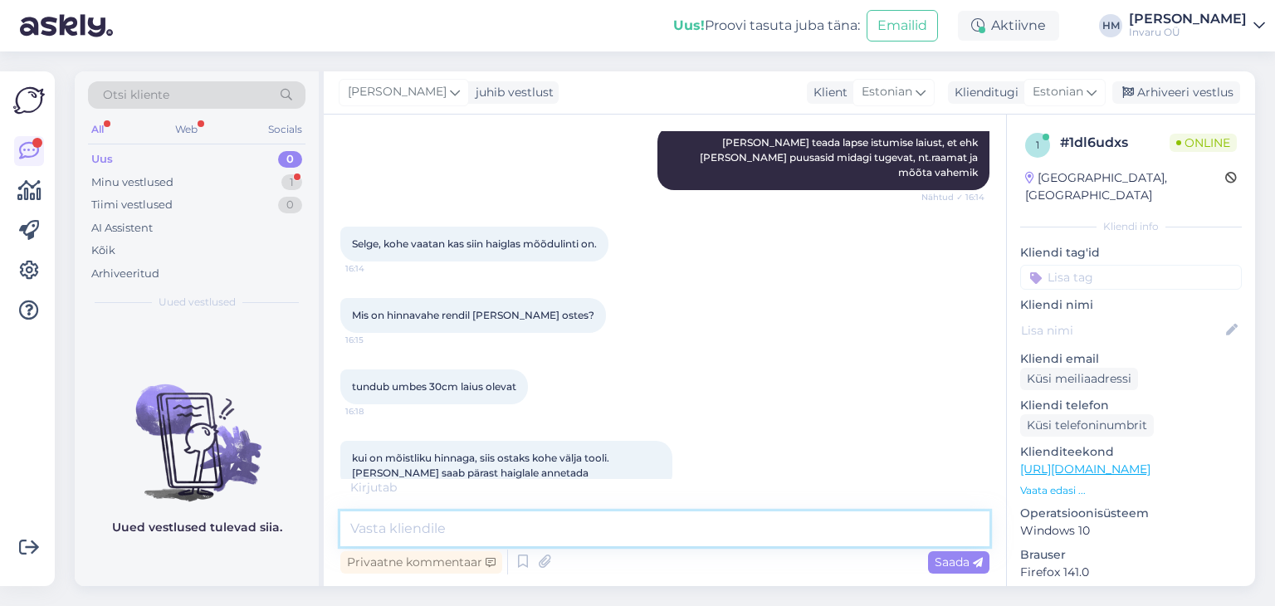
click at [529, 525] on textarea at bounding box center [664, 528] width 649 height 35
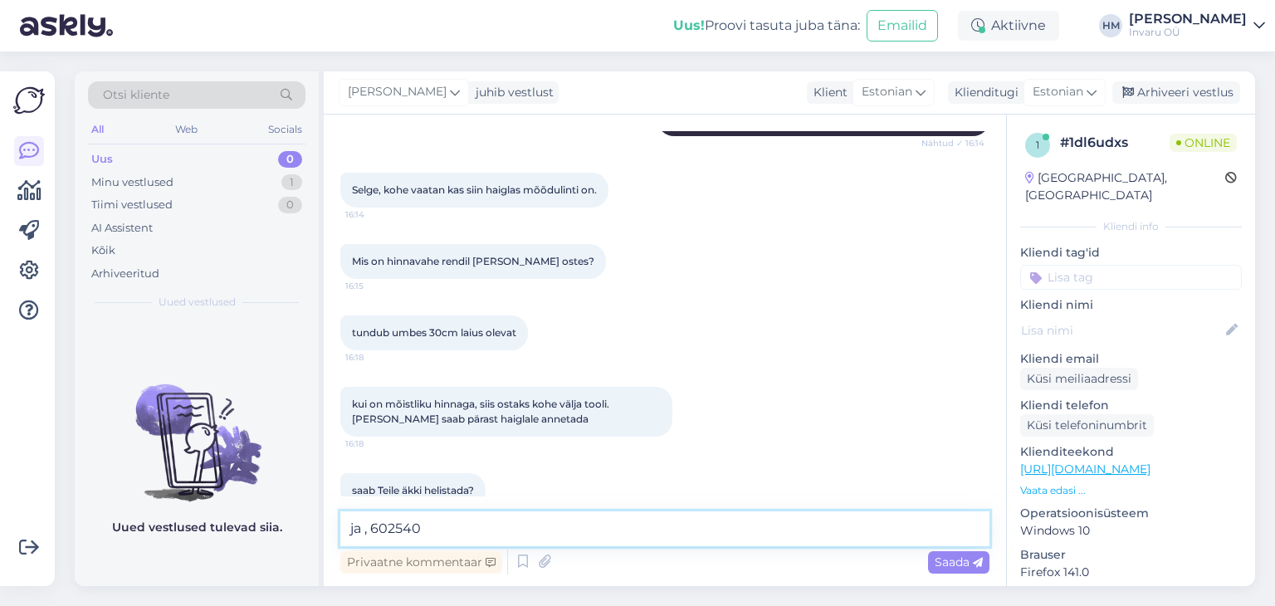
type textarea "ja , 6025400"
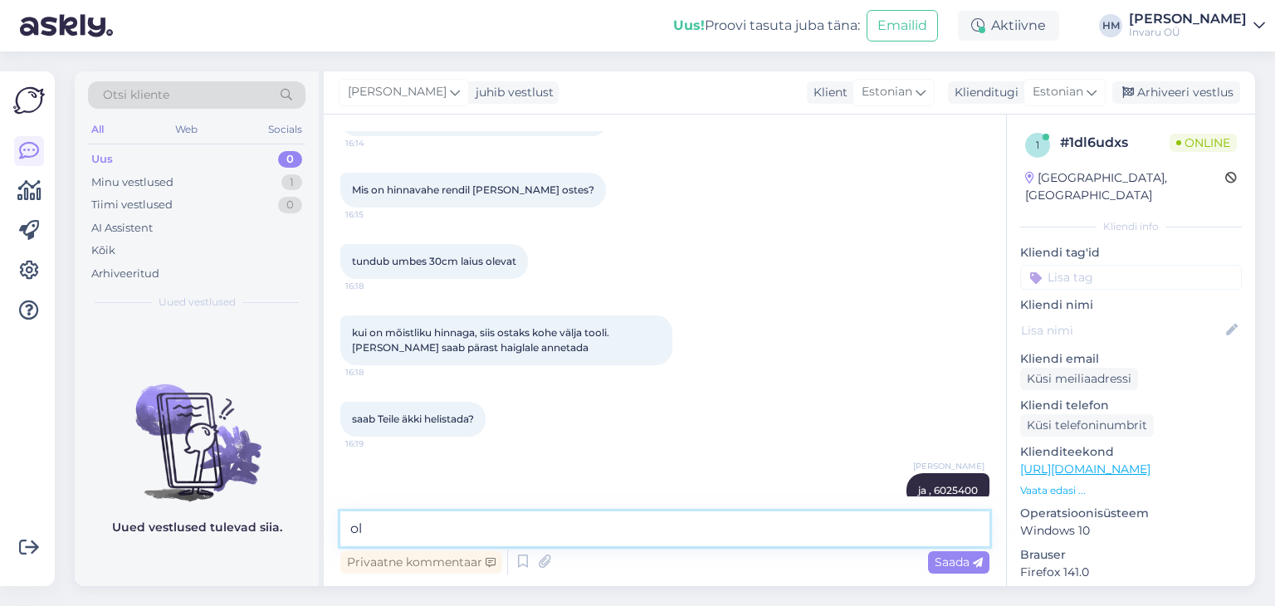
type textarea "o"
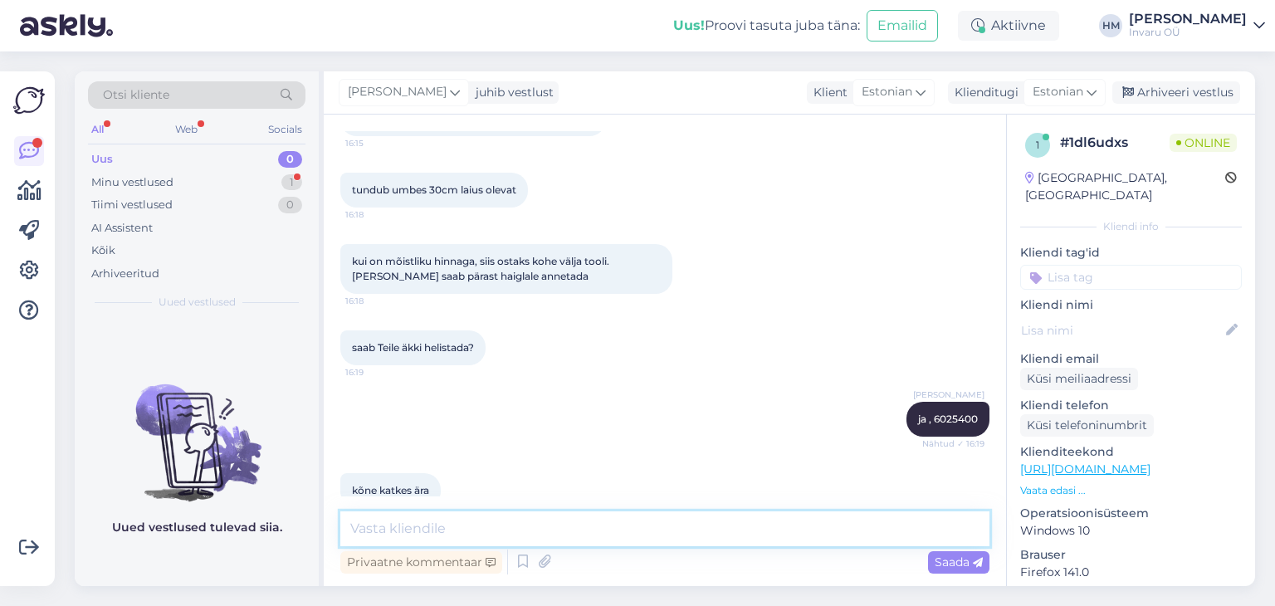
click at [370, 529] on textarea at bounding box center [664, 528] width 649 height 35
type textarea "katkes, jah, ma uurin kohe, ei saa Mustamäed hetkel kätte"
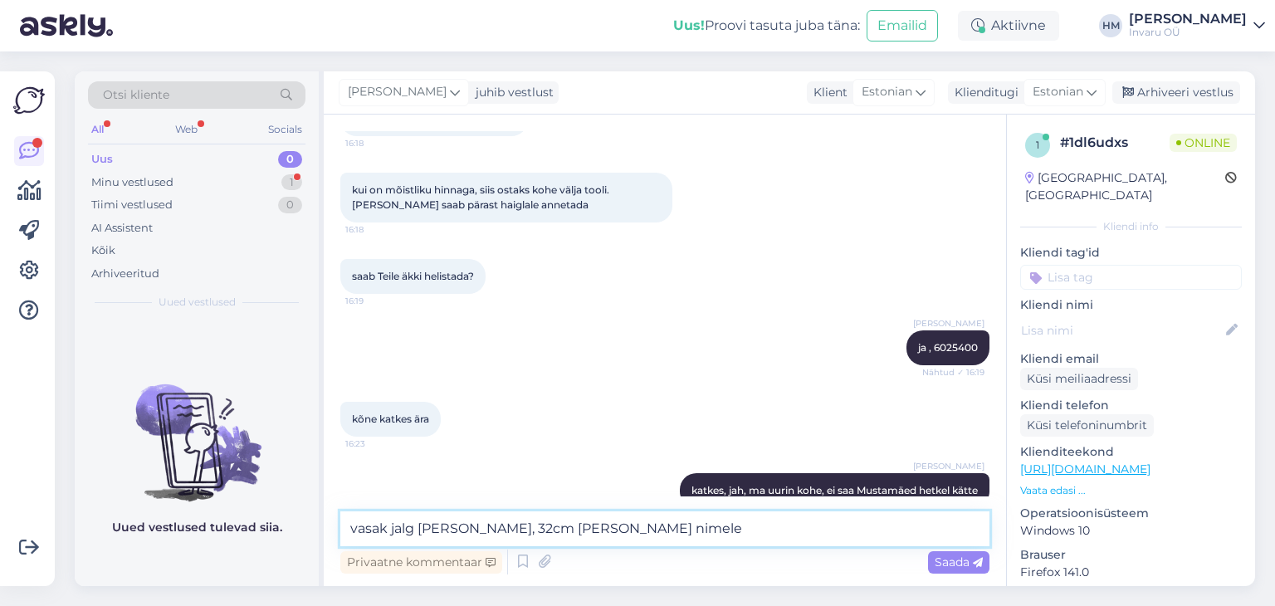
scroll to position [835, 0]
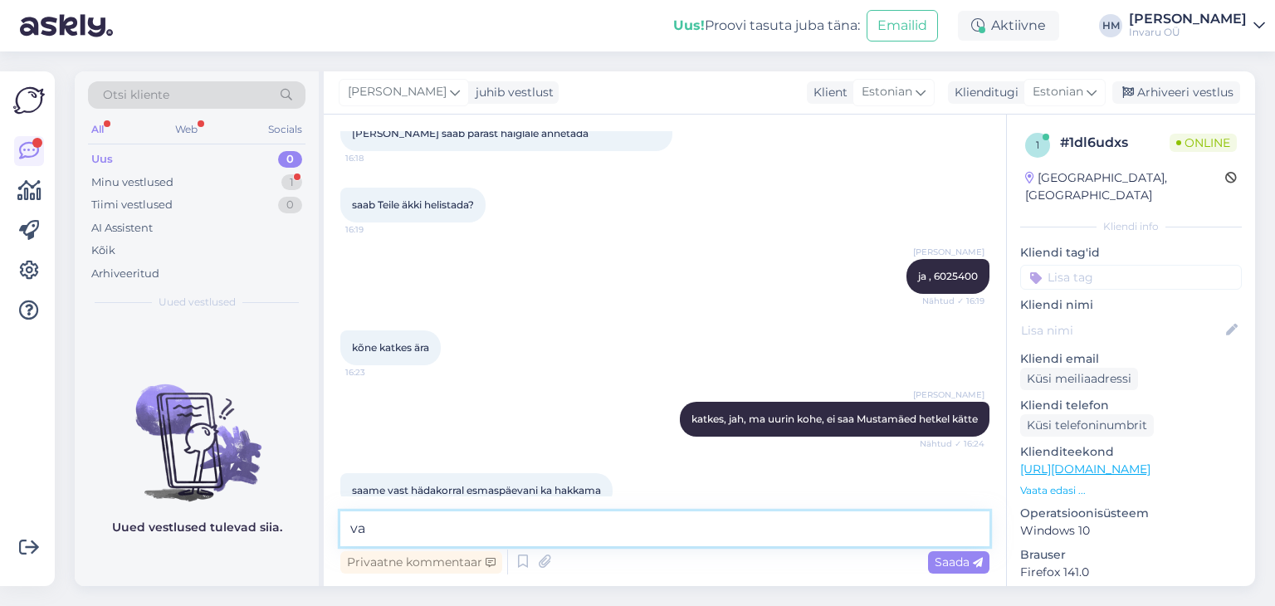
type textarea "v"
type textarea "on olemas ja broneeritud Heilil nimele"
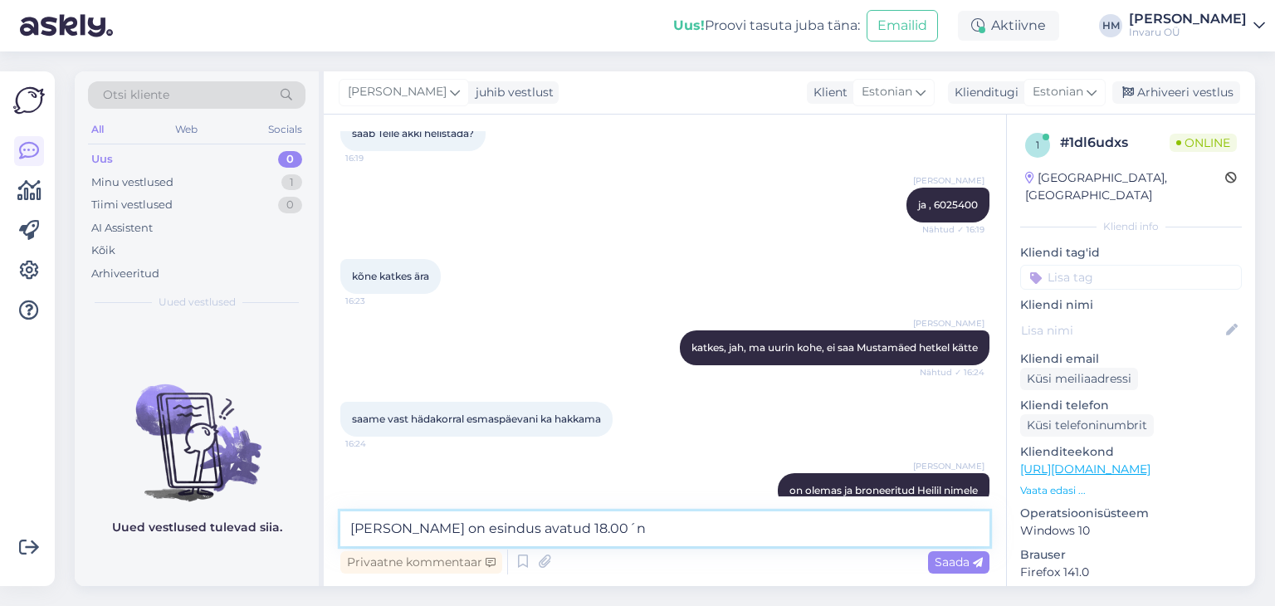
type textarea "[PERSON_NAME] on esindus avatud 18.00´ni"
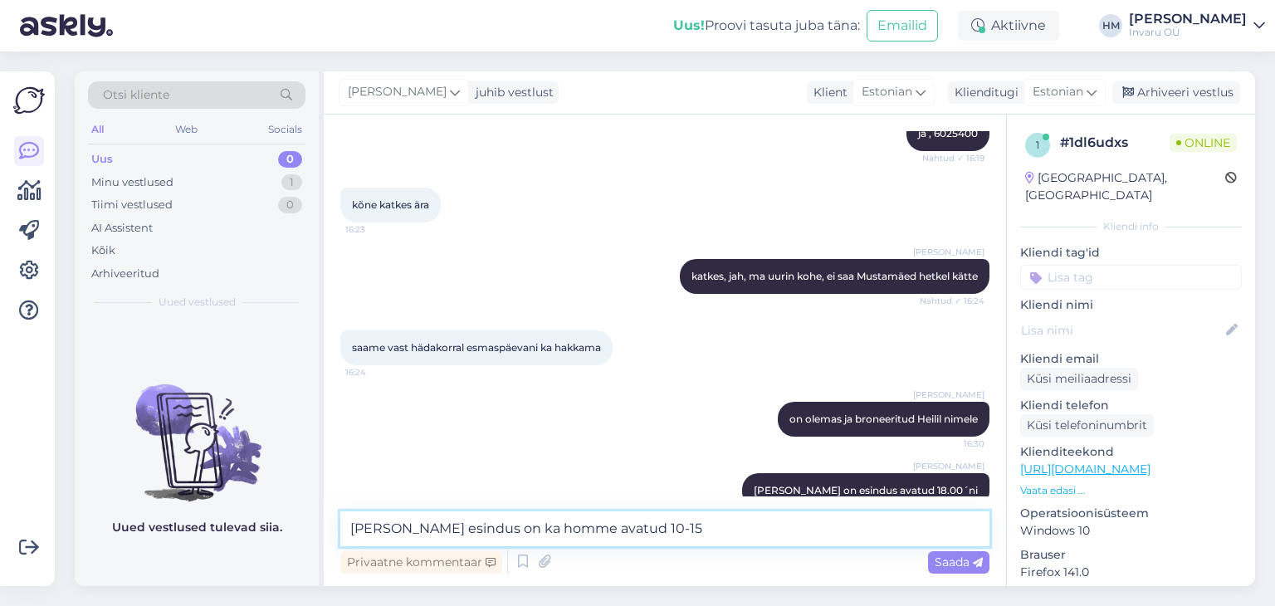
click at [624, 522] on textarea "[PERSON_NAME] esindus on ka homme avatud 10-15" at bounding box center [664, 528] width 649 height 35
type textarea "[DEMOGRAPHIC_DATA] esindus on ka homme avatud kella 10-15"
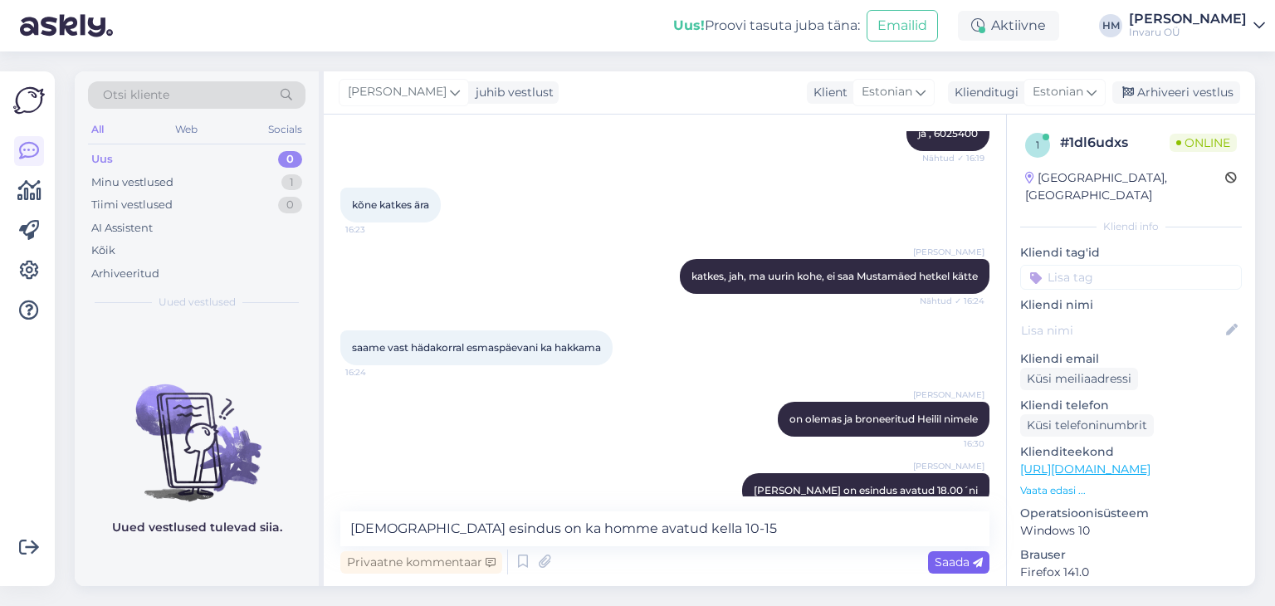
click at [951, 561] on span "Saada" at bounding box center [959, 562] width 48 height 15
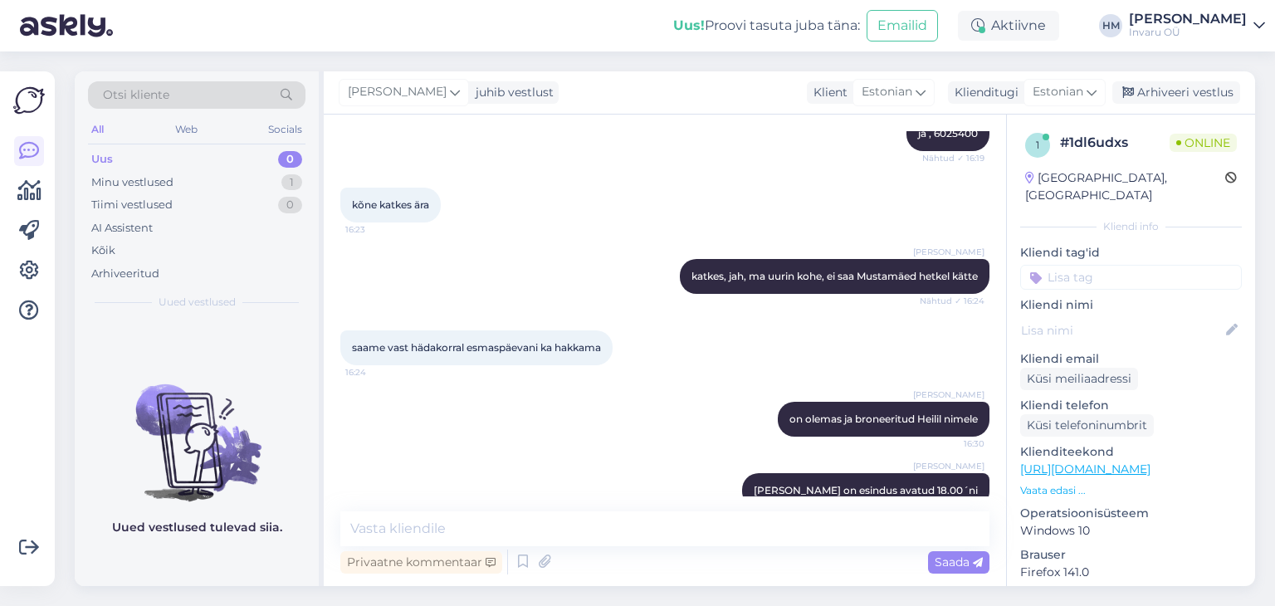
scroll to position [1049, 0]
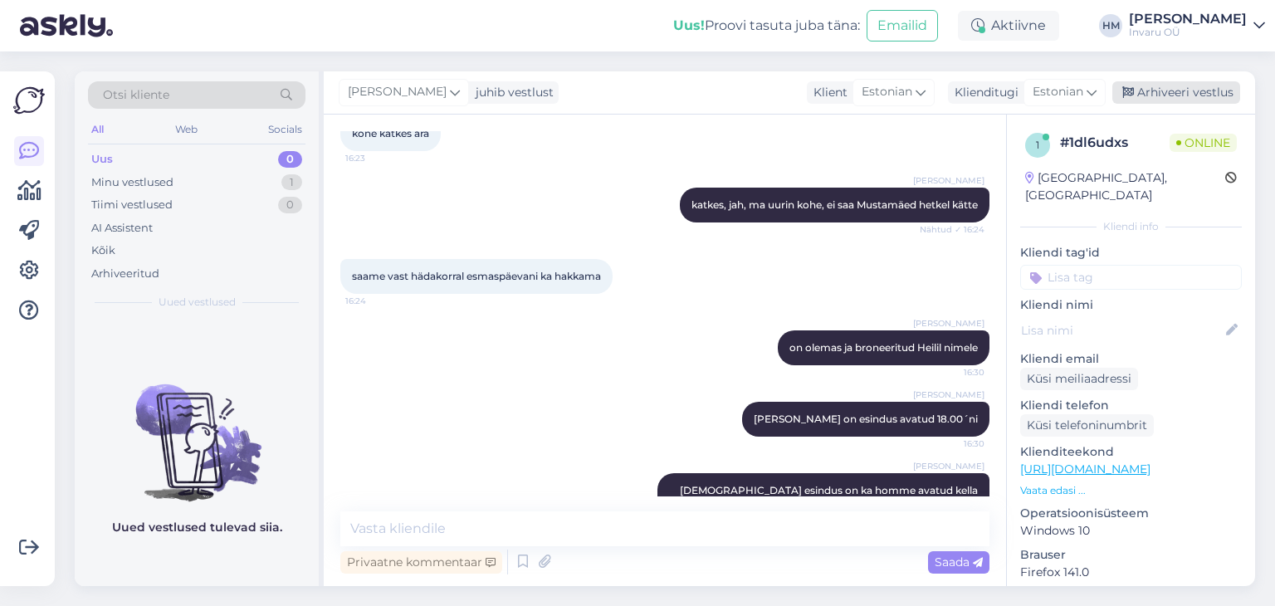
click at [1184, 87] on div "Arhiveeri vestlus" at bounding box center [1176, 92] width 128 height 22
